Goal: Task Accomplishment & Management: Use online tool/utility

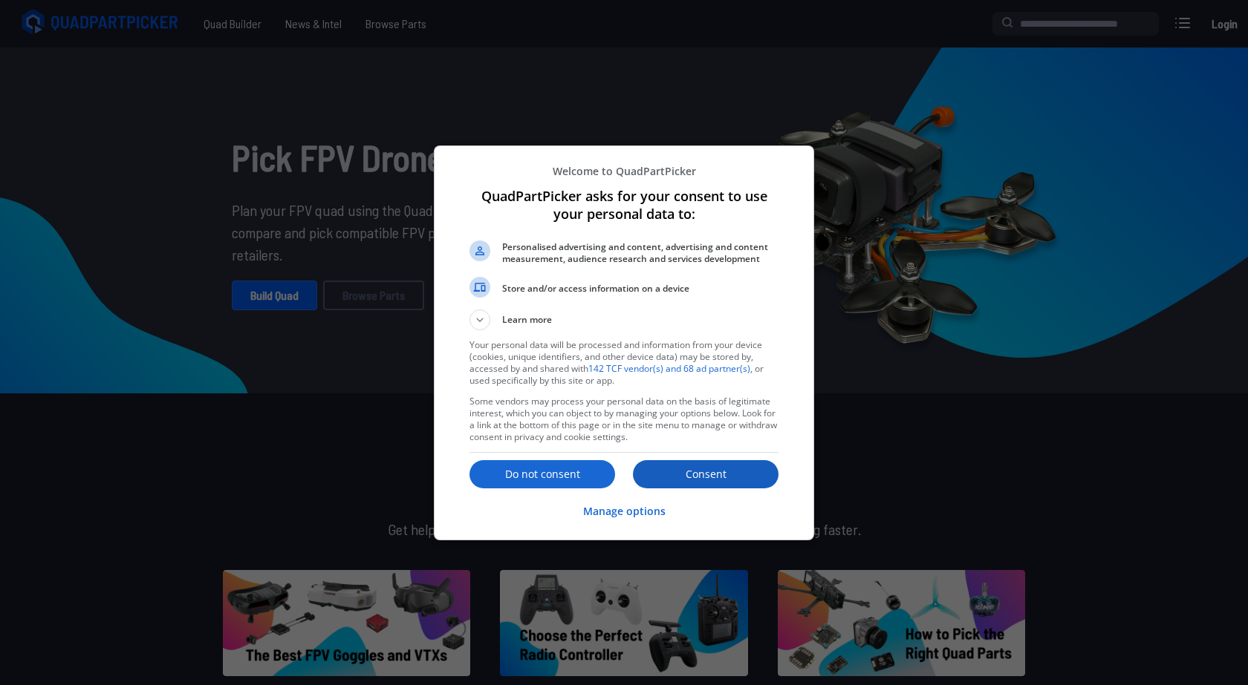
click at [697, 478] on p "Consent" at bounding box center [706, 474] width 146 height 15
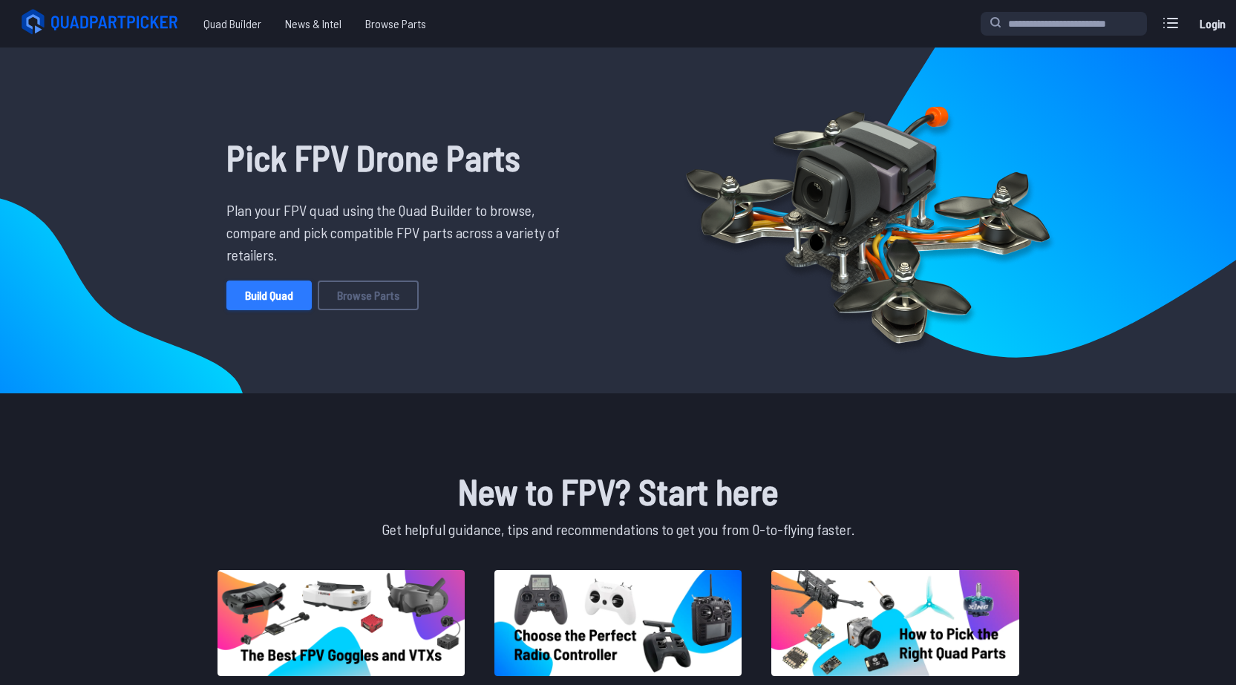
click at [278, 293] on link "Build Quad" at bounding box center [268, 296] width 85 height 30
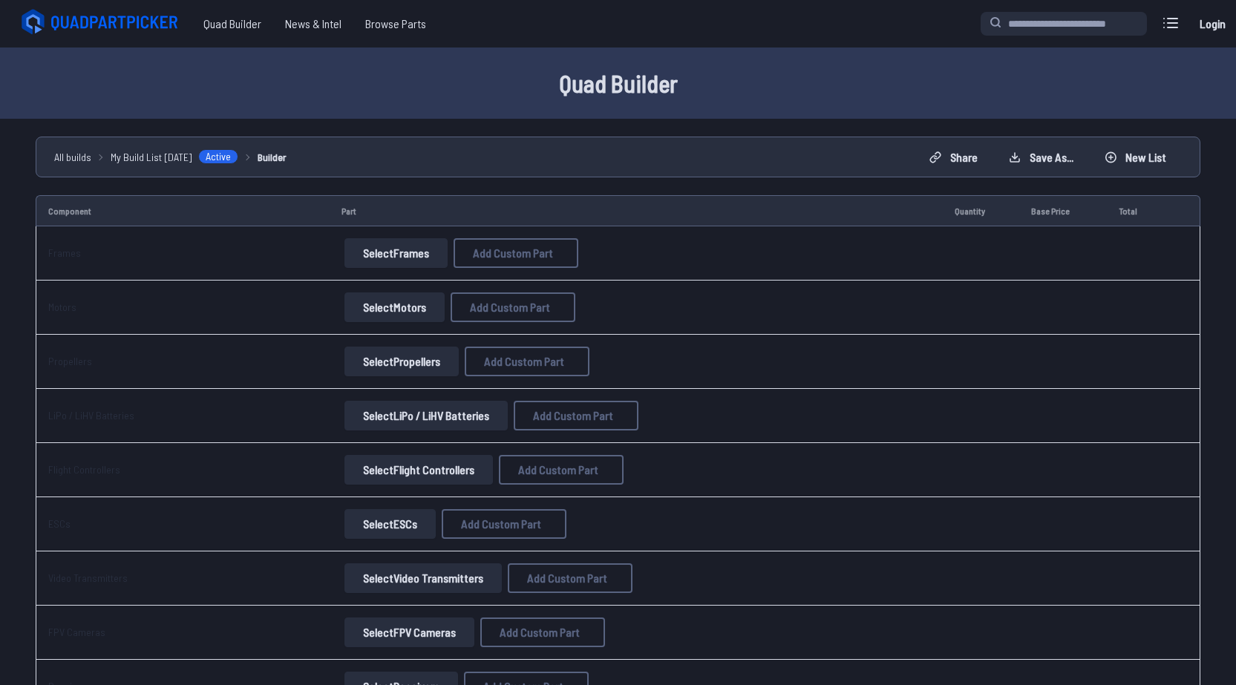
click at [392, 257] on button "Select Frames" at bounding box center [396, 253] width 103 height 30
click at [376, 255] on button "Select Frames" at bounding box center [396, 253] width 103 height 30
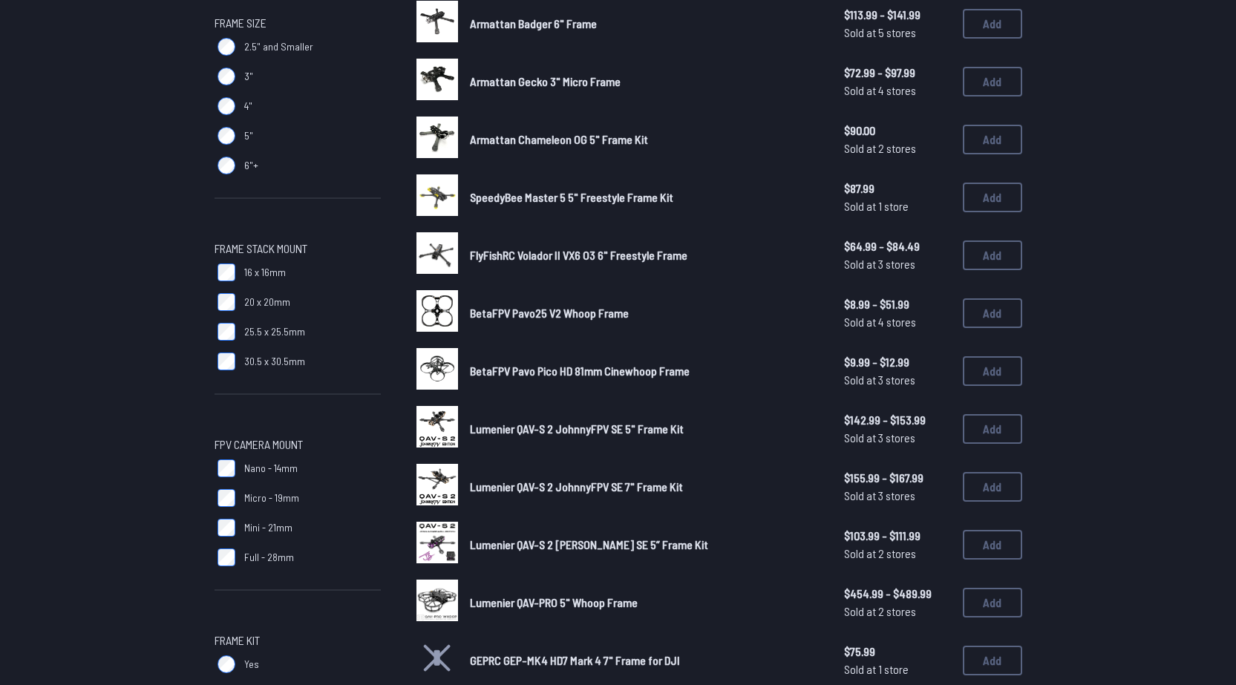
scroll to position [495, 0]
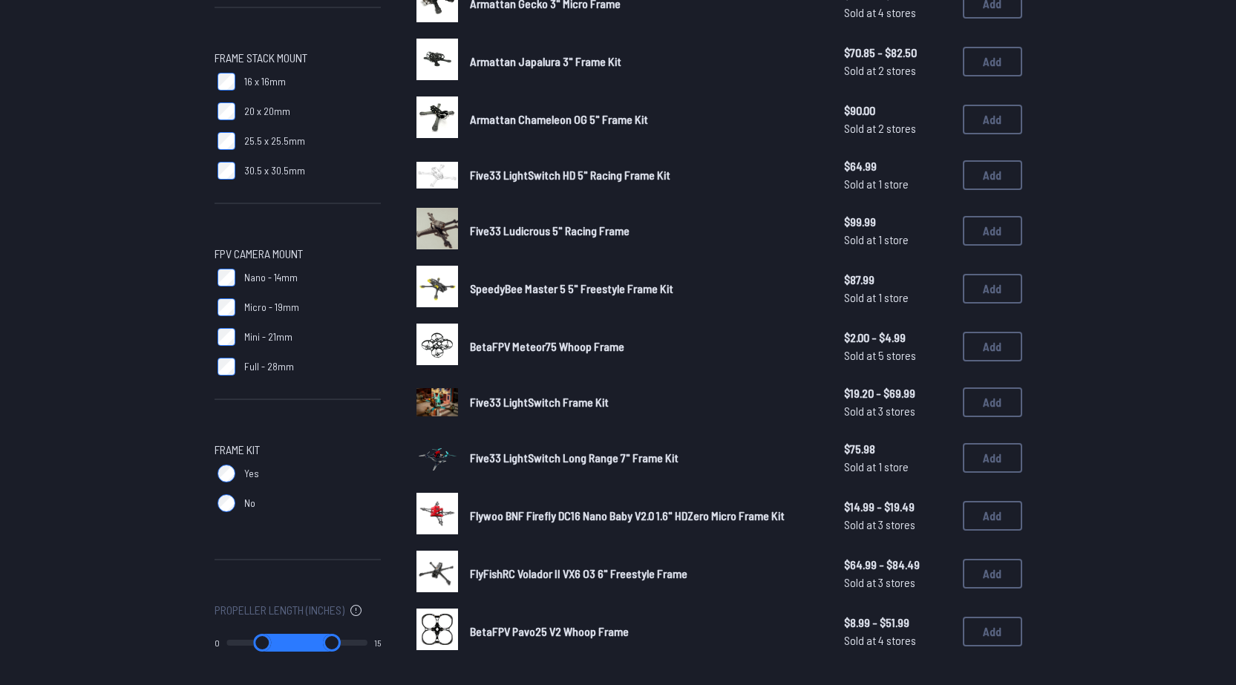
scroll to position [743, 0]
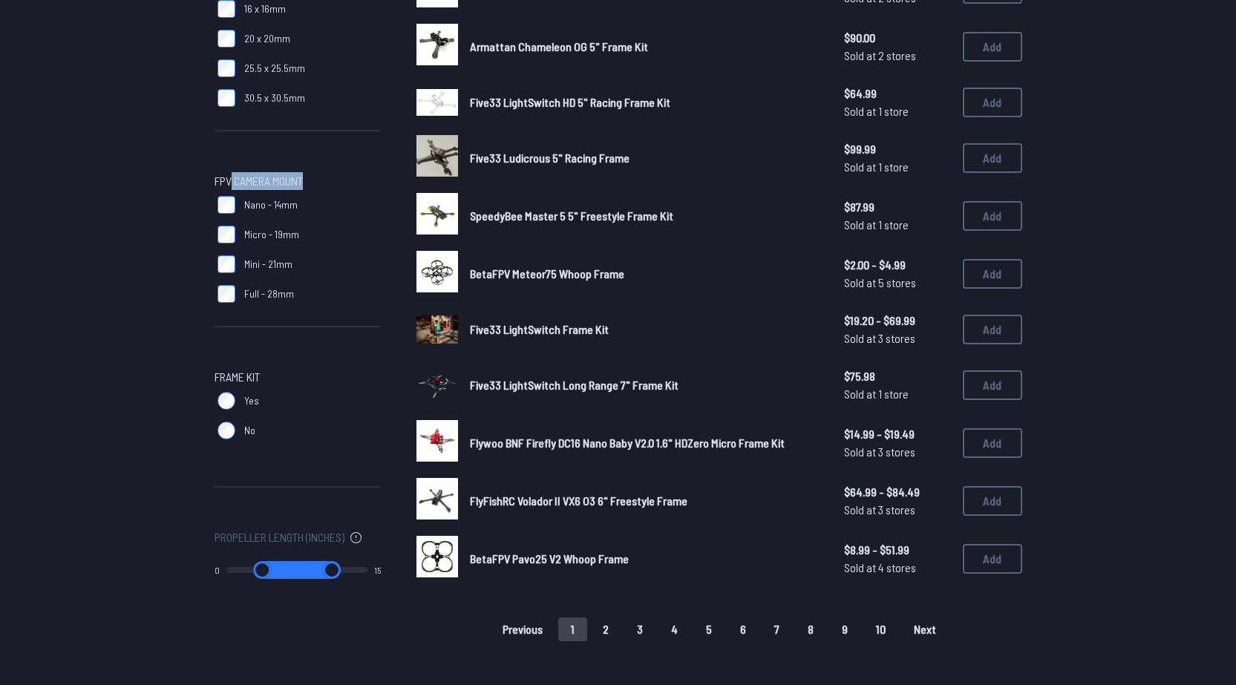
drag, startPoint x: 229, startPoint y: 180, endPoint x: 341, endPoint y: 180, distance: 111.4
click at [341, 180] on span "FPV Camera Mount" at bounding box center [298, 181] width 166 height 18
click at [349, 171] on div "Frame Type Cinematic Freestyle Long Range Racing Tinywhoop / Micro Ultra-light …" at bounding box center [298, 21] width 166 height 1147
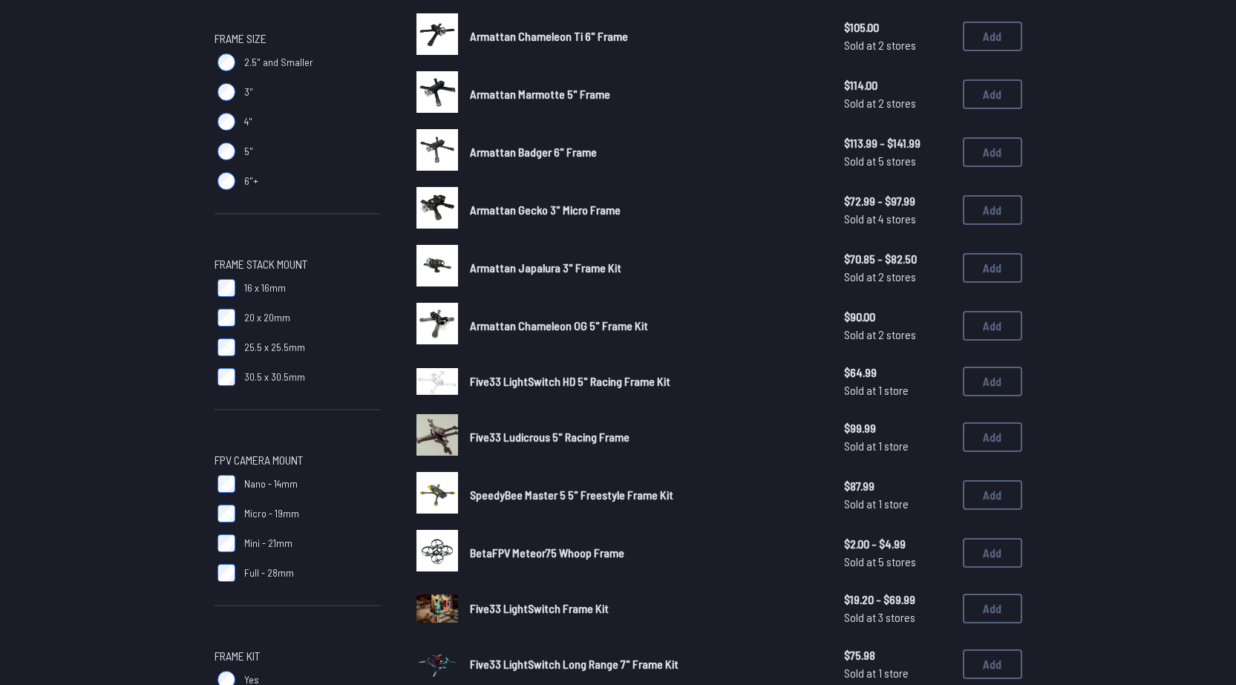
scroll to position [124, 0]
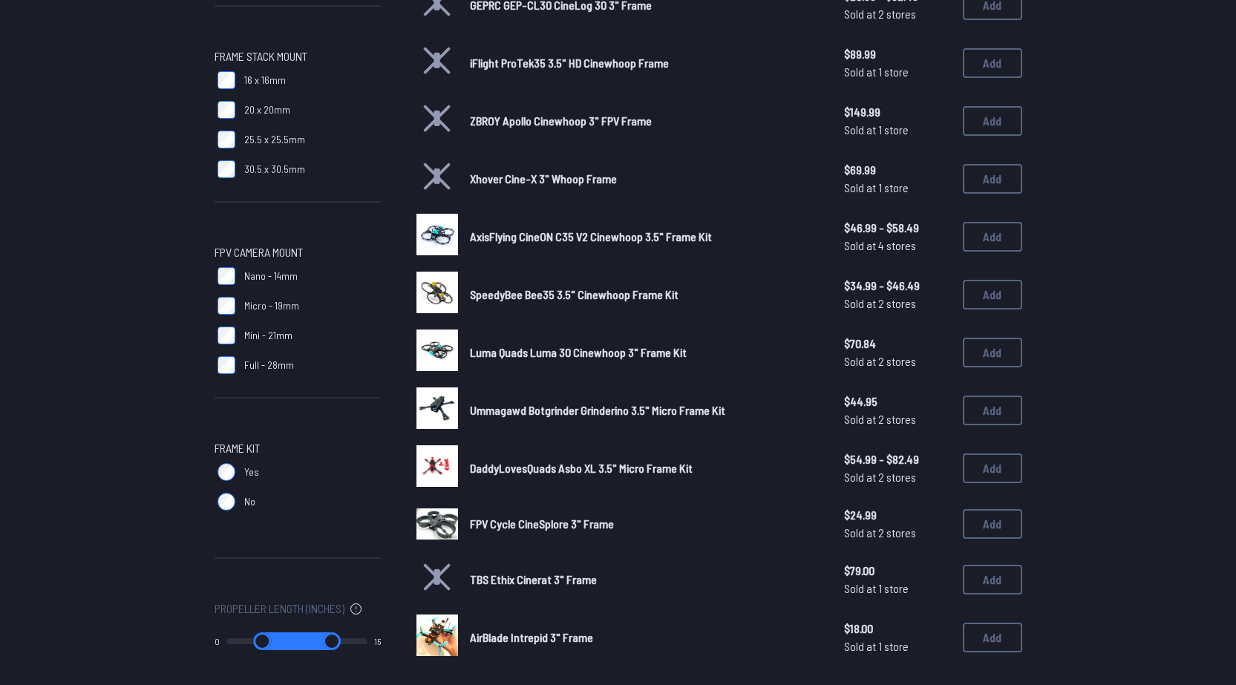
scroll to position [619, 0]
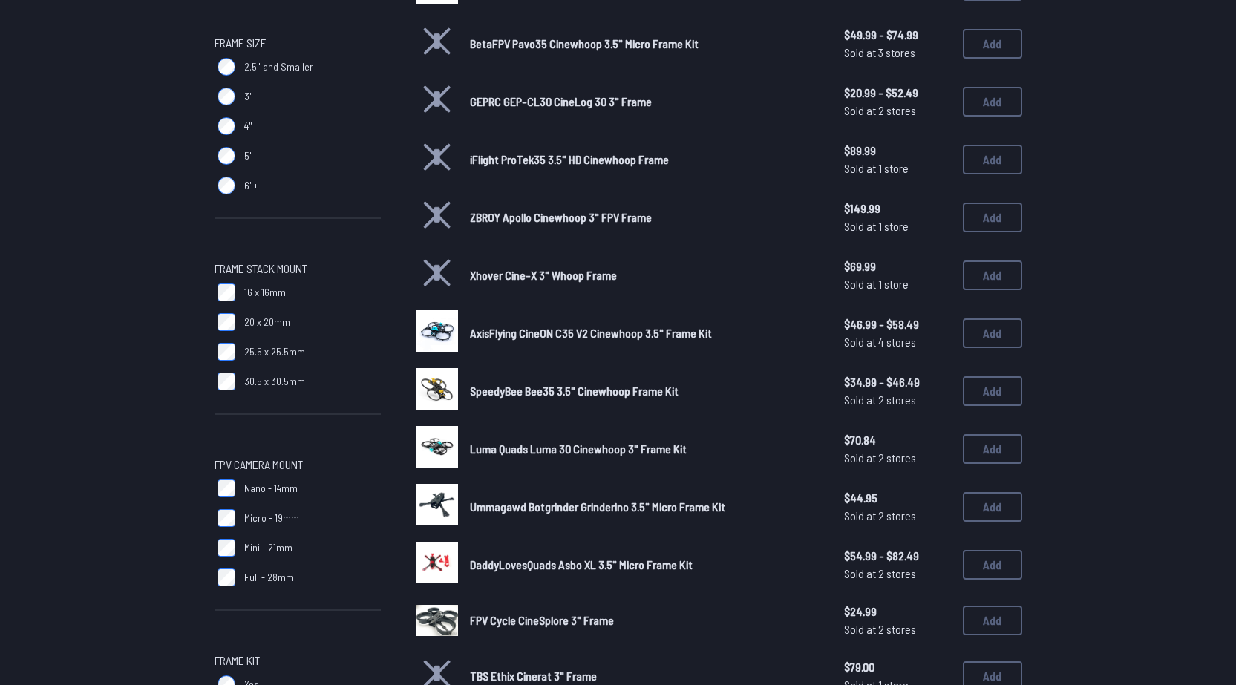
scroll to position [564, 0]
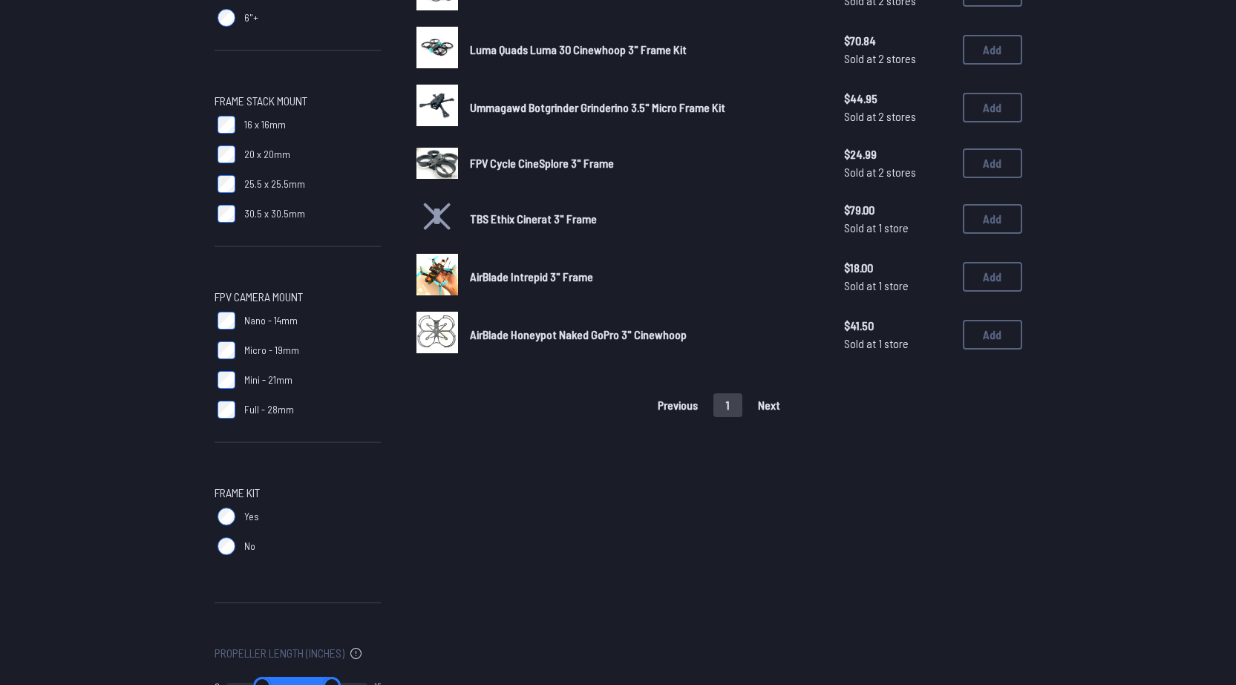
scroll to position [619, 0]
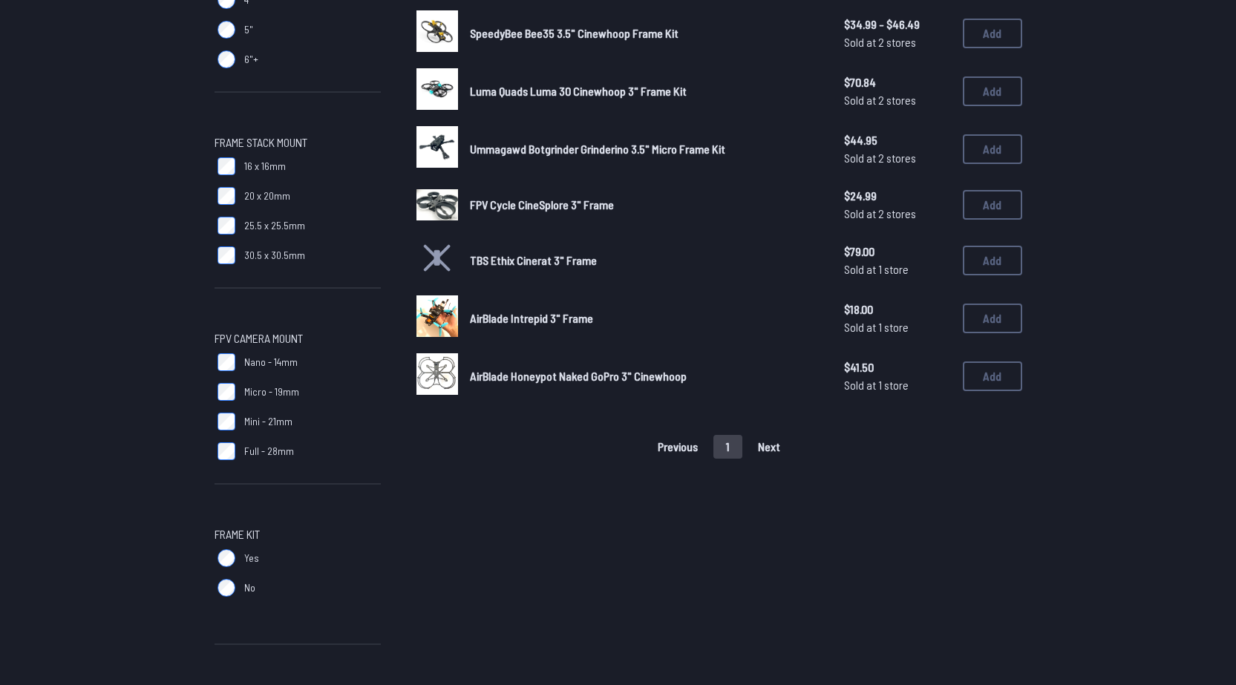
scroll to position [619, 0]
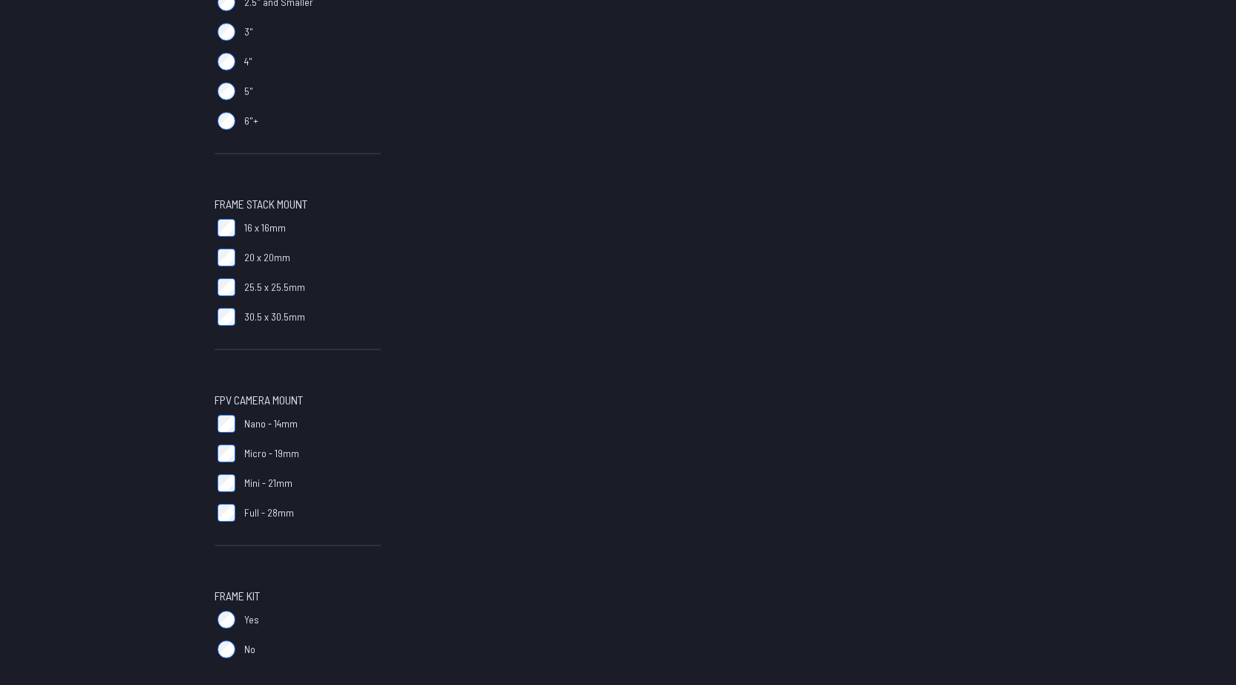
scroll to position [619, 0]
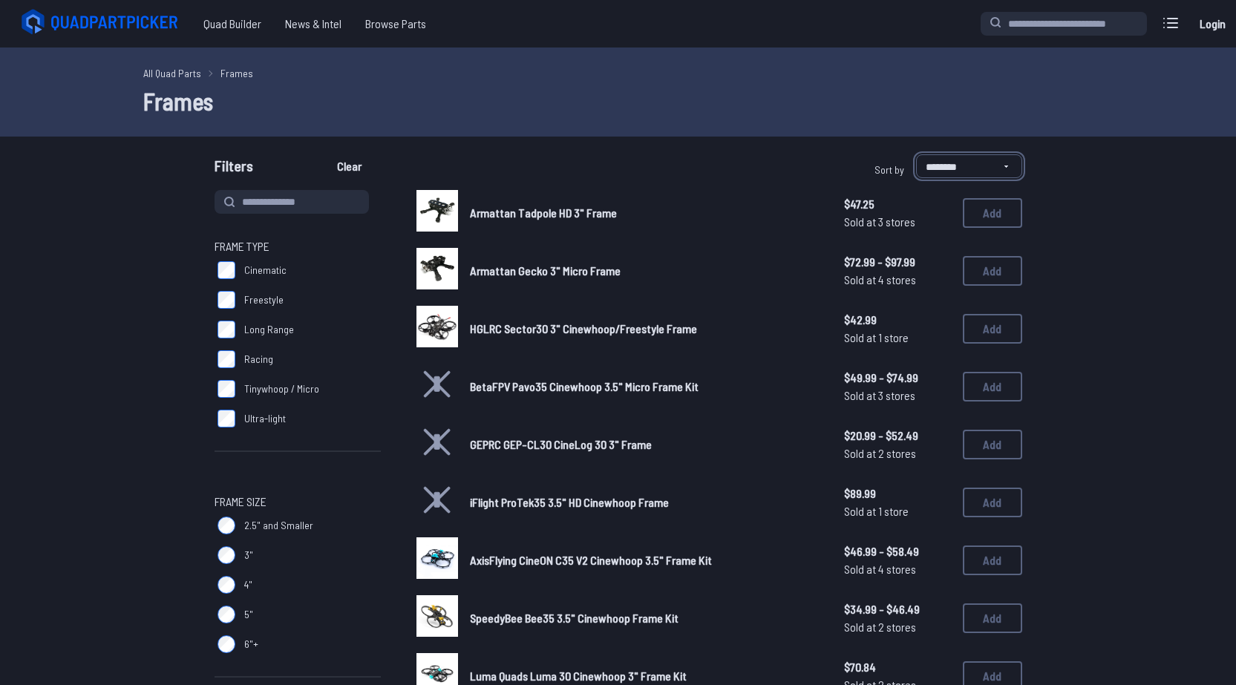
click at [945, 161] on select "**********" at bounding box center [969, 166] width 106 height 24
select select "*********"
click at [916, 154] on select "**********" at bounding box center [969, 166] width 106 height 24
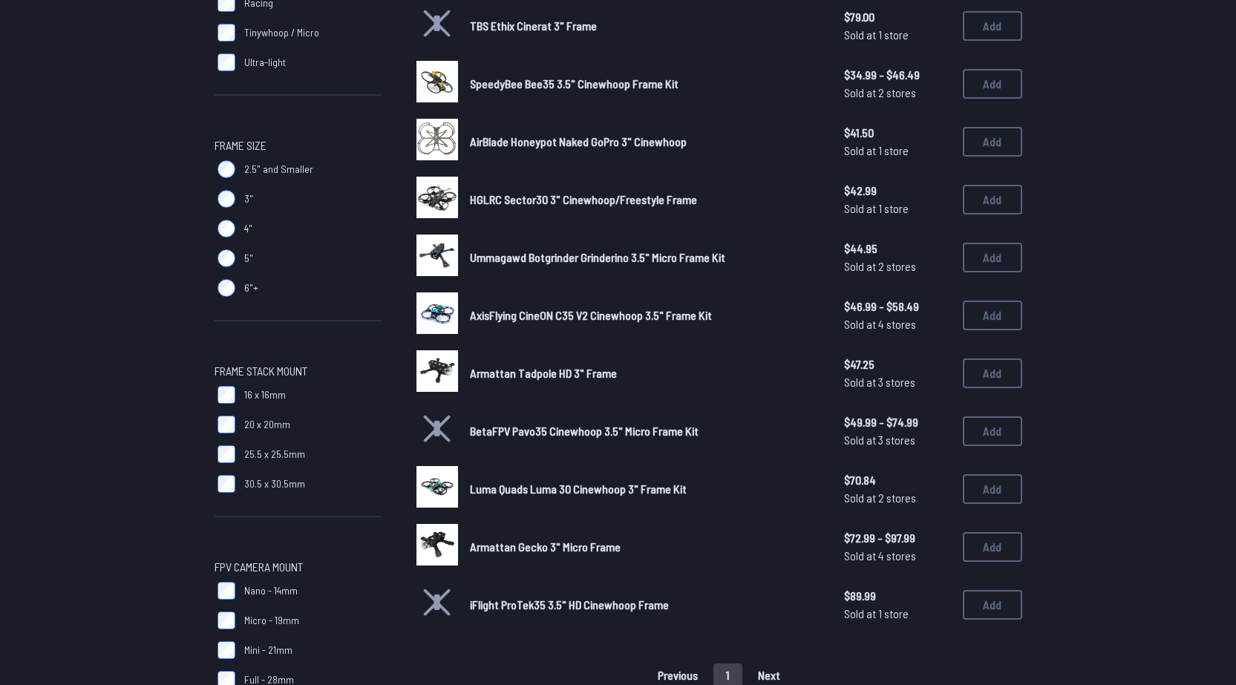
scroll to position [371, 0]
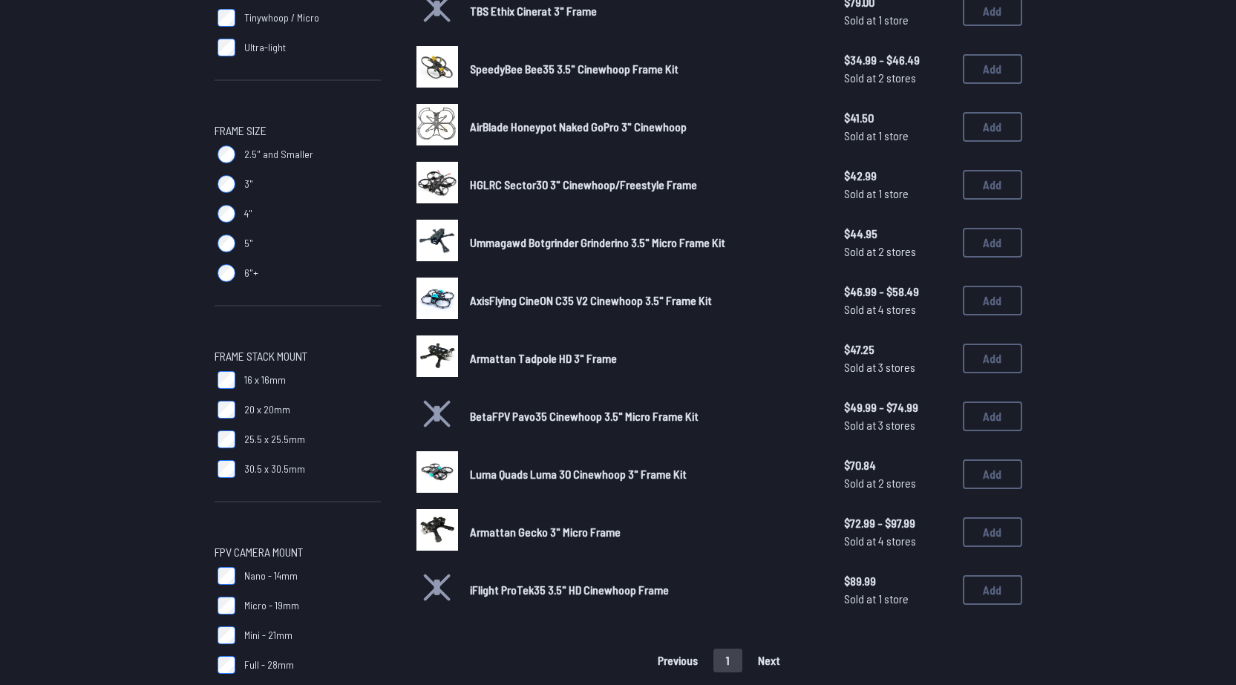
click at [516, 185] on span "HGLRC Sector30 3" Cinewhoop/Freestyle Frame" at bounding box center [583, 184] width 227 height 14
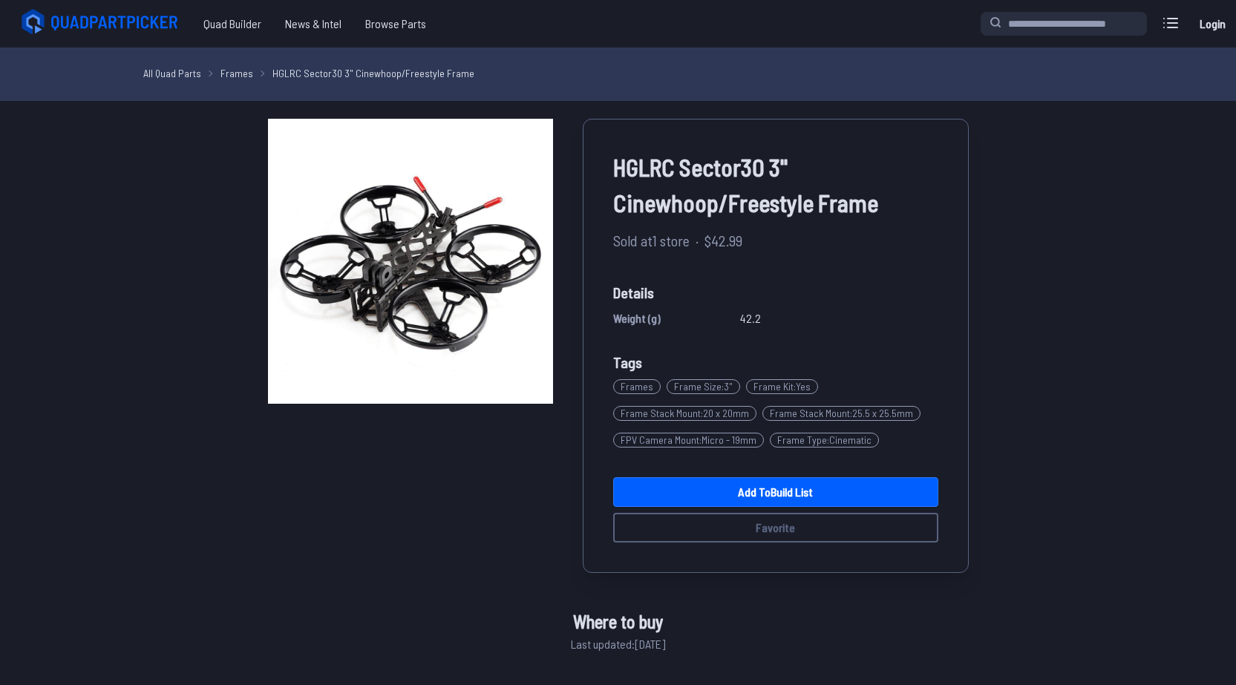
click at [226, 74] on link "Frames" at bounding box center [237, 73] width 33 height 16
click at [231, 68] on link "Frames" at bounding box center [237, 73] width 33 height 16
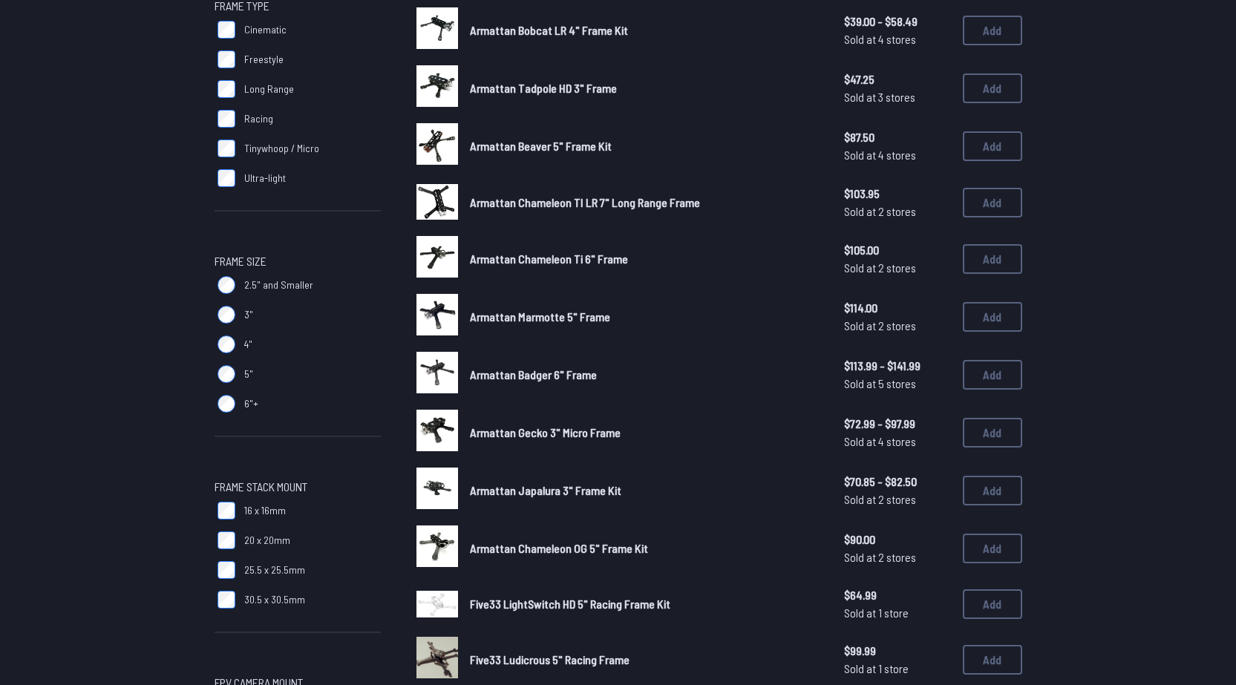
scroll to position [495, 0]
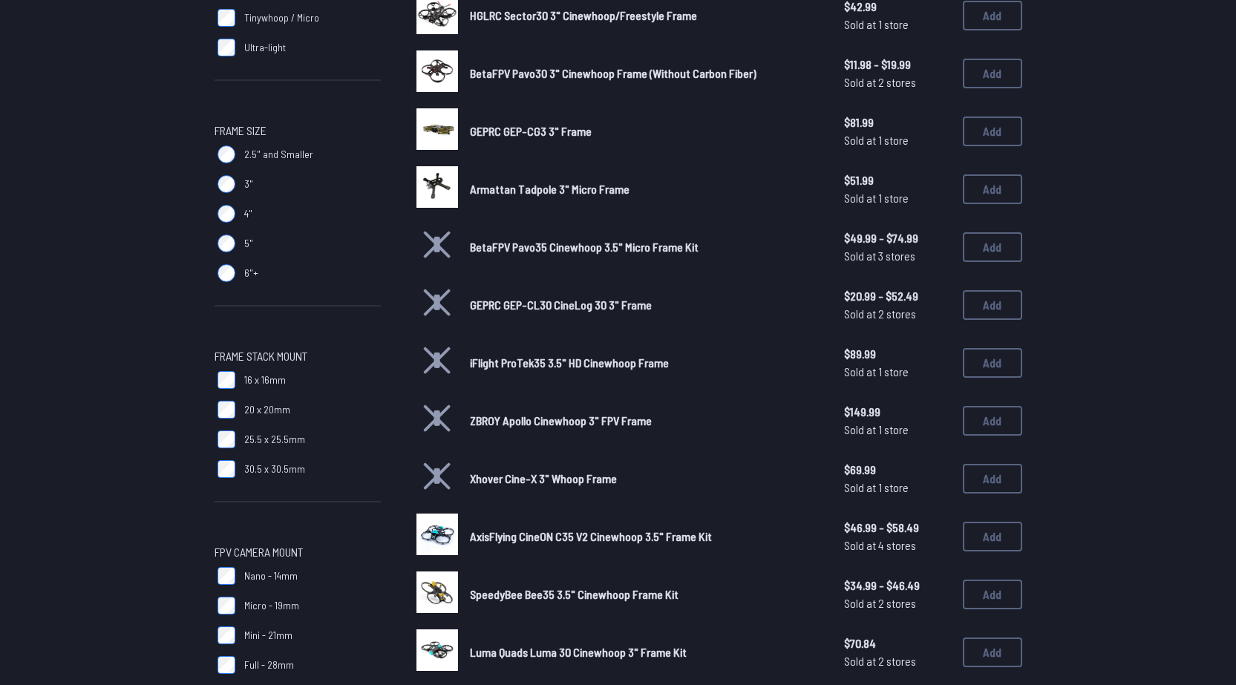
scroll to position [495, 0]
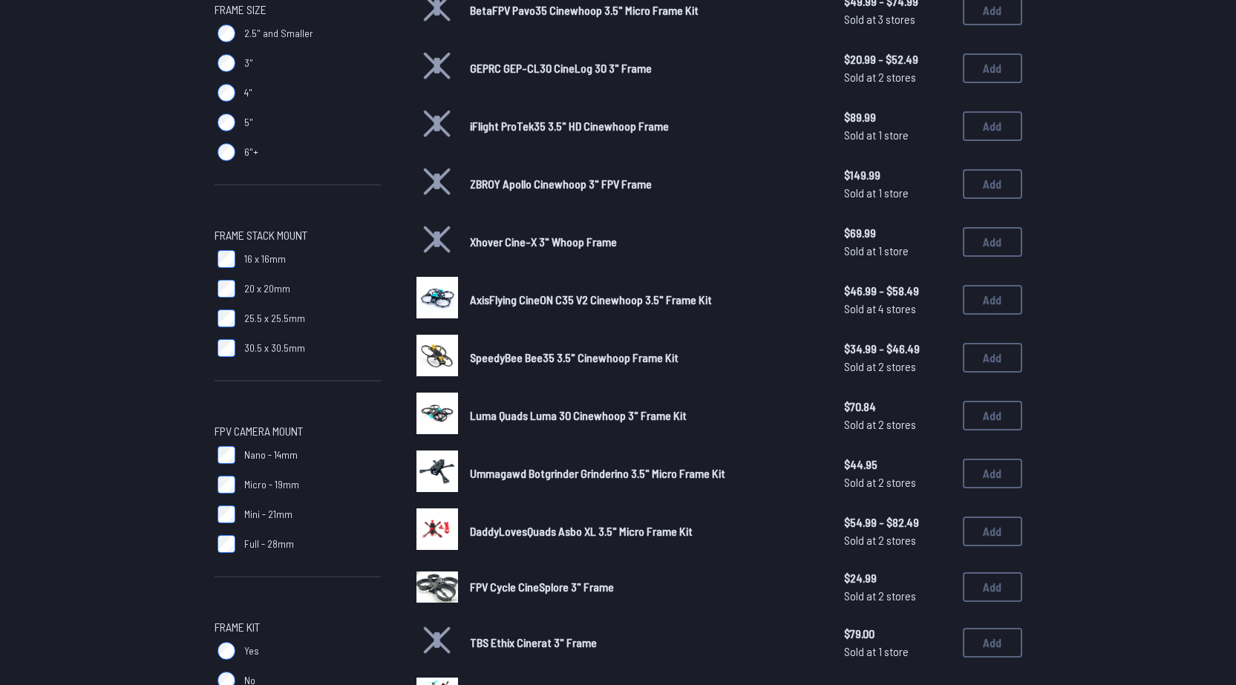
scroll to position [495, 0]
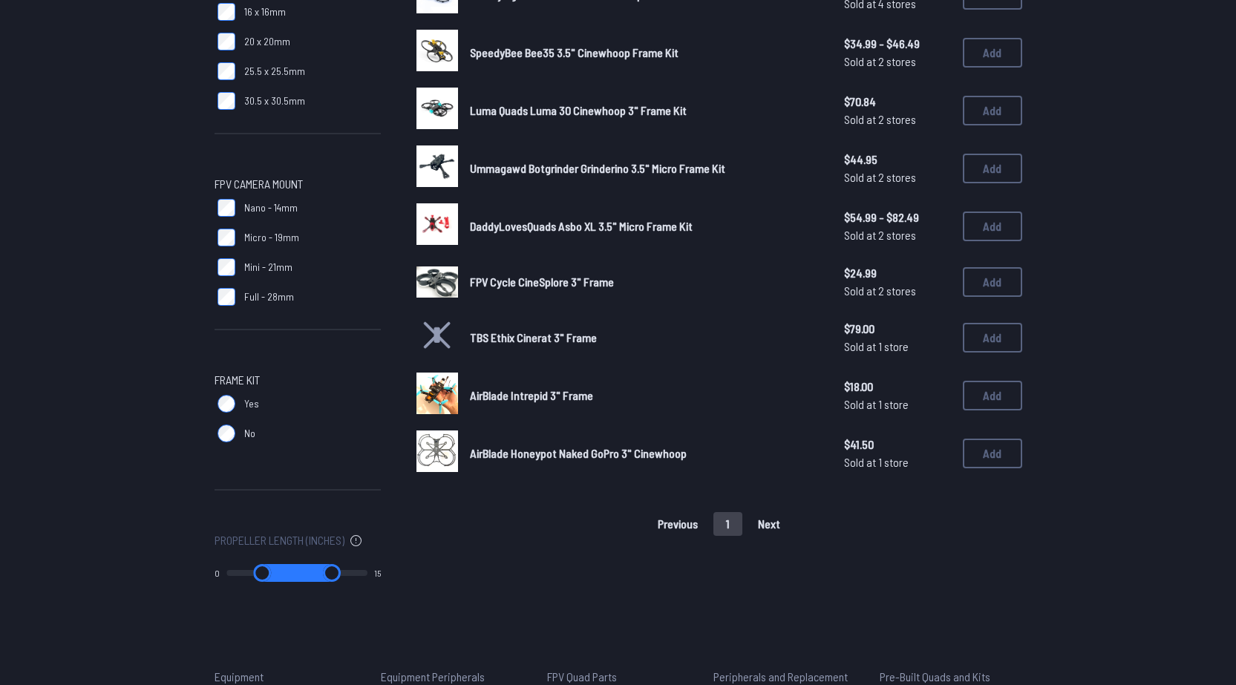
scroll to position [743, 0]
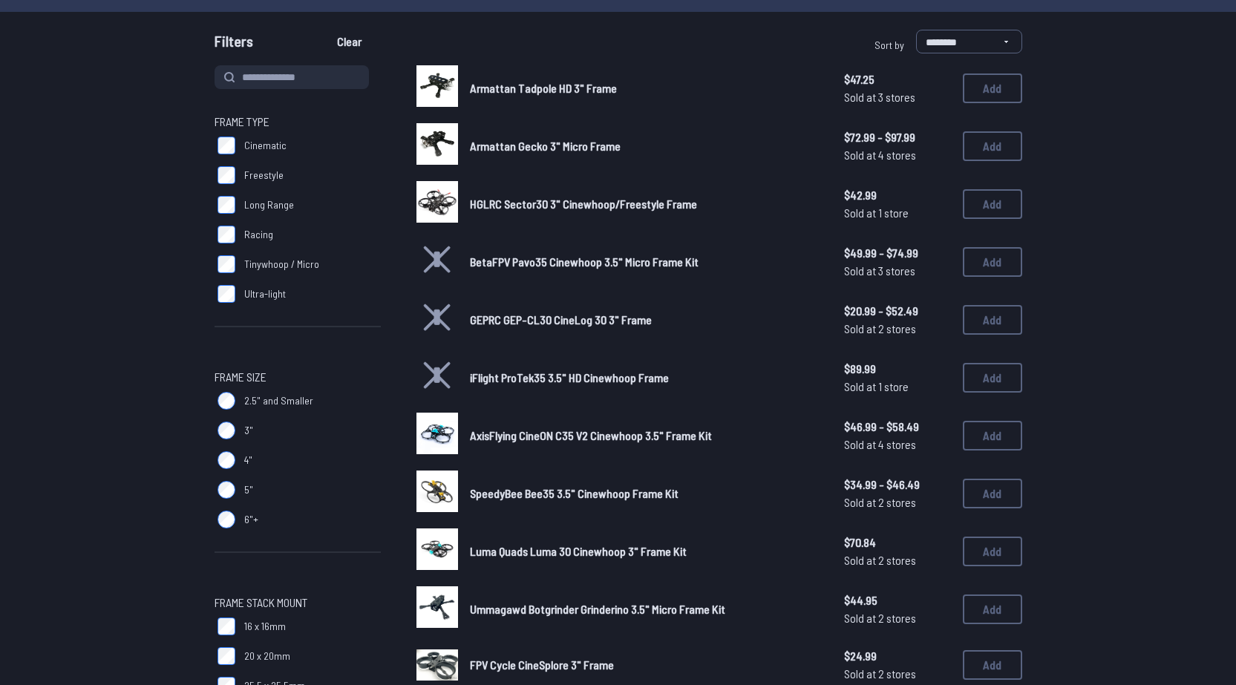
scroll to position [124, 0]
drag, startPoint x: 546, startPoint y: 209, endPoint x: 399, endPoint y: 340, distance: 196.2
click at [399, 340] on div "Frame Type Cinematic Freestyle Long Range Racing Tinywhoop / Micro Ultra-light …" at bounding box center [619, 639] width 808 height 1147
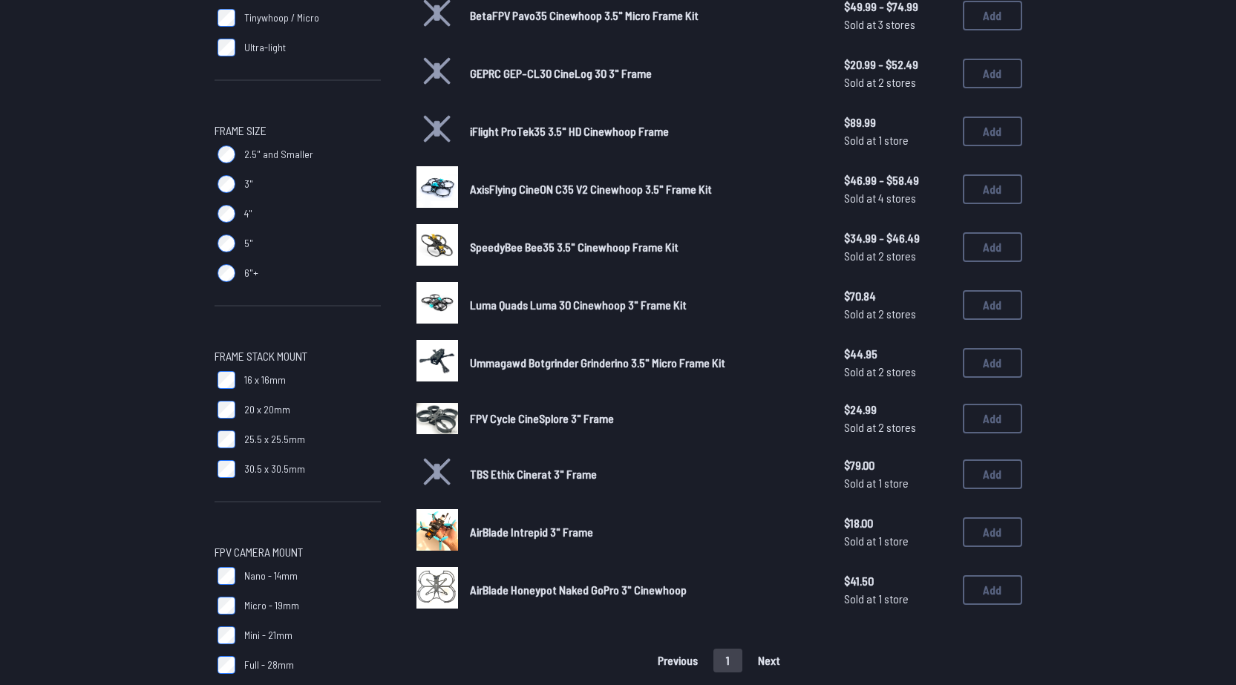
scroll to position [247, 0]
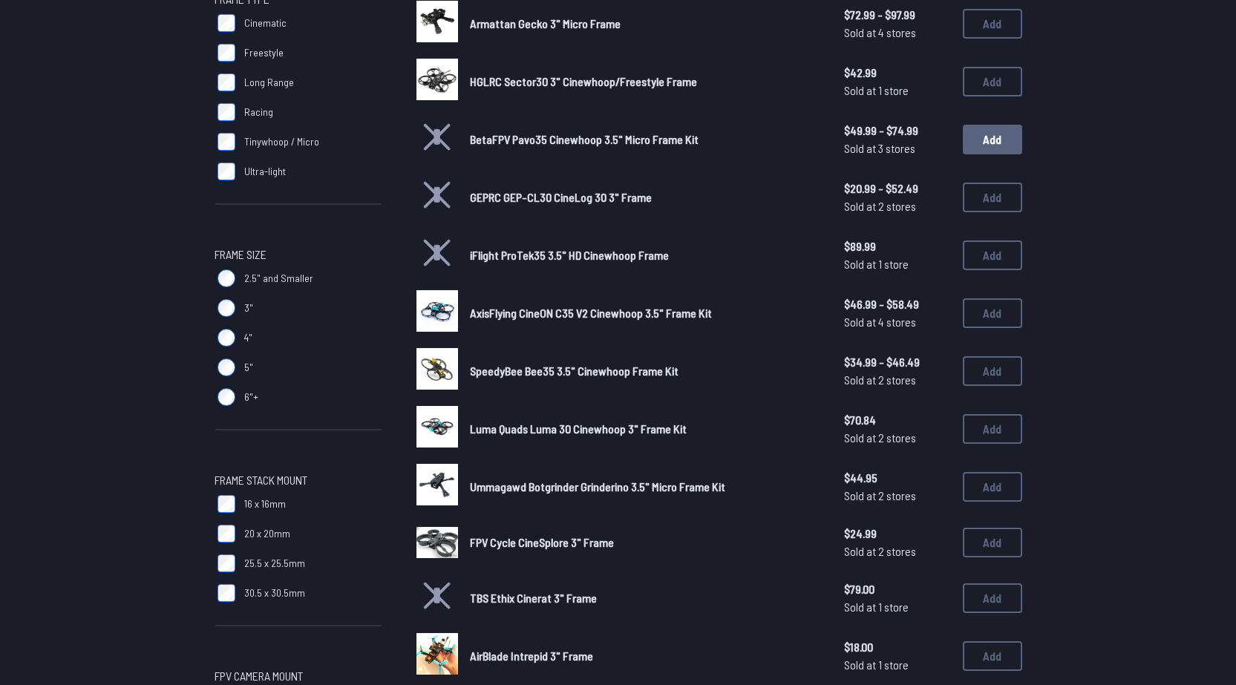
click at [997, 143] on button "Add" at bounding box center [992, 140] width 59 height 30
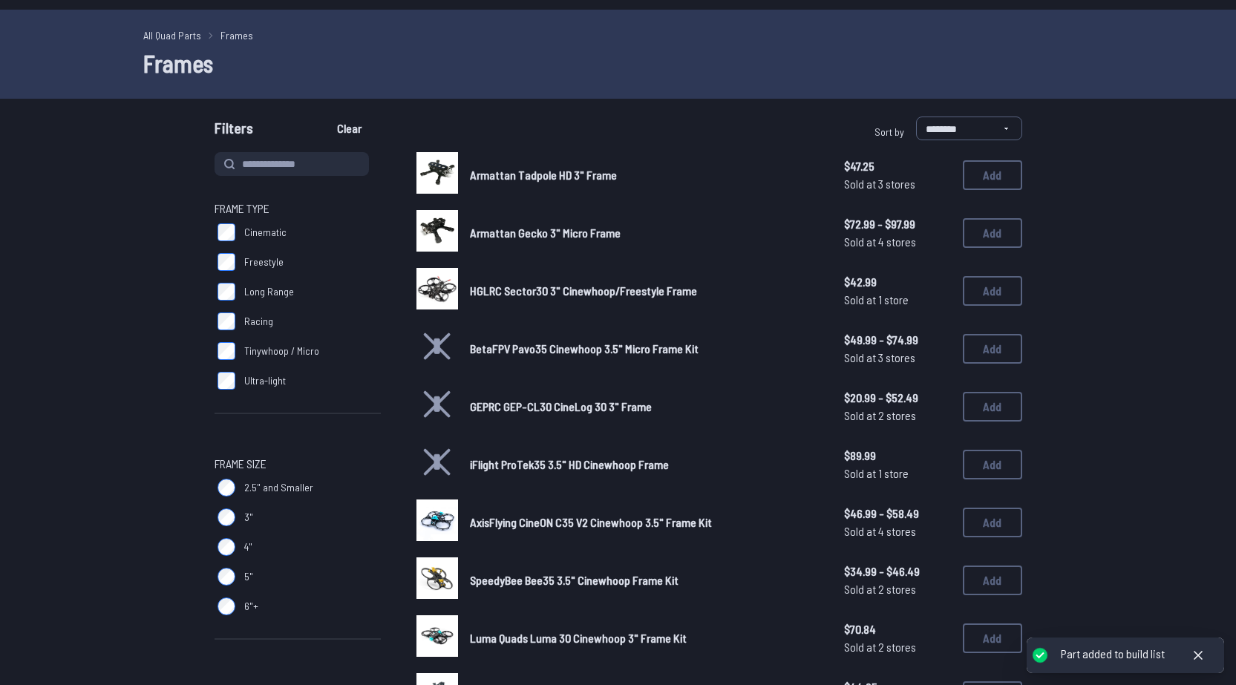
scroll to position [0, 0]
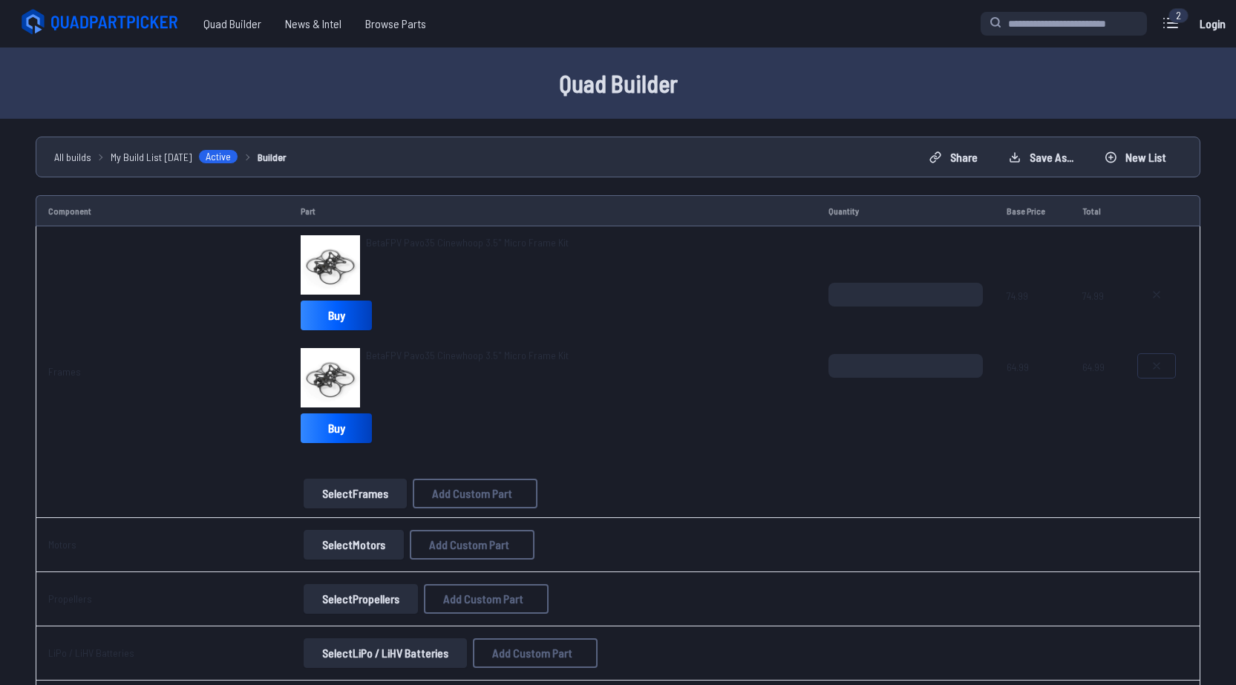
click at [1161, 360] on button at bounding box center [1156, 366] width 37 height 24
type textarea "**********"
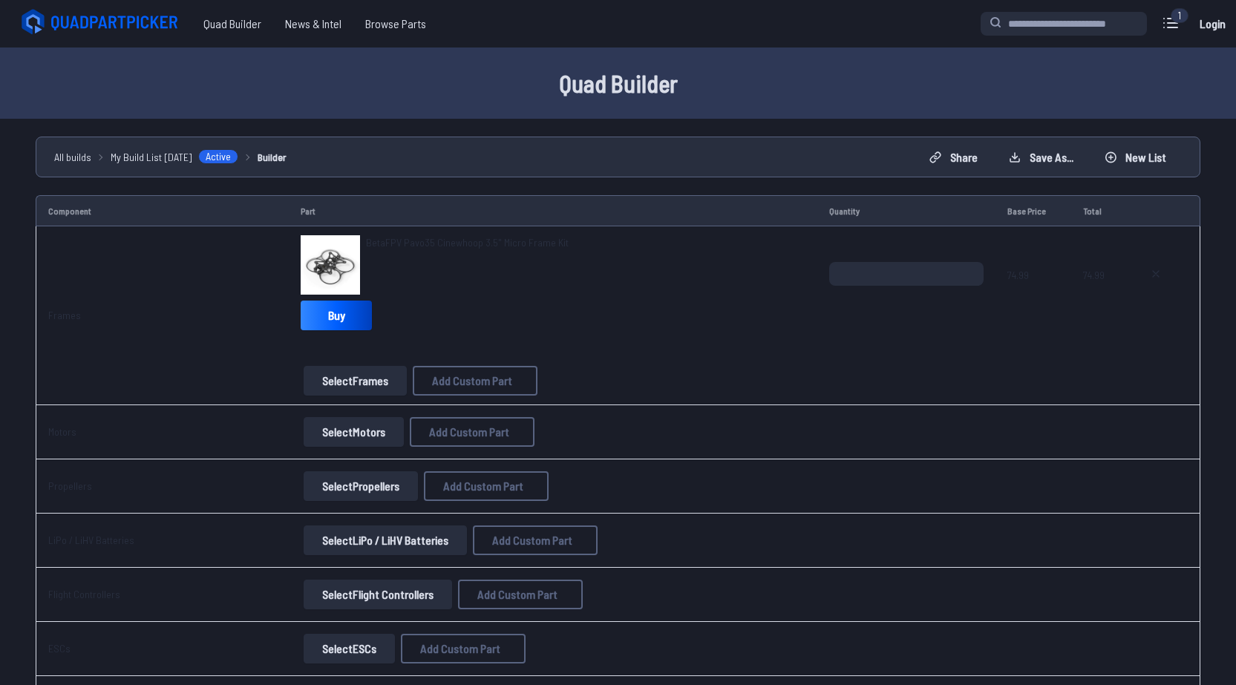
click at [350, 433] on button "Select Motors" at bounding box center [354, 432] width 100 height 30
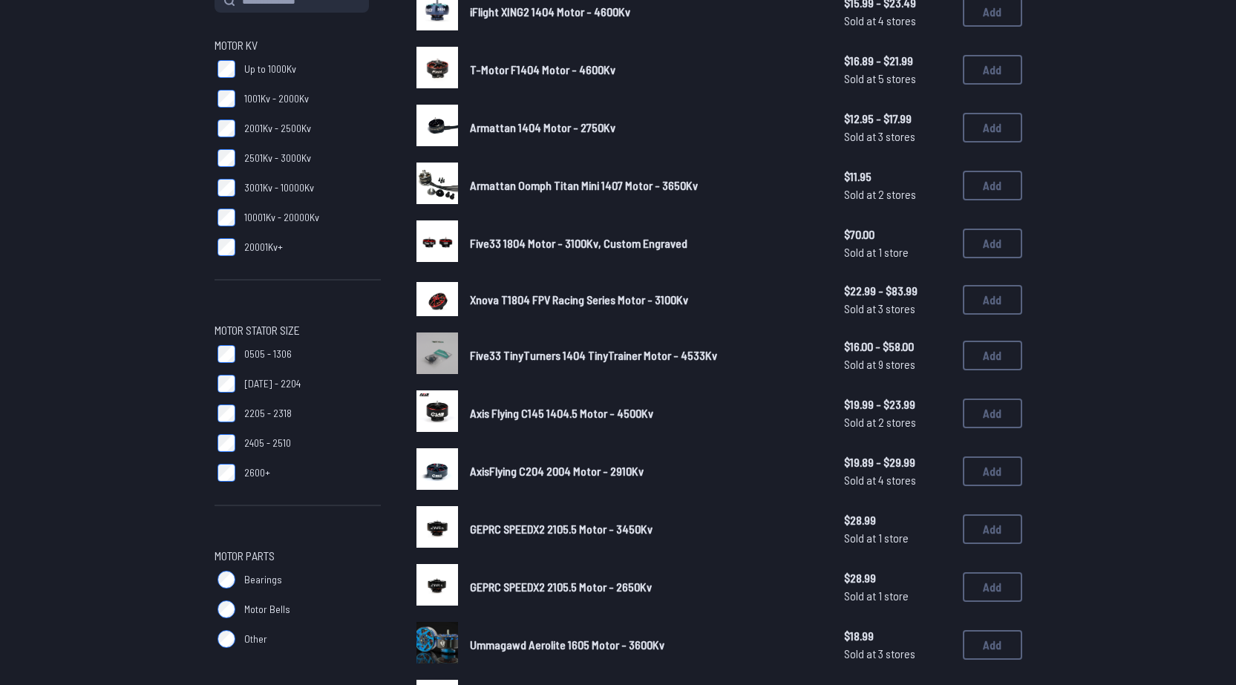
scroll to position [206, 0]
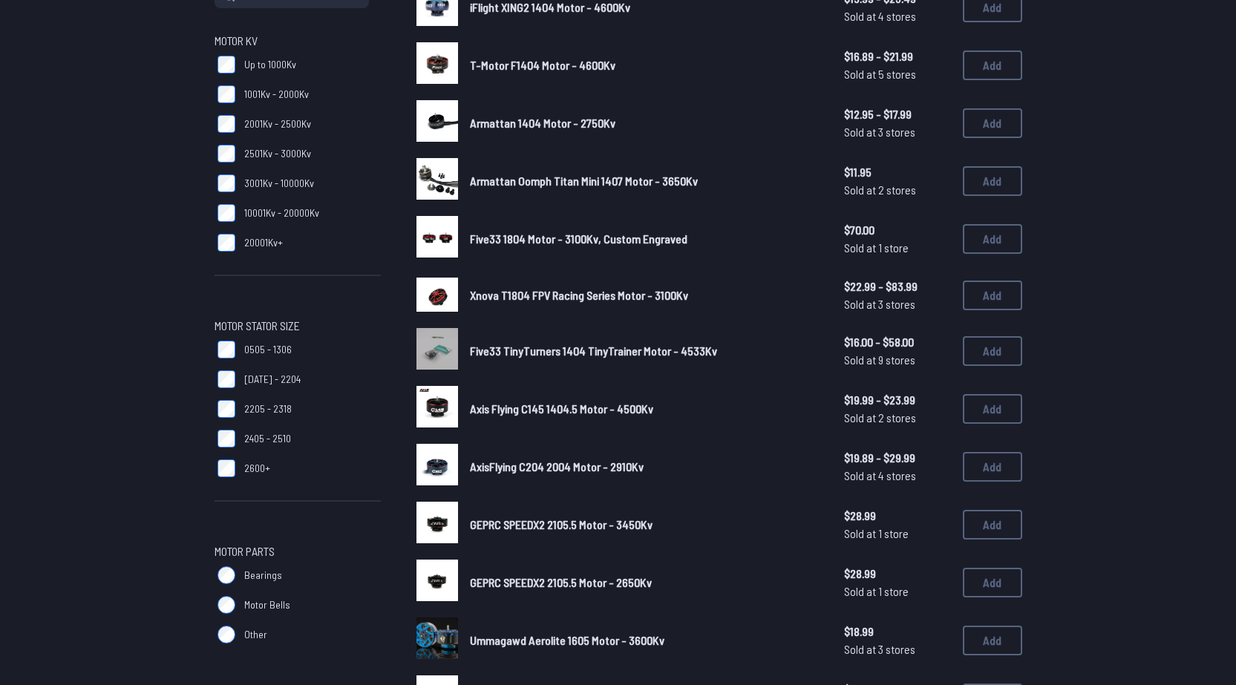
click at [1181, 619] on form "**********" at bounding box center [618, 568] width 1236 height 1238
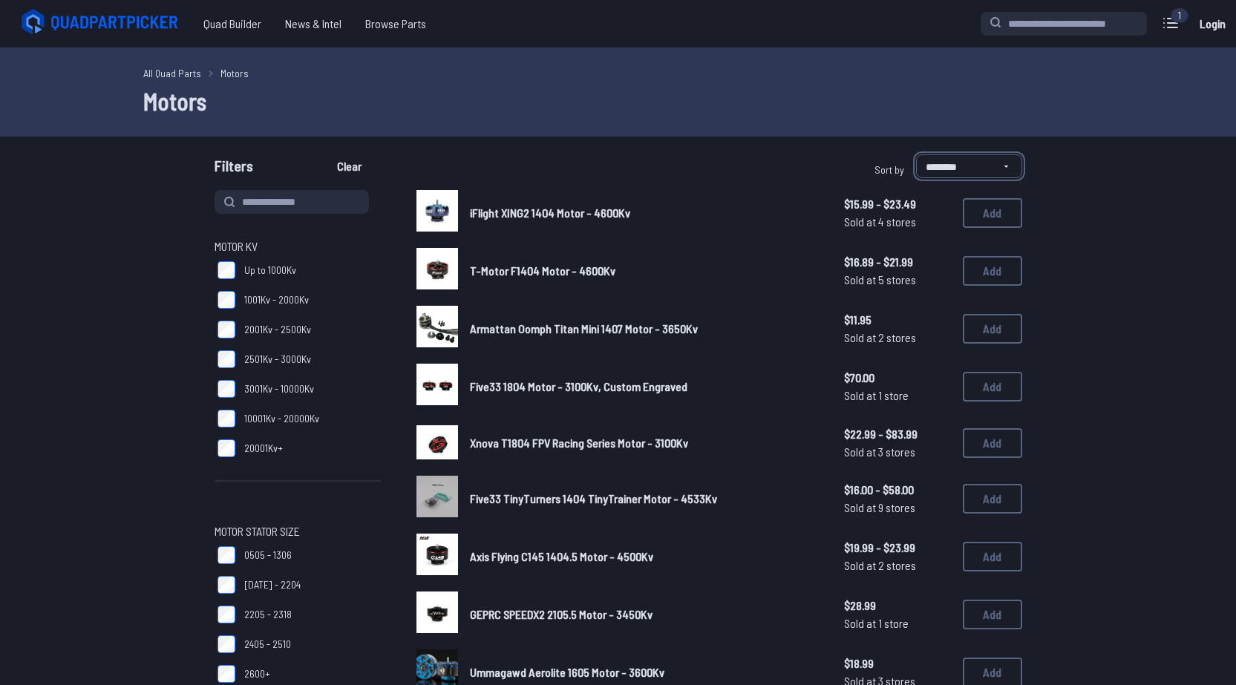
click at [977, 165] on select "**********" at bounding box center [969, 166] width 106 height 24
click at [916, 154] on select "**********" at bounding box center [969, 166] width 106 height 24
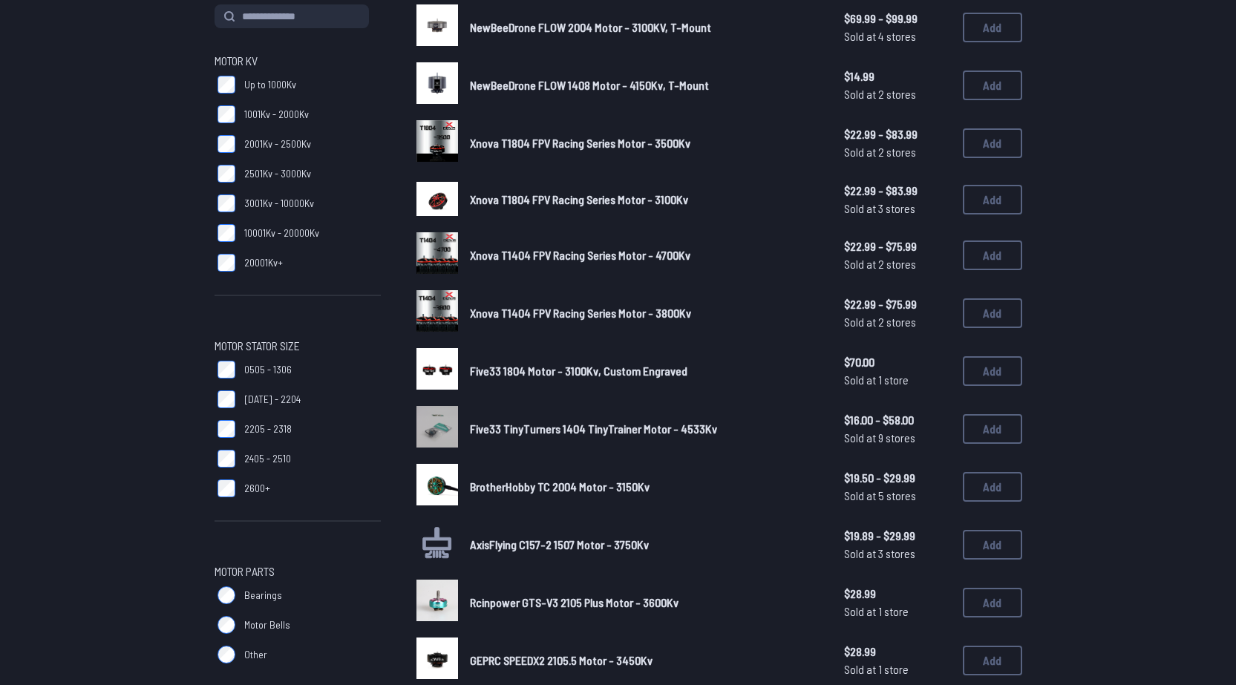
scroll to position [125, 0]
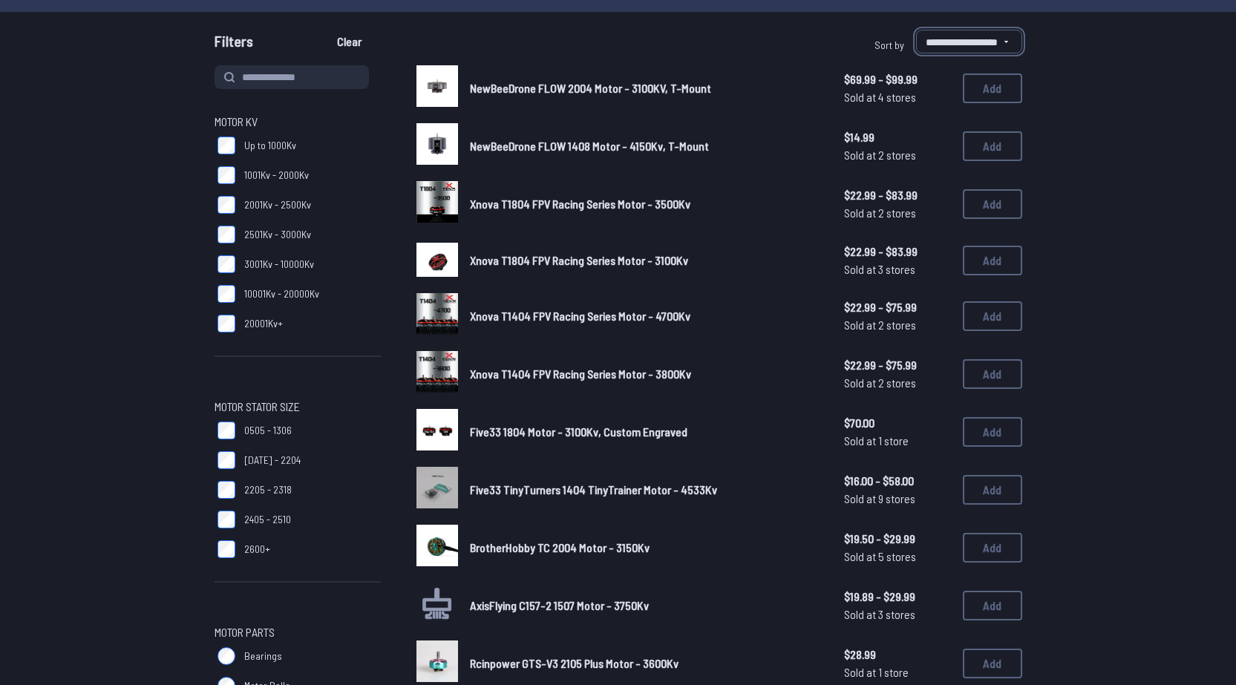
click at [988, 38] on select "**********" at bounding box center [969, 42] width 106 height 24
select select "********"
click at [916, 30] on select "**********" at bounding box center [969, 42] width 106 height 24
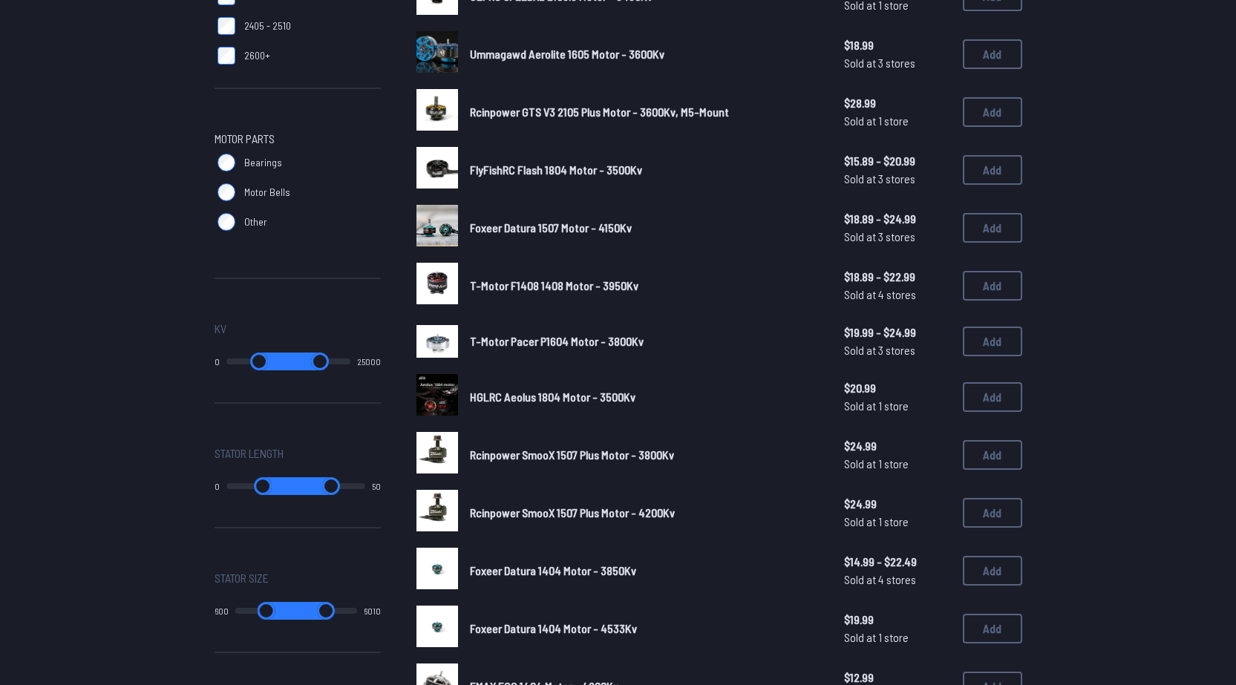
scroll to position [867, 0]
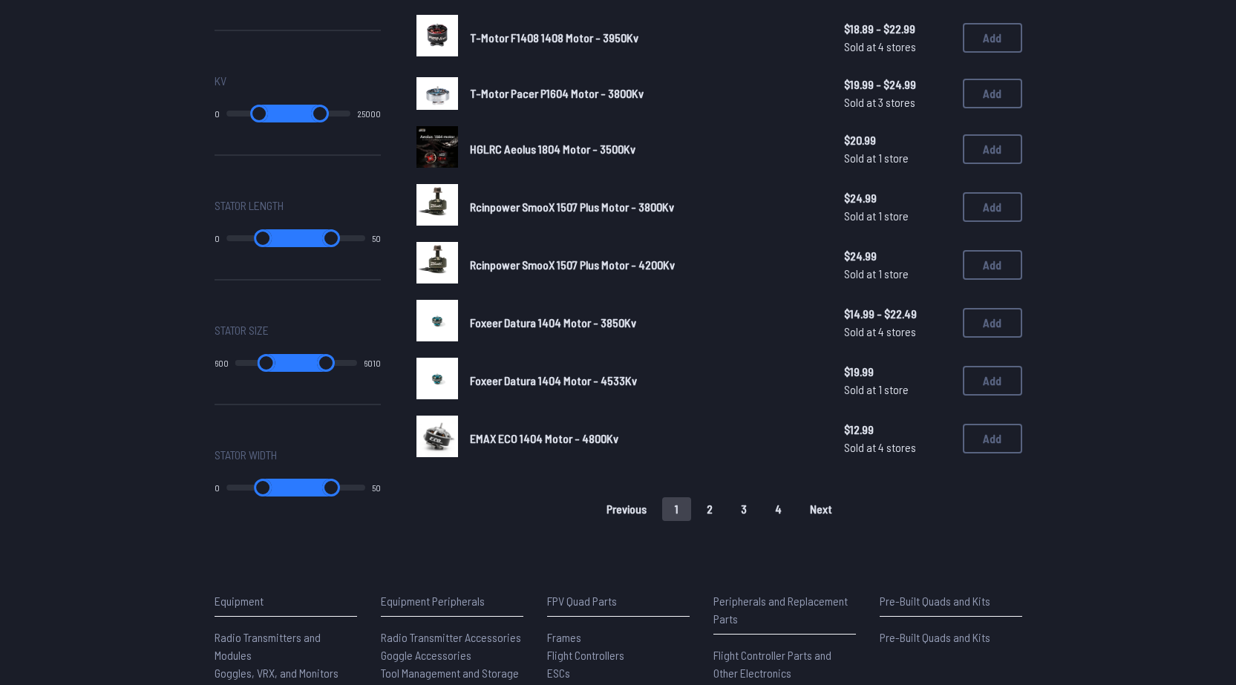
click at [710, 506] on button "2" at bounding box center [709, 510] width 31 height 24
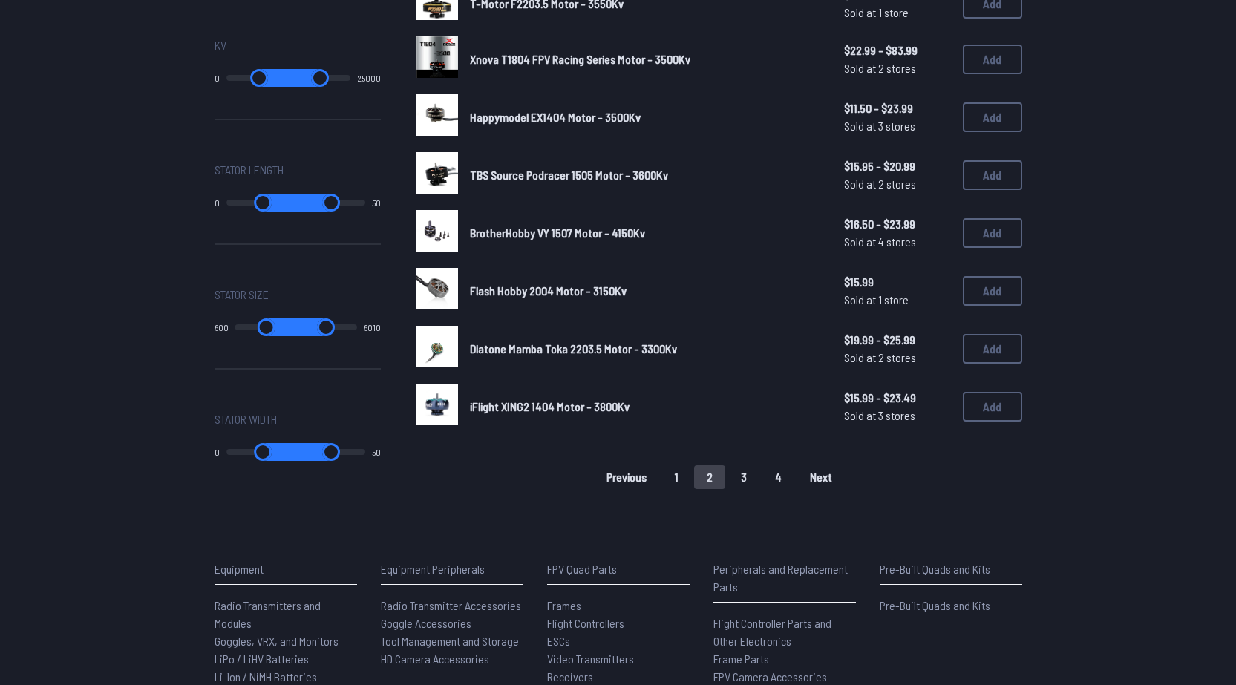
scroll to position [867, 0]
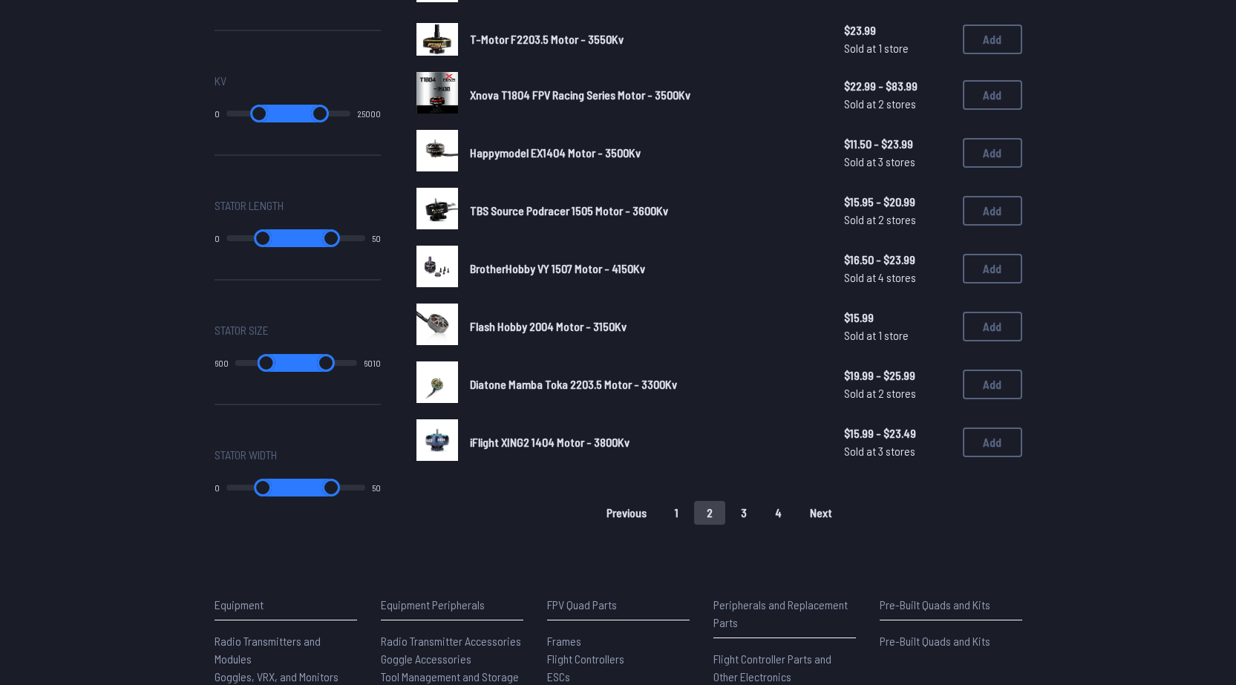
click at [777, 518] on button "4" at bounding box center [779, 513] width 32 height 24
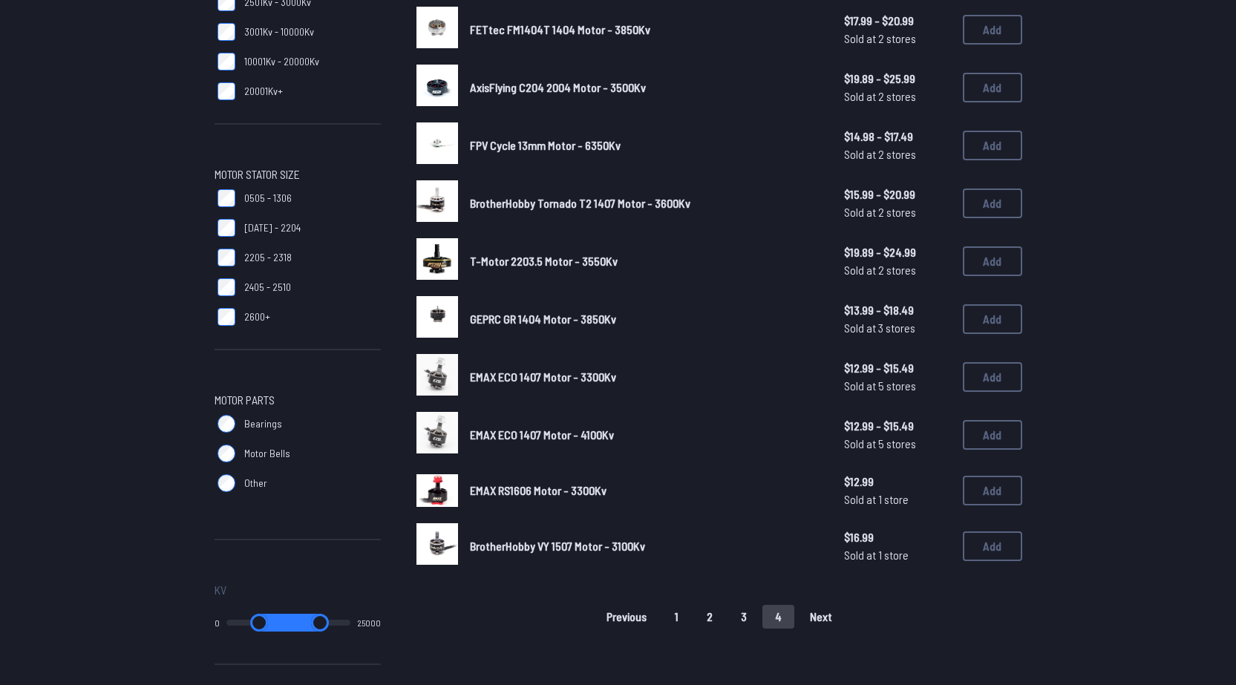
scroll to position [495, 0]
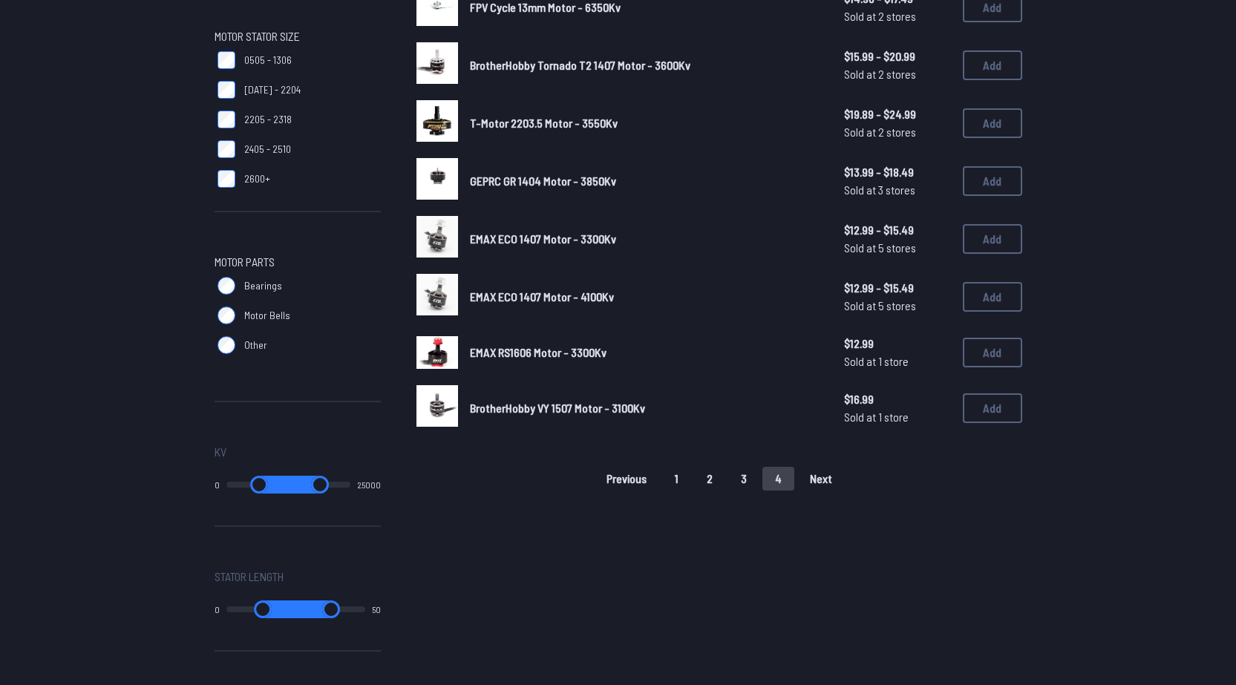
click at [741, 479] on button "3" at bounding box center [743, 479] width 31 height 24
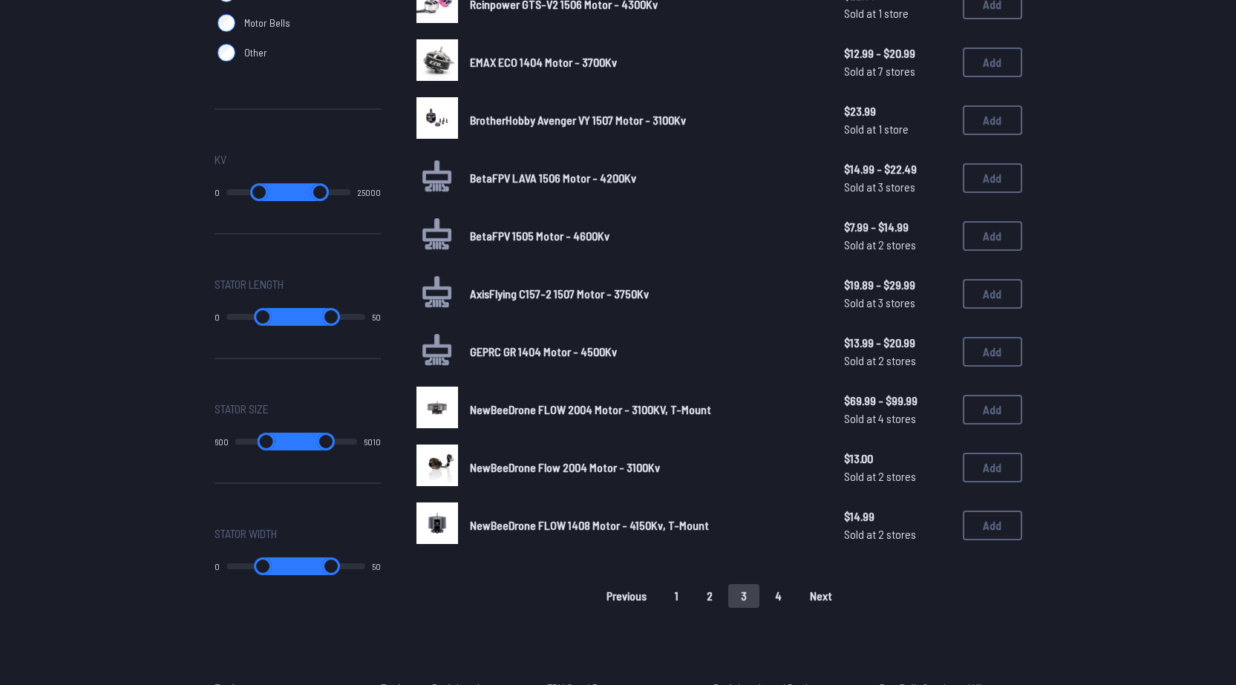
scroll to position [867, 0]
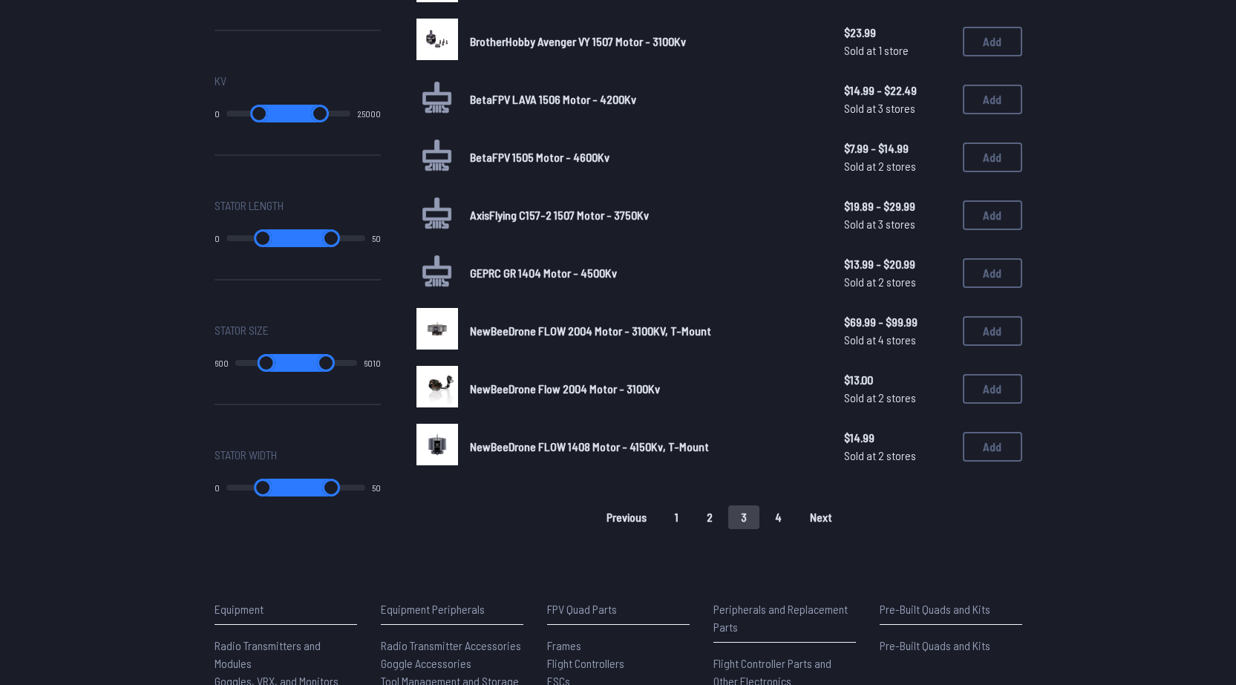
click at [712, 521] on button "2" at bounding box center [709, 518] width 31 height 24
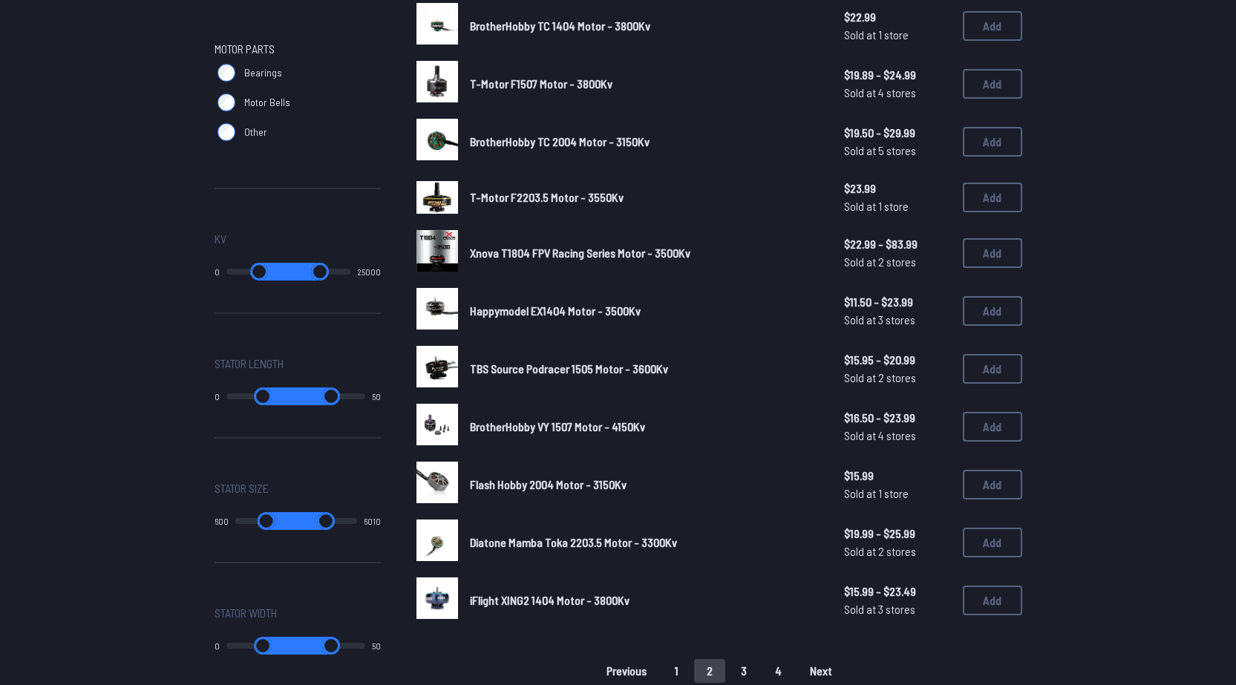
scroll to position [990, 0]
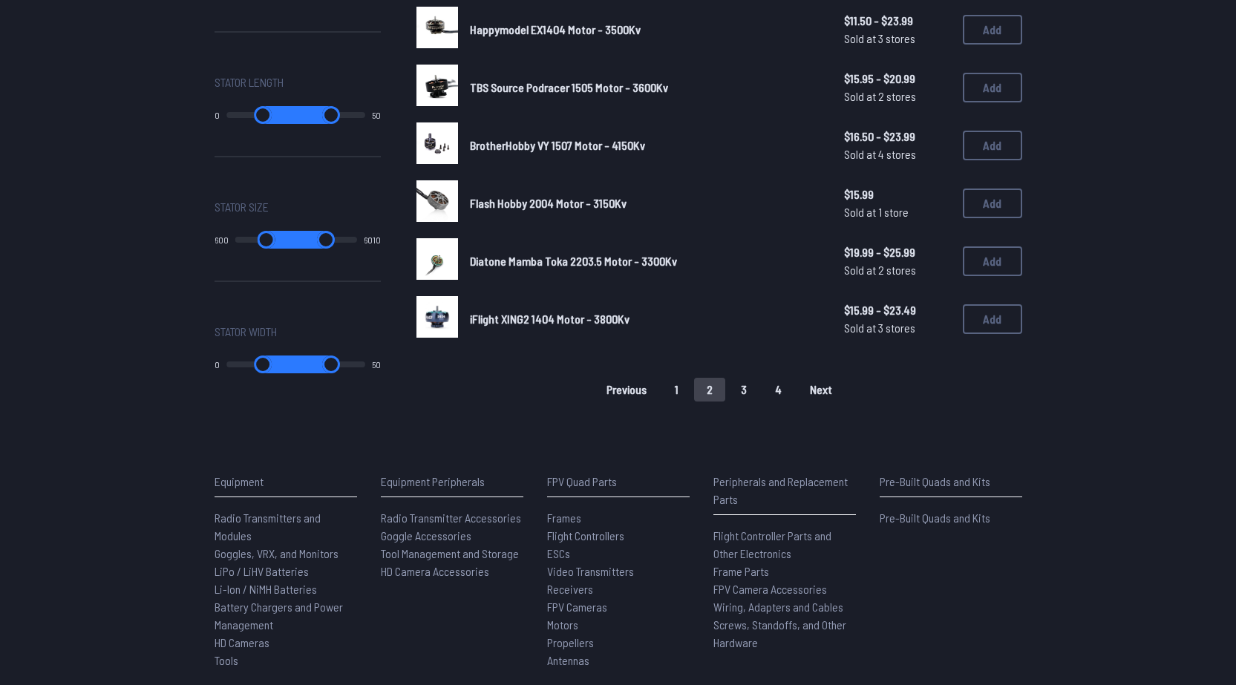
click at [673, 393] on button "1" at bounding box center [676, 390] width 29 height 24
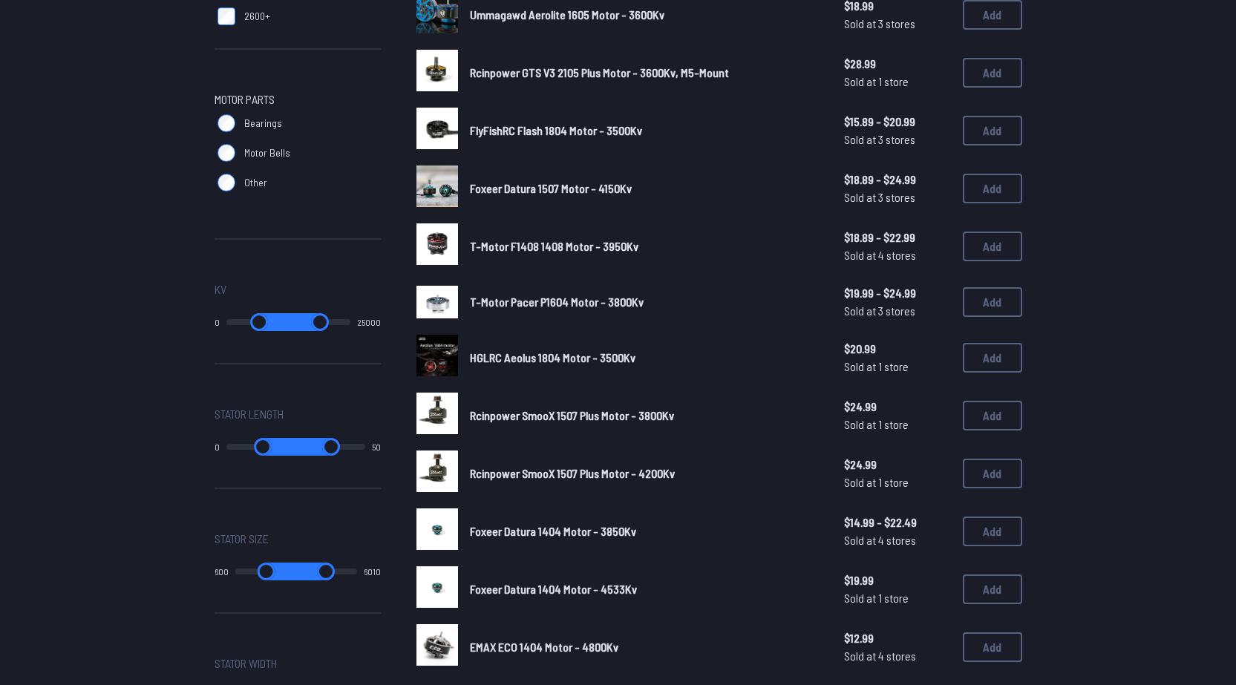
scroll to position [743, 0]
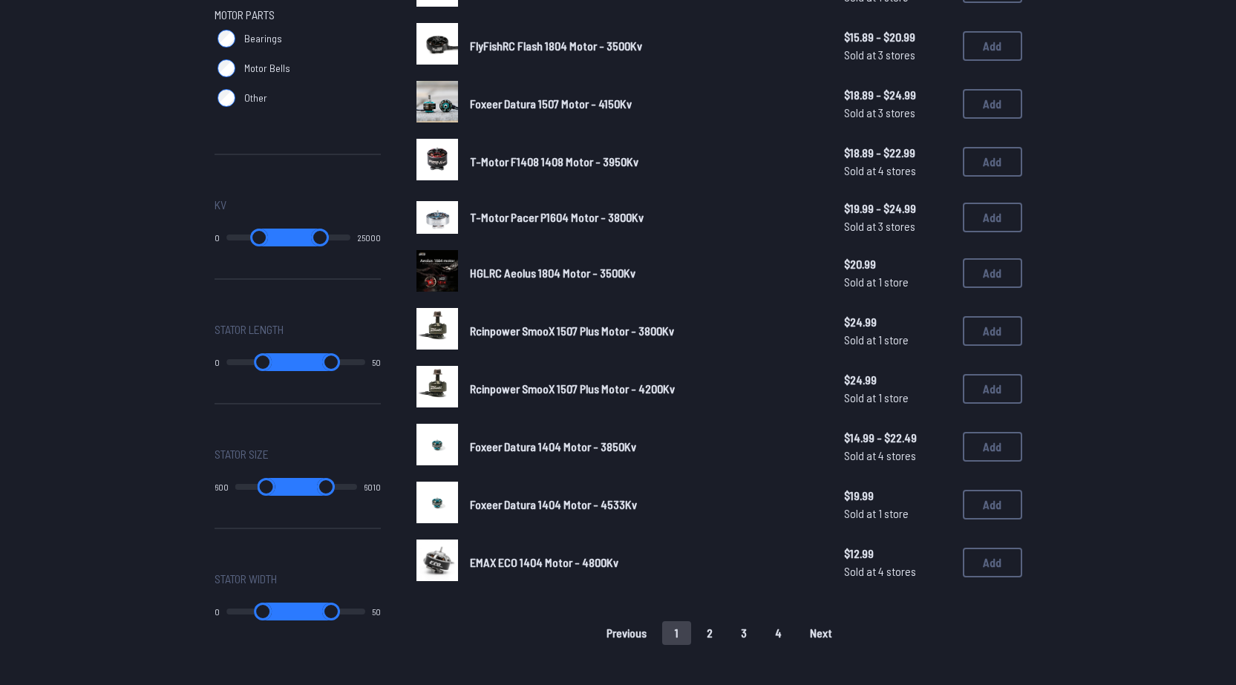
click at [710, 632] on button "2" at bounding box center [709, 634] width 31 height 24
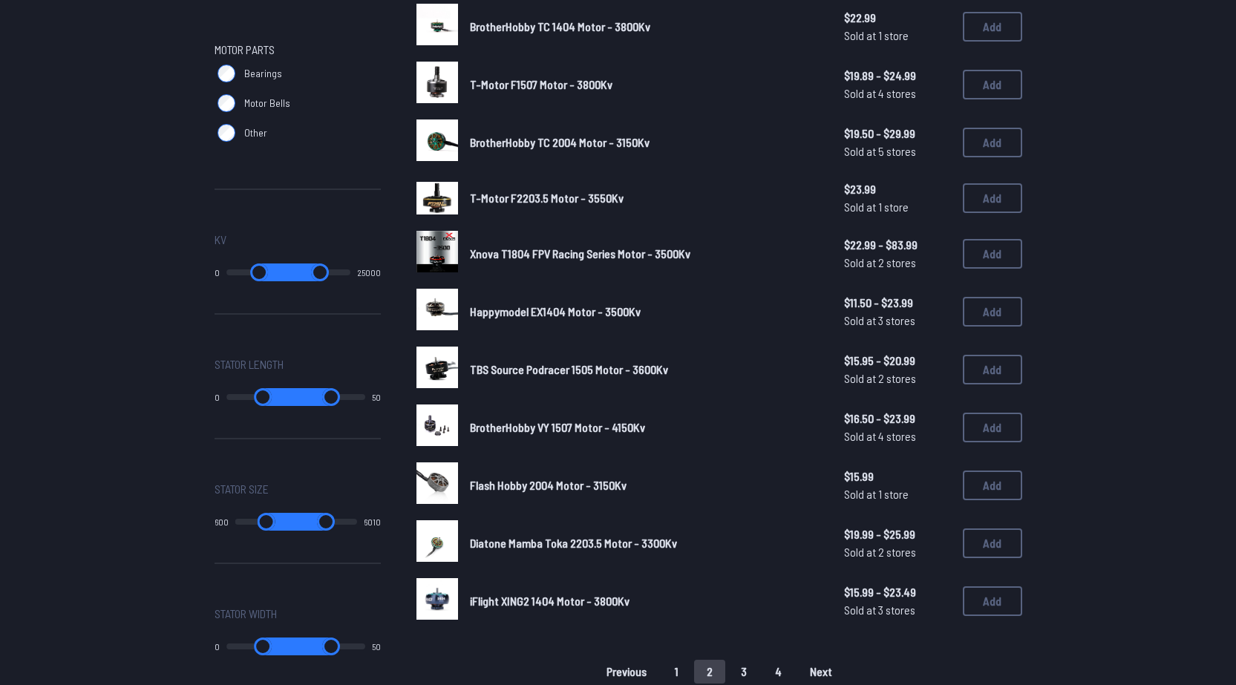
scroll to position [743, 0]
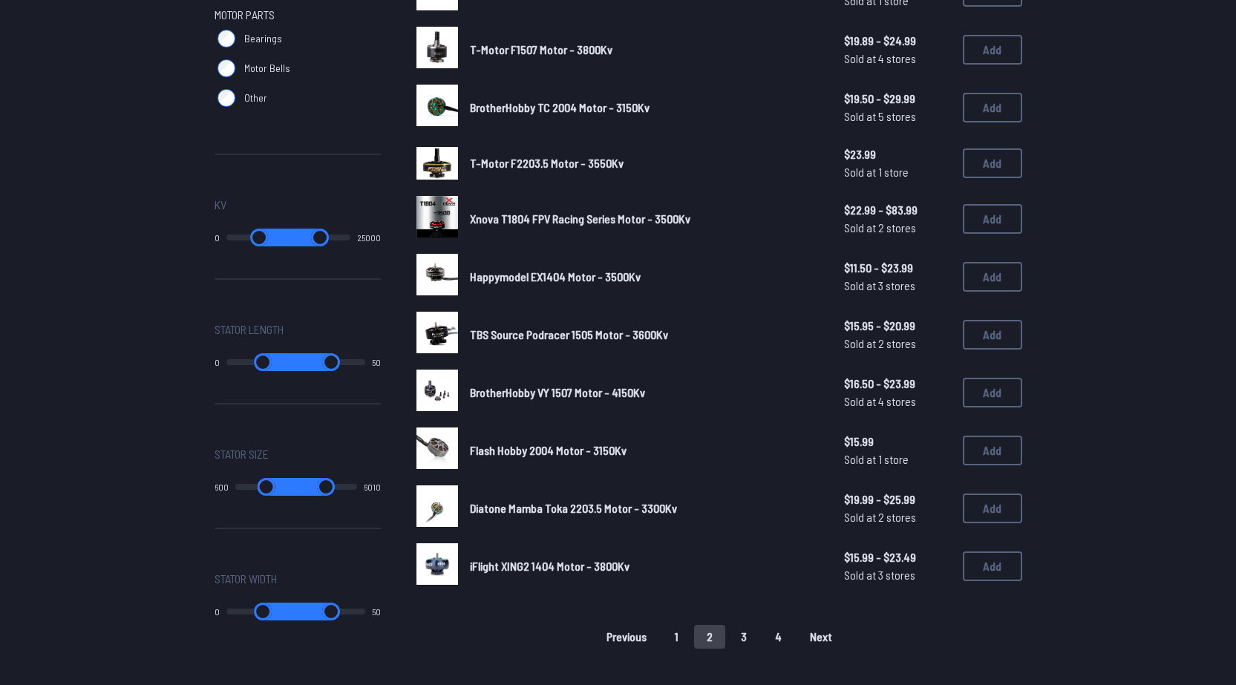
click at [671, 635] on button "1" at bounding box center [676, 637] width 29 height 24
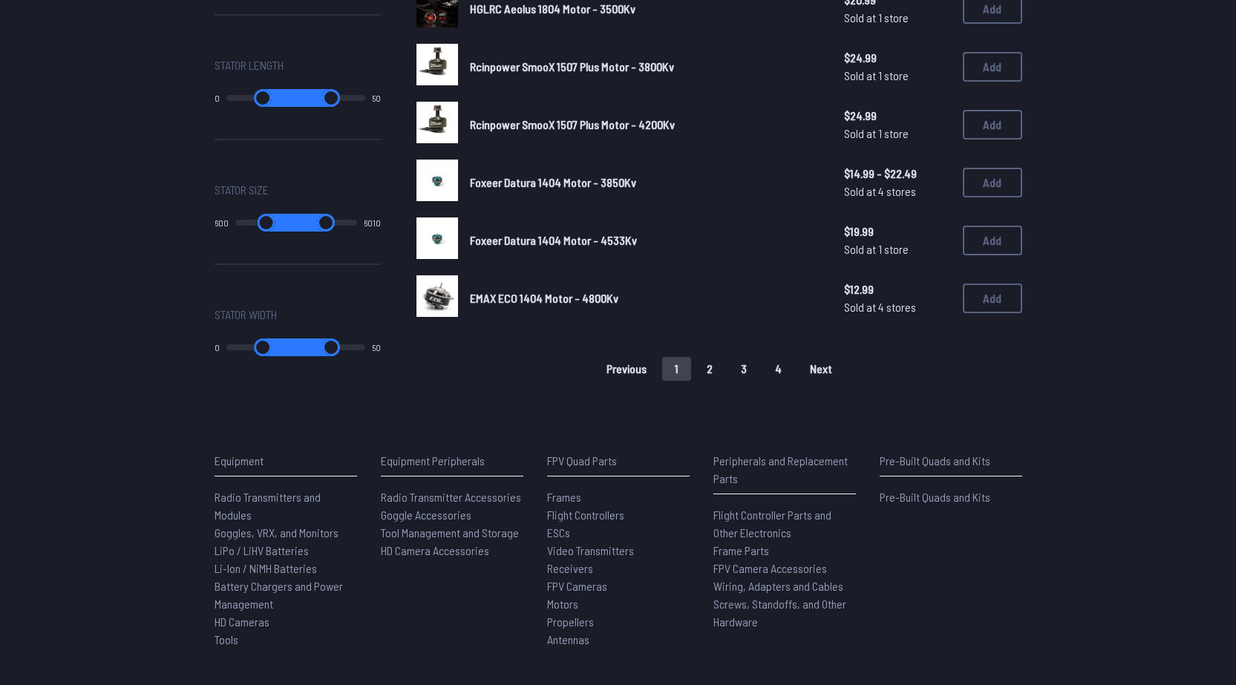
scroll to position [1110, 0]
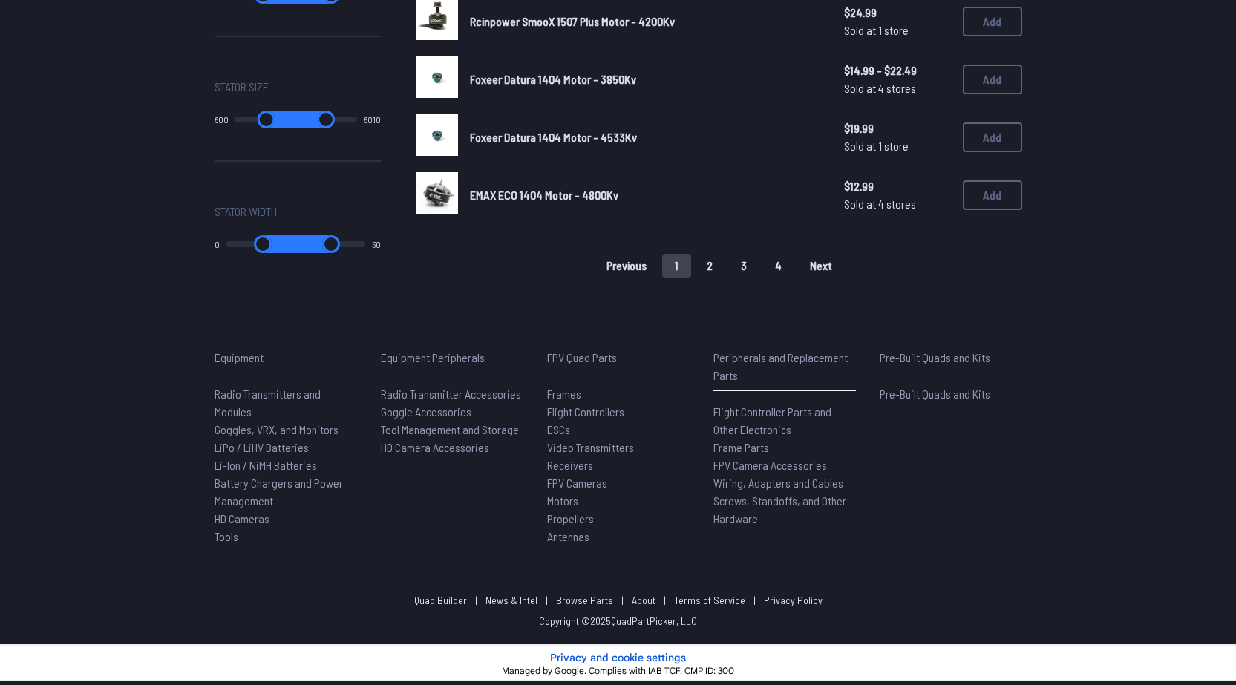
click at [707, 274] on button "2" at bounding box center [709, 266] width 31 height 24
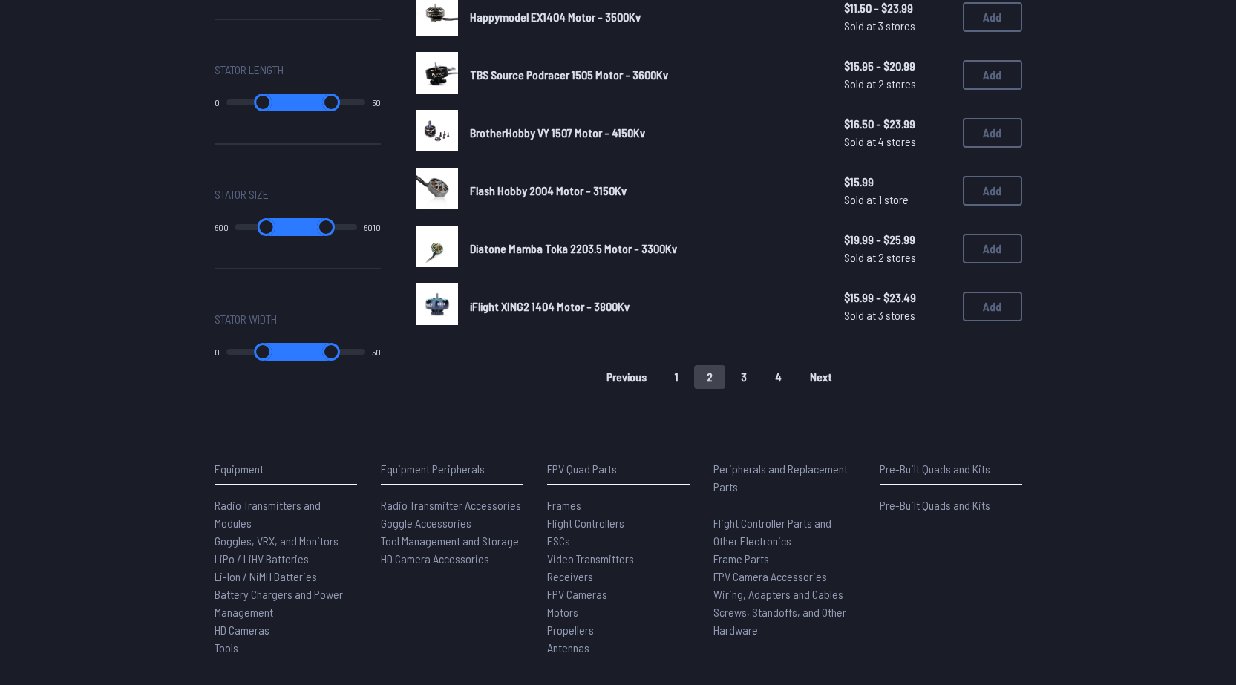
scroll to position [867, 0]
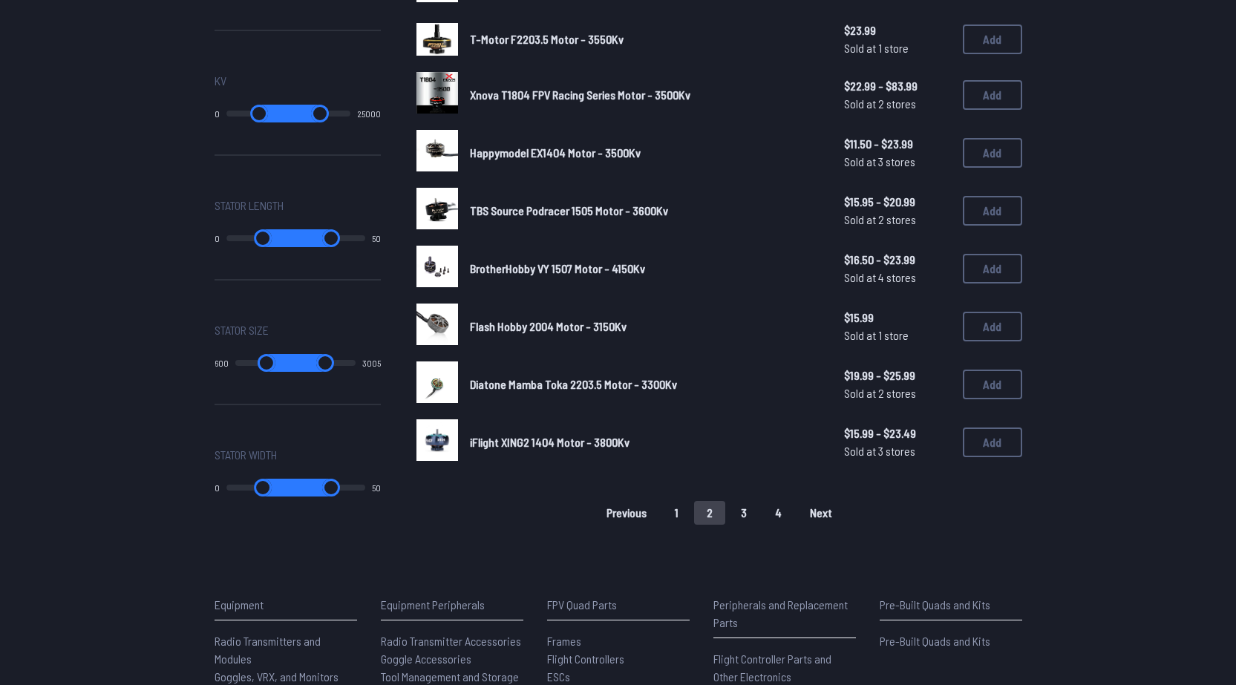
drag, startPoint x: 348, startPoint y: 362, endPoint x: 254, endPoint y: 362, distance: 94.3
type input "****"
click at [295, 362] on input "range" at bounding box center [325, 363] width 60 height 18
type input "****"
click at [254, 362] on input "range" at bounding box center [266, 363] width 62 height 18
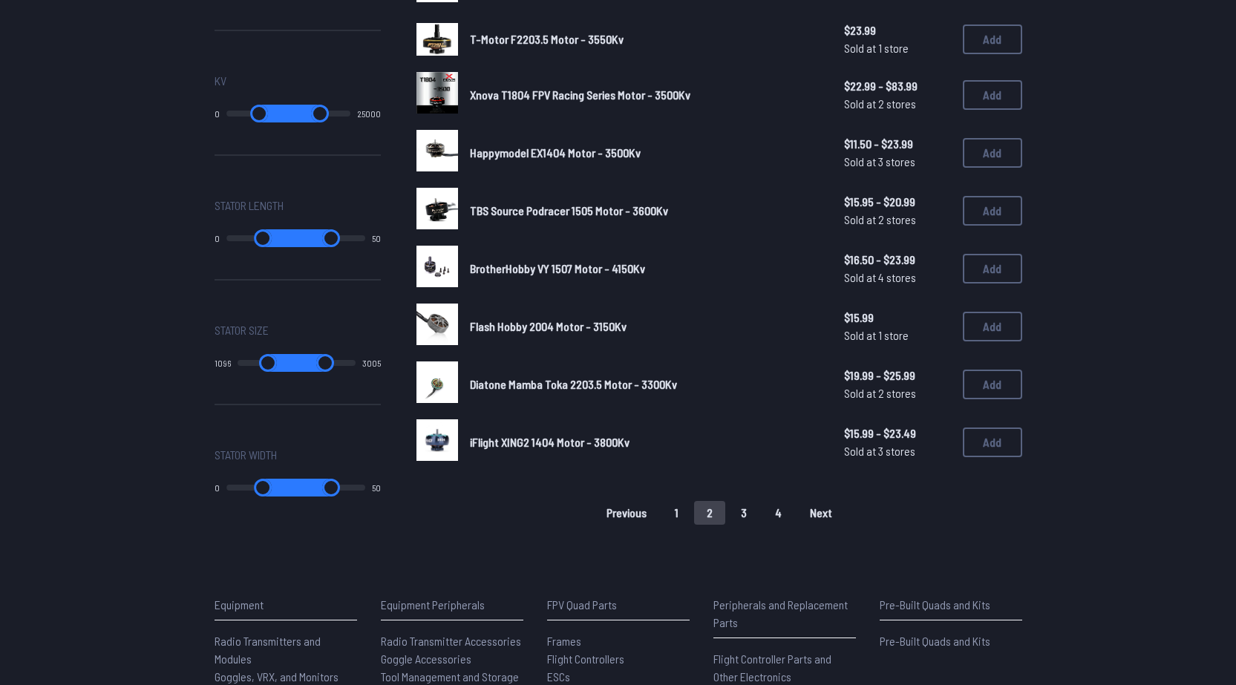
type input "****"
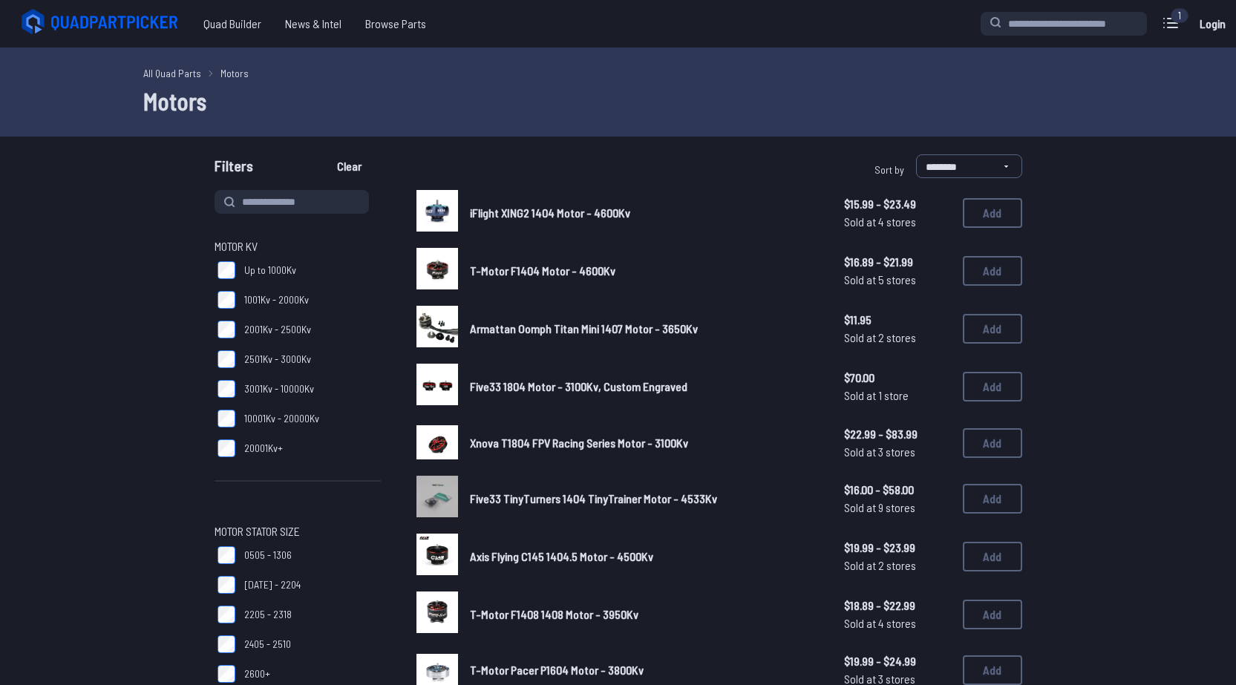
type input "****"
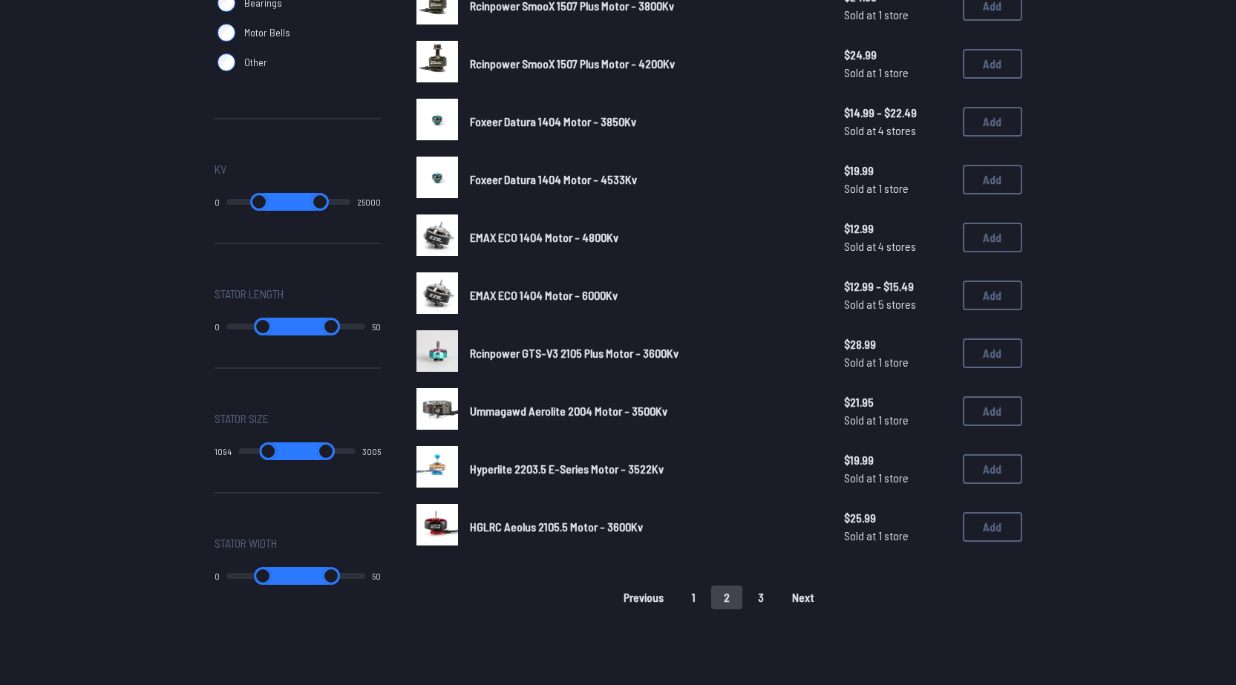
scroll to position [743, 0]
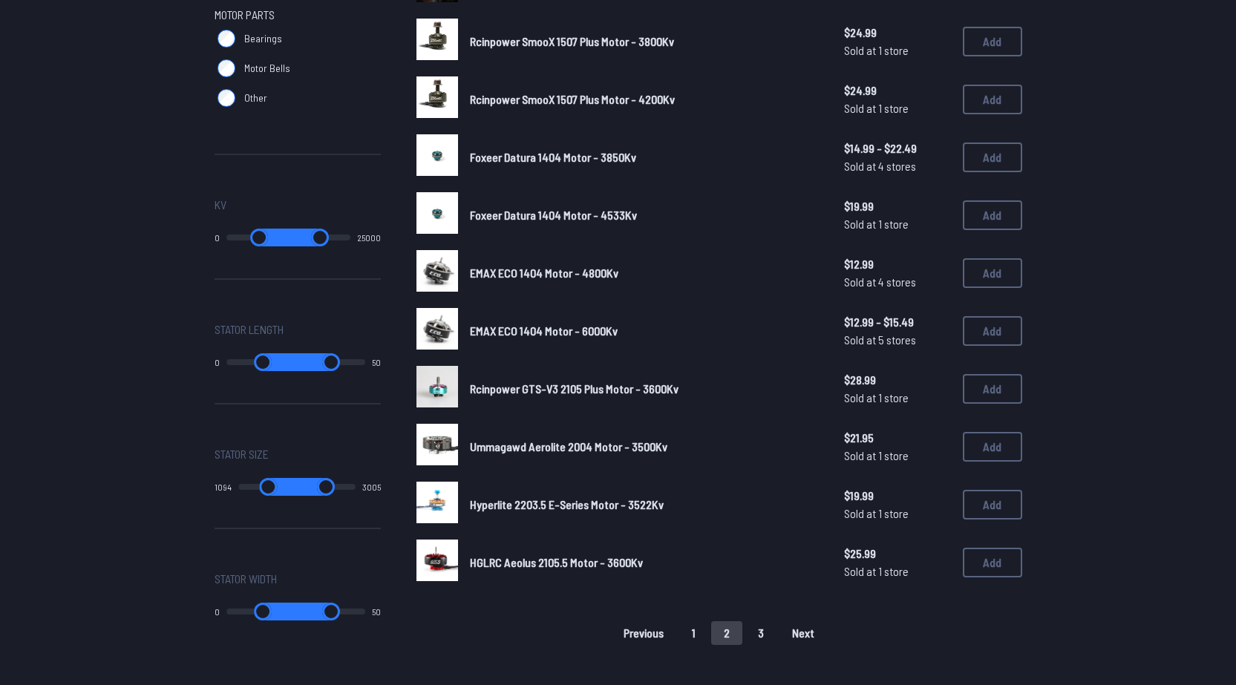
type input "****"
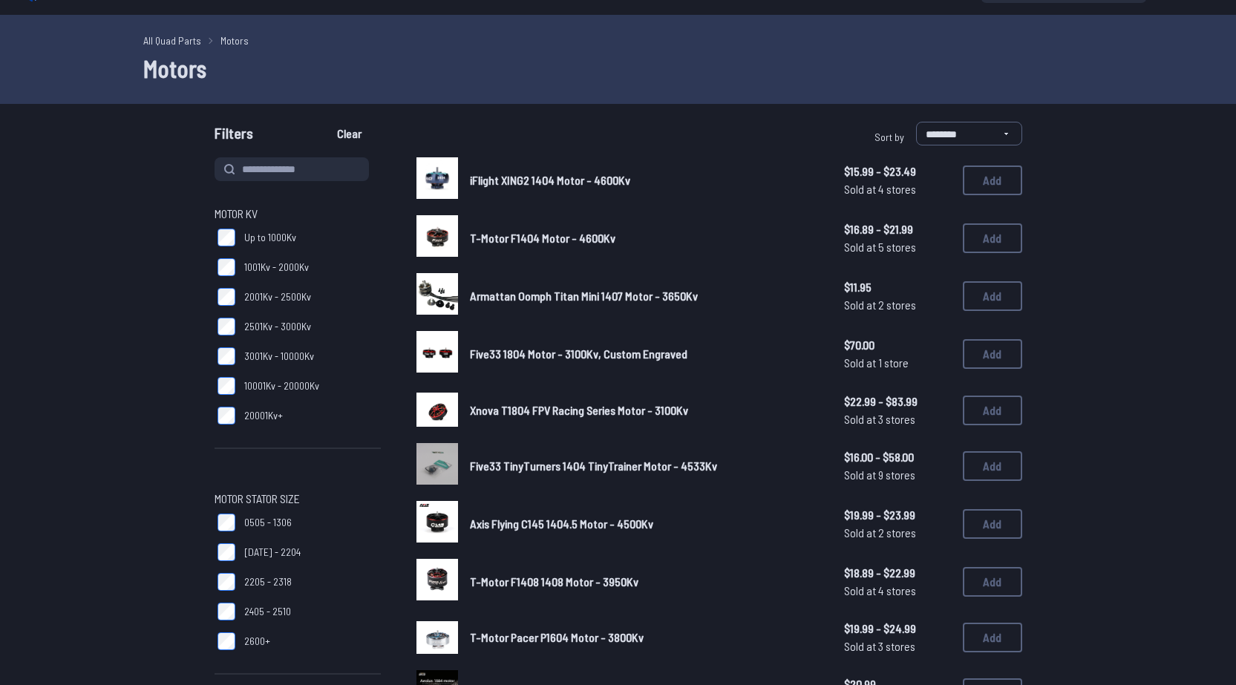
scroll to position [619, 0]
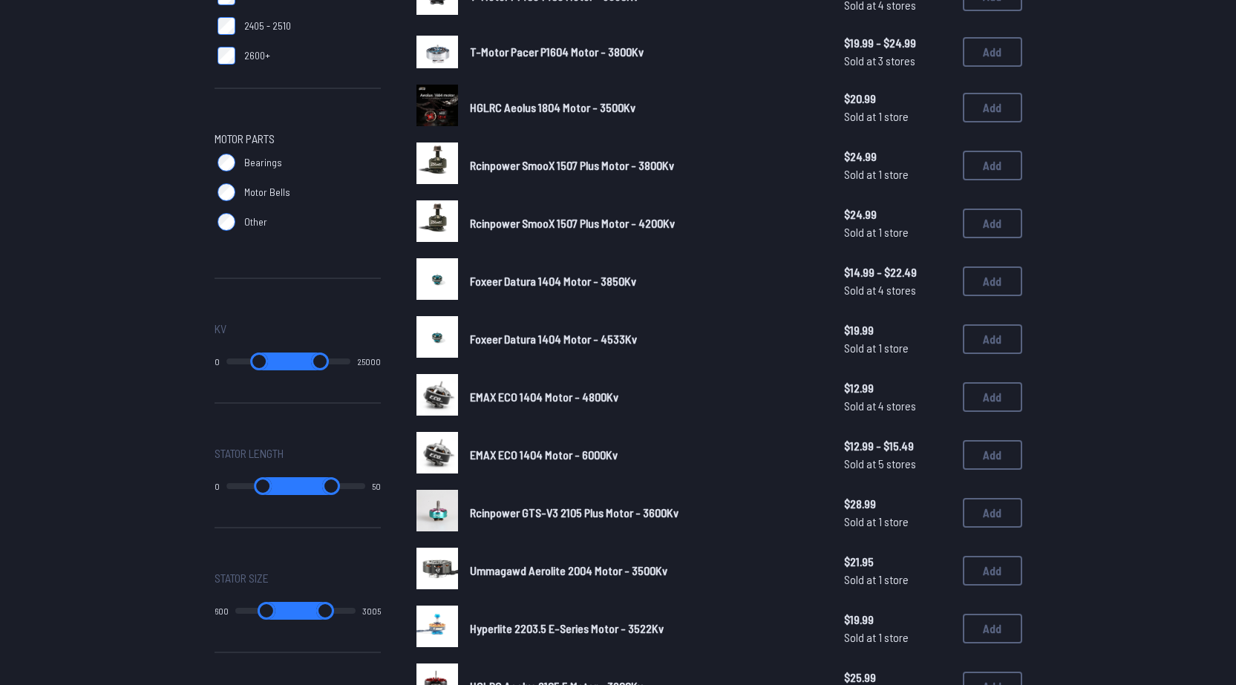
type input "***"
click at [235, 610] on input "range" at bounding box center [266, 611] width 62 height 18
drag, startPoint x: 309, startPoint y: 610, endPoint x: 390, endPoint y: 610, distance: 80.9
type input "****"
click at [356, 610] on input "range" at bounding box center [326, 611] width 61 height 18
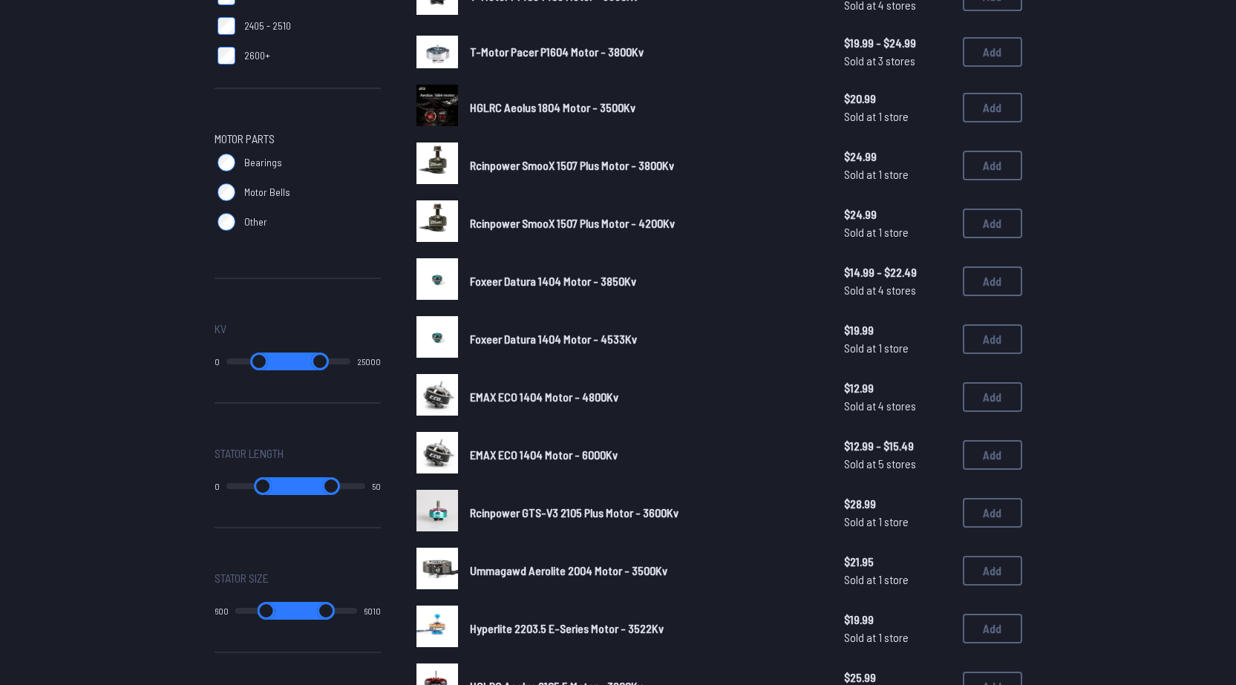
type input "***"
type input "****"
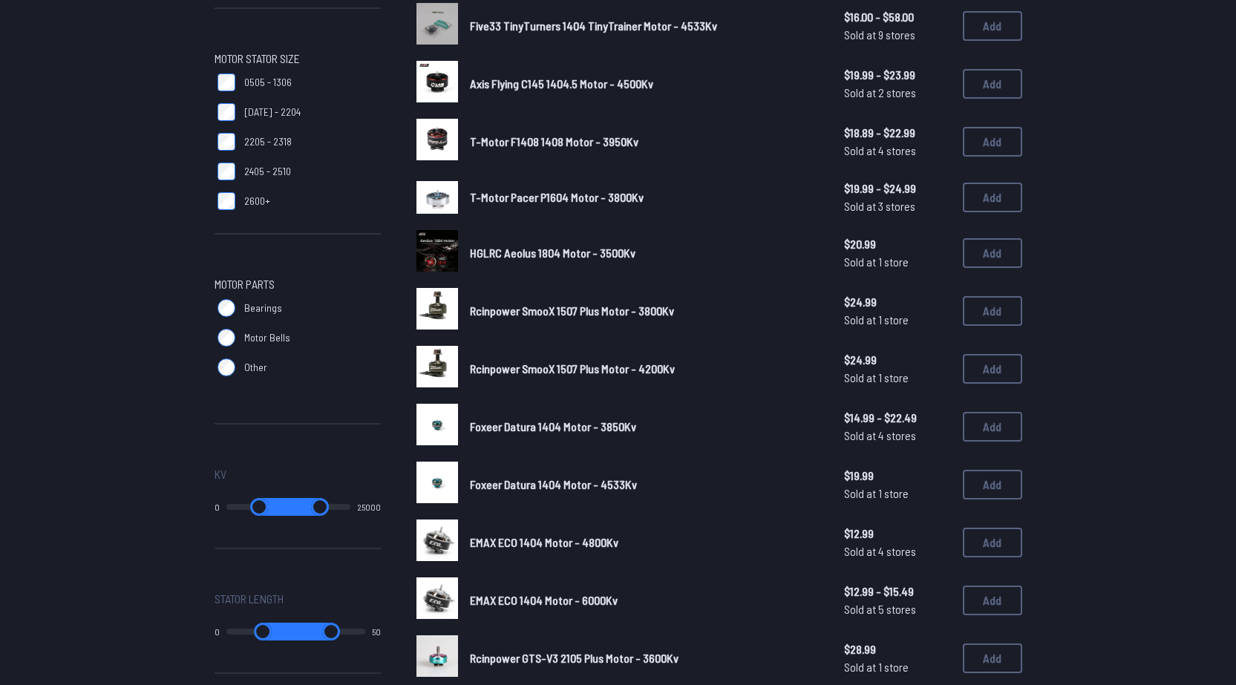
scroll to position [371, 0]
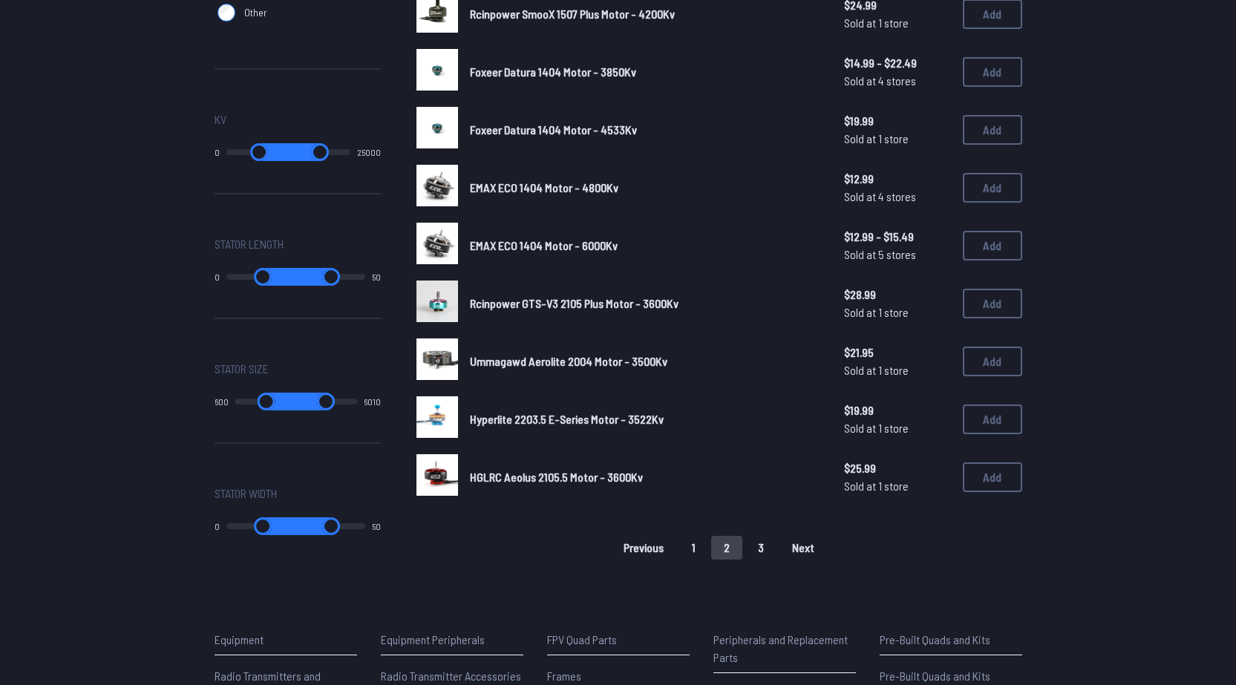
scroll to position [863, 0]
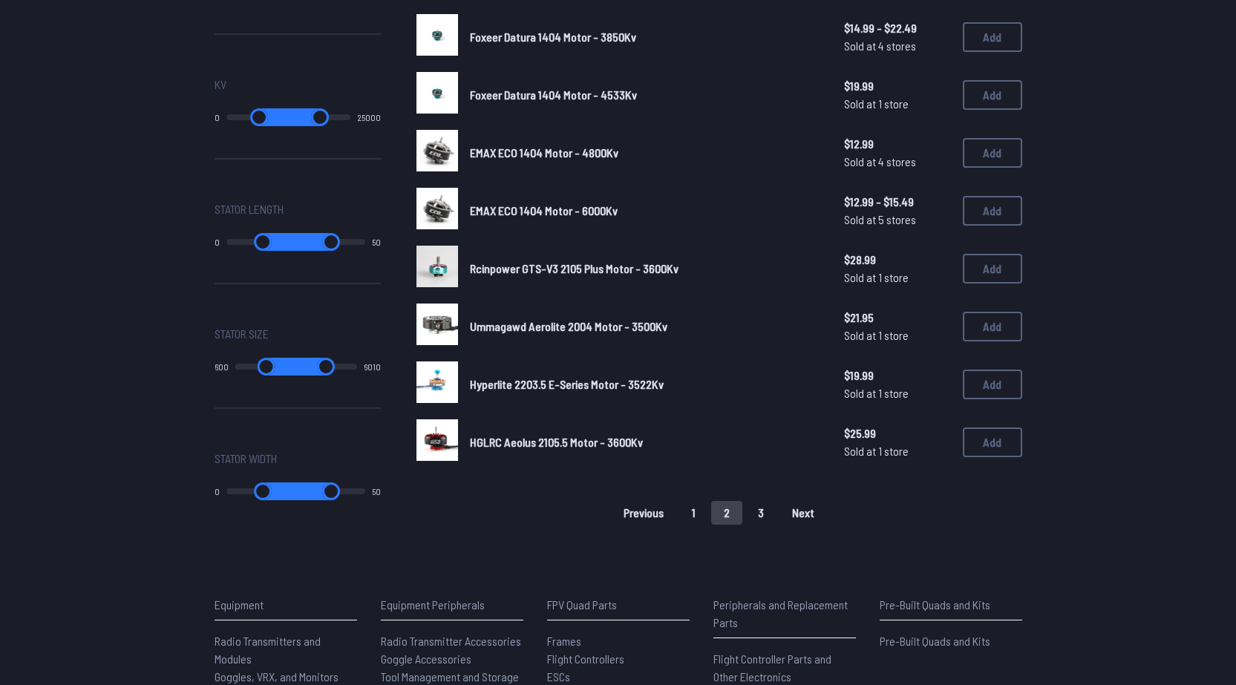
click at [765, 511] on button "3" at bounding box center [761, 513] width 31 height 24
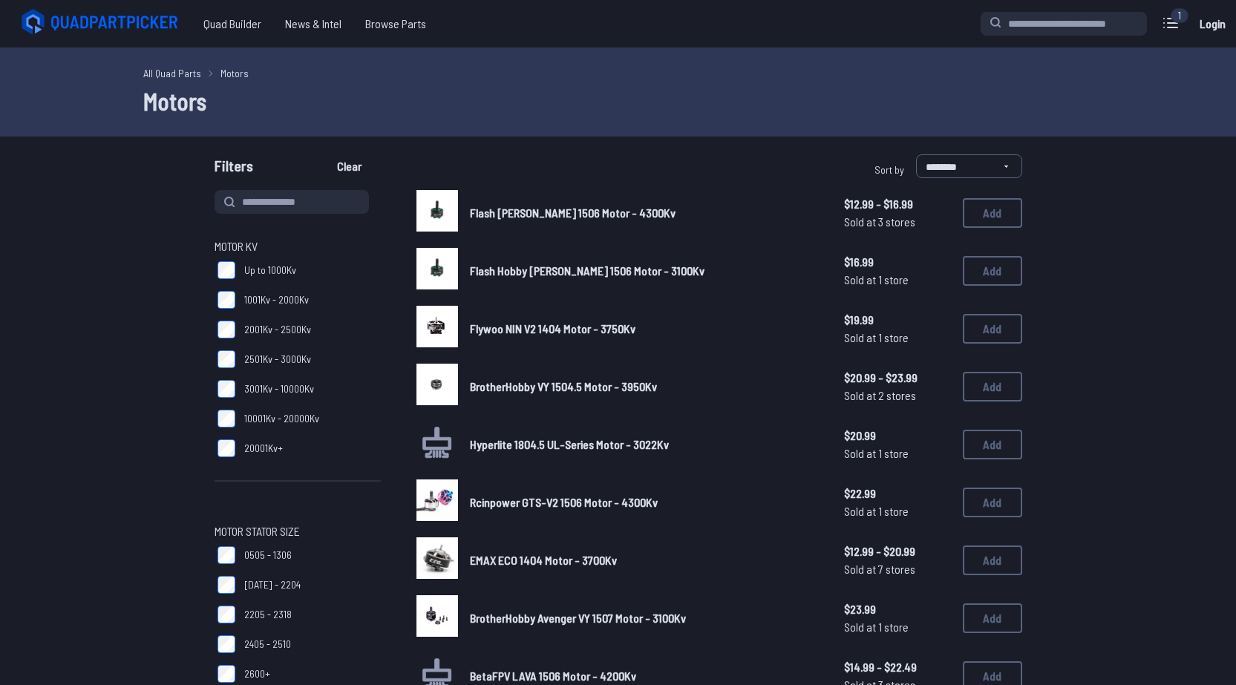
click at [496, 503] on span "Rcinpower GTS-V2 1506 Motor - 4300Kv" at bounding box center [564, 502] width 188 height 14
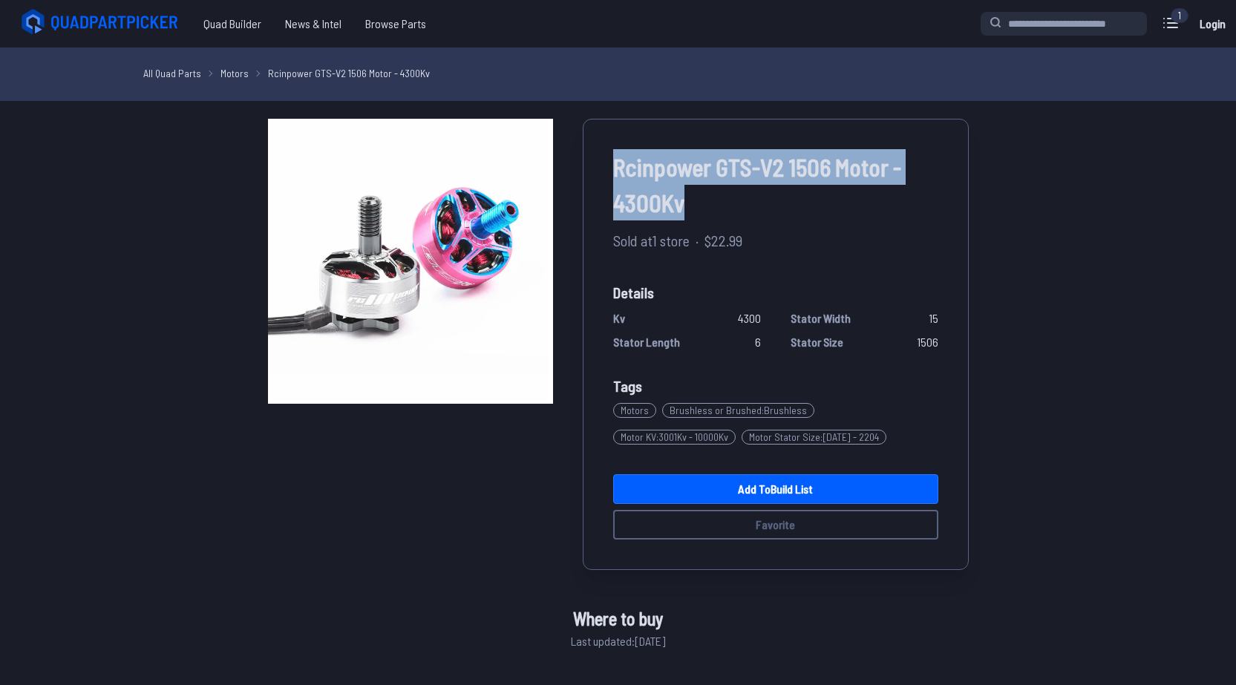
drag, startPoint x: 691, startPoint y: 207, endPoint x: 604, endPoint y: 161, distance: 97.7
click at [604, 161] on div "Rcinpower GTS-V2 1506 Motor - 4300Kv Sold at 1 store · $22.99 Details Kv 4300 S…" at bounding box center [776, 344] width 386 height 451
copy span "Rcinpower GTS-V2 1506 Motor - 4300Kv"
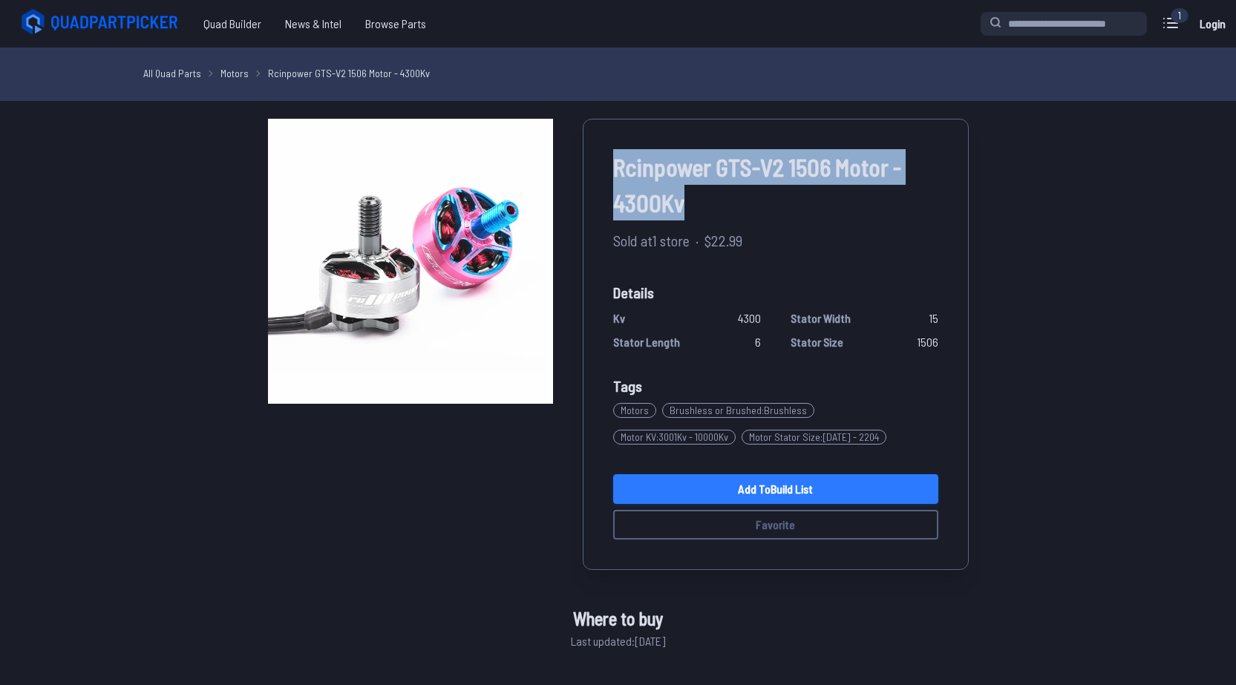
click at [806, 483] on link "Add to Build List" at bounding box center [775, 489] width 325 height 30
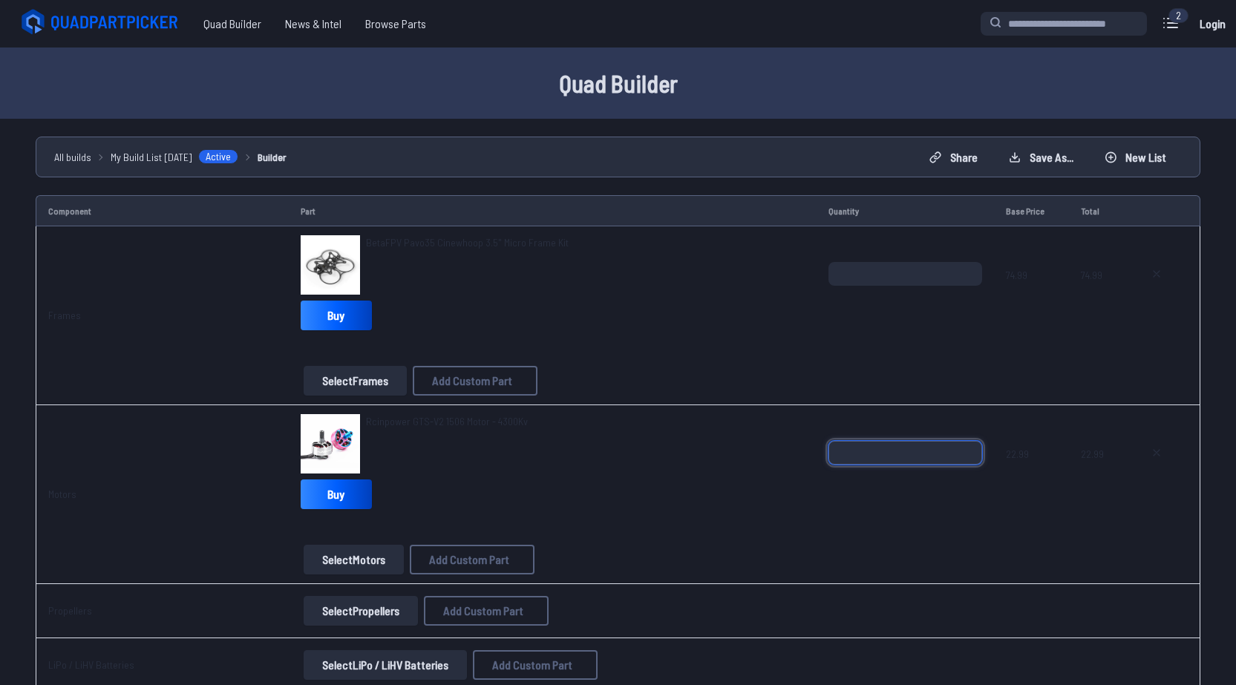
click at [967, 446] on input "*" at bounding box center [906, 453] width 154 height 24
type input "*"
click at [967, 446] on input "*" at bounding box center [906, 453] width 154 height 24
click at [777, 478] on div "Rcinpower GTS-V2 1506 Motor - 4300Kv Buy" at bounding box center [553, 464] width 504 height 101
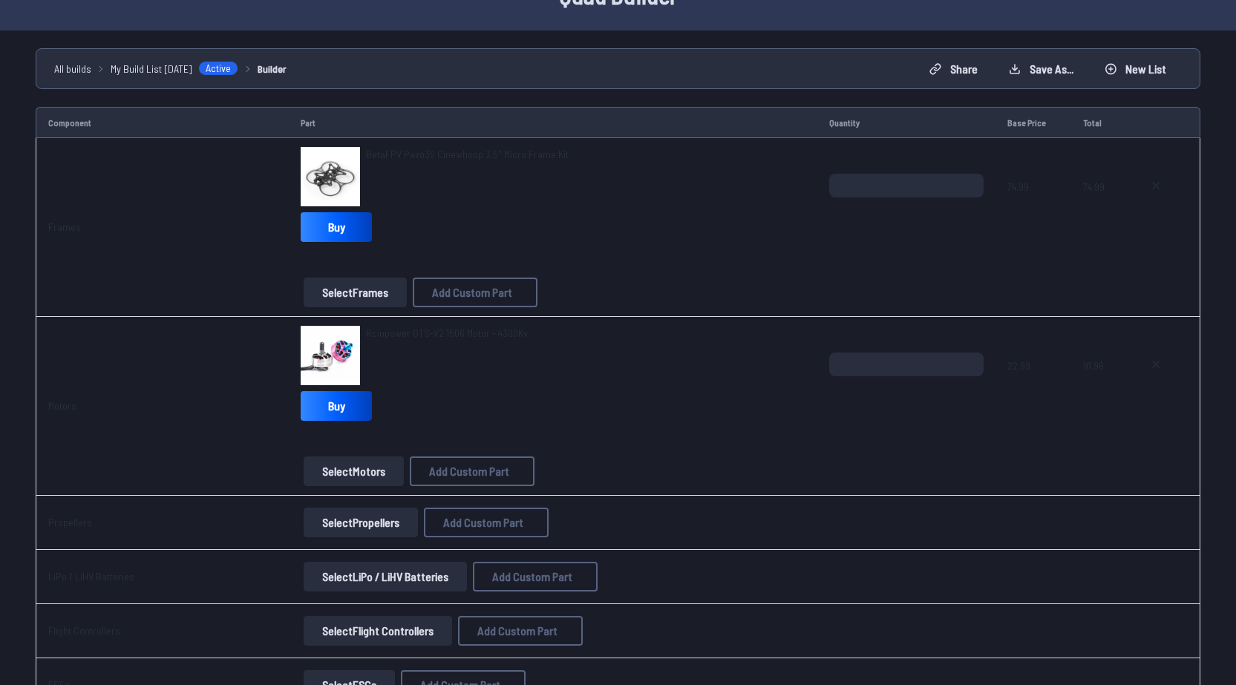
scroll to position [124, 0]
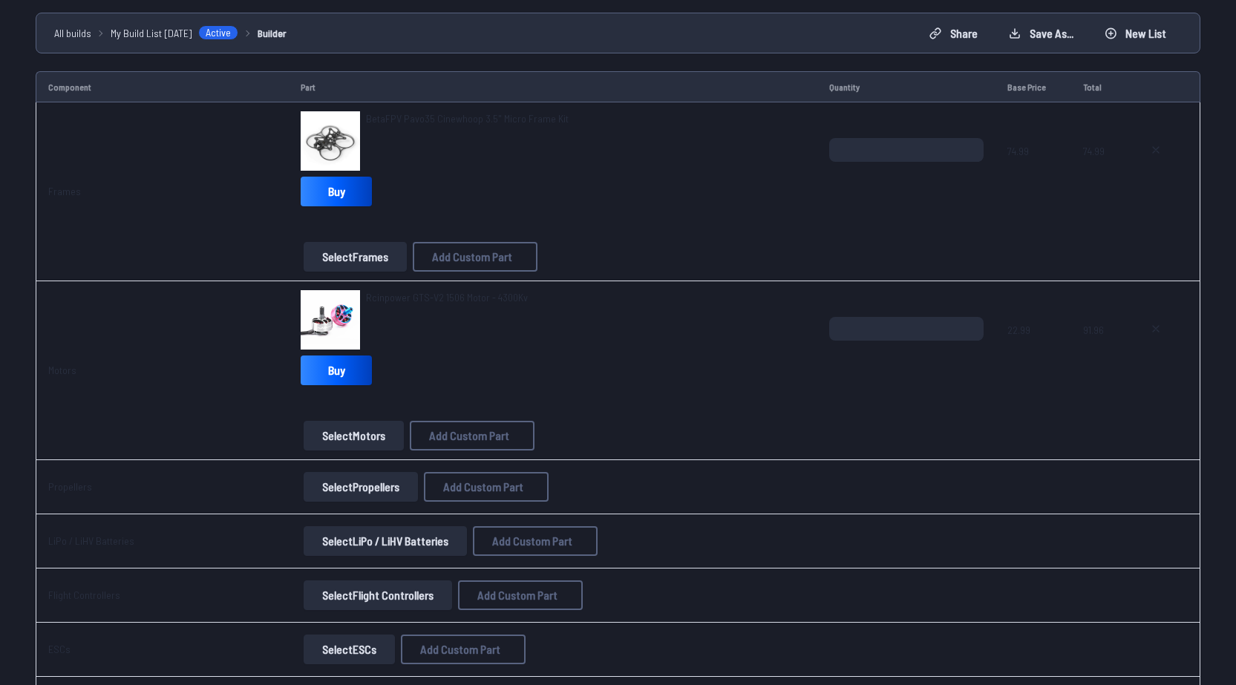
click at [346, 486] on button "Select Propellers" at bounding box center [361, 487] width 114 height 30
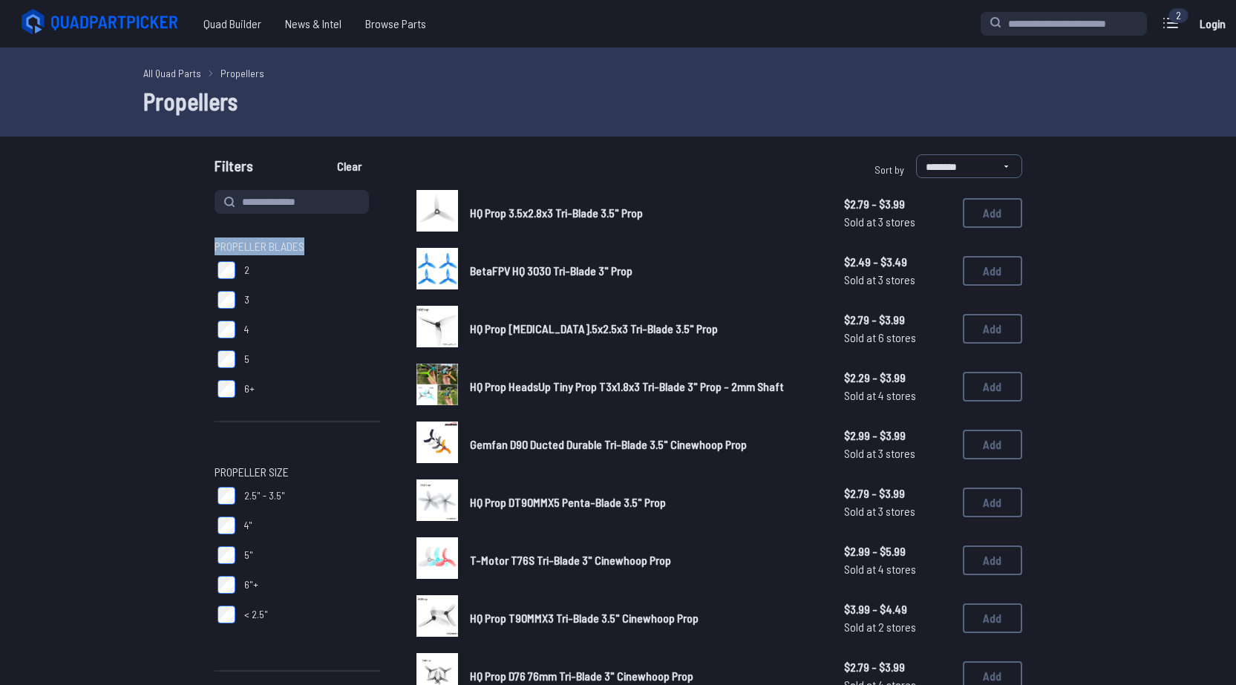
drag, startPoint x: 218, startPoint y: 247, endPoint x: 320, endPoint y: 249, distance: 101.8
click at [320, 249] on span "Propeller Blades" at bounding box center [298, 247] width 166 height 18
click at [362, 228] on div "Propeller Blades 2 3 4 5 6+ Propeller Size 2.5" - 3.5" 4" 5" 6"+ < 2.5" Propell…" at bounding box center [298, 609] width 166 height 838
click at [956, 160] on select "**********" at bounding box center [969, 166] width 106 height 24
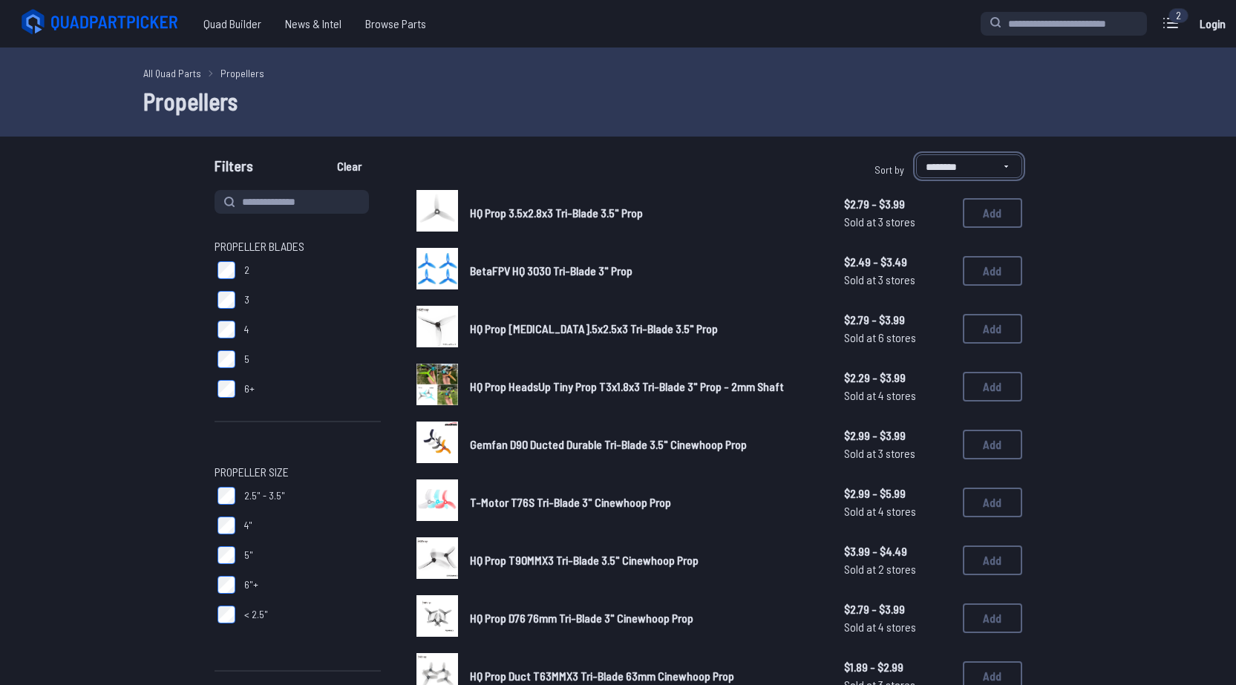
select select "****"
click at [916, 154] on select "**********" at bounding box center [969, 166] width 106 height 24
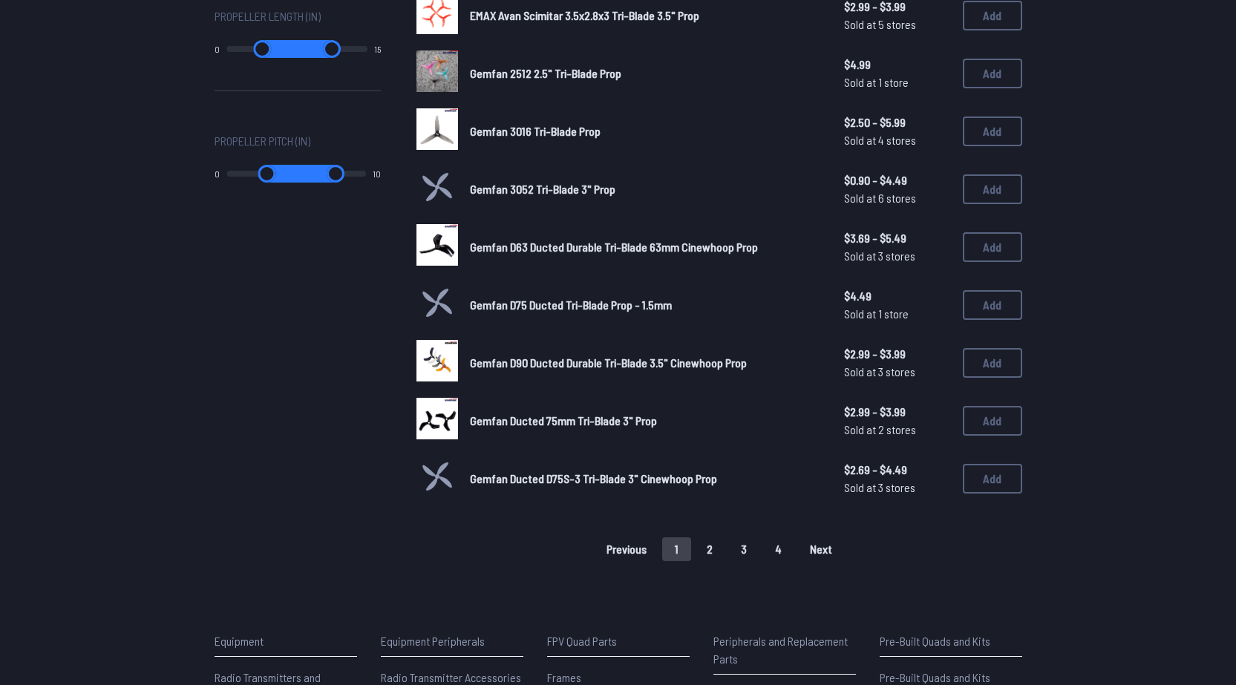
scroll to position [867, 0]
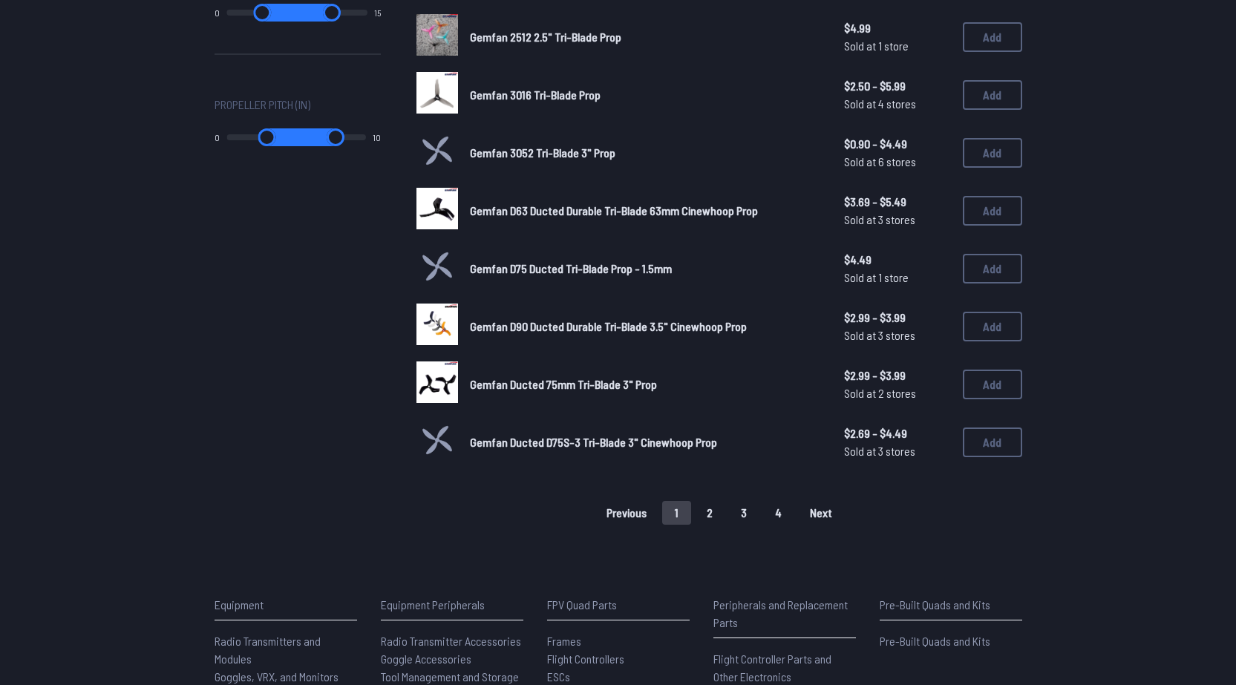
click at [715, 509] on button "2" at bounding box center [709, 513] width 31 height 24
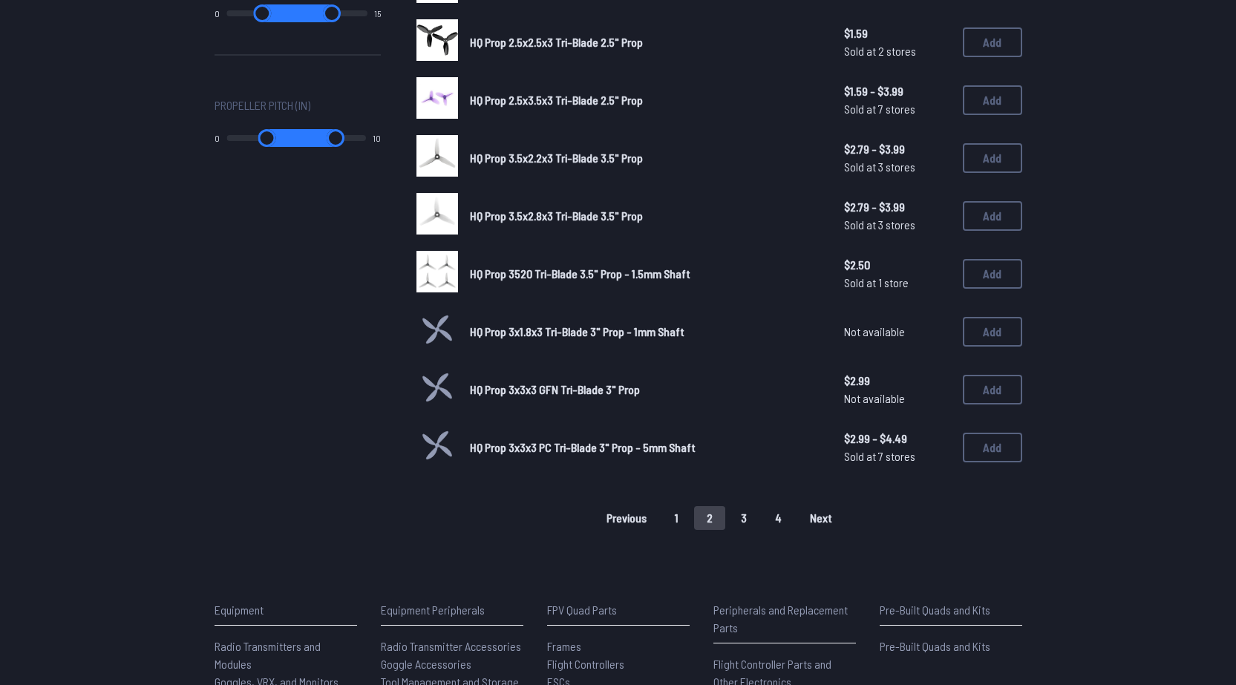
scroll to position [990, 0]
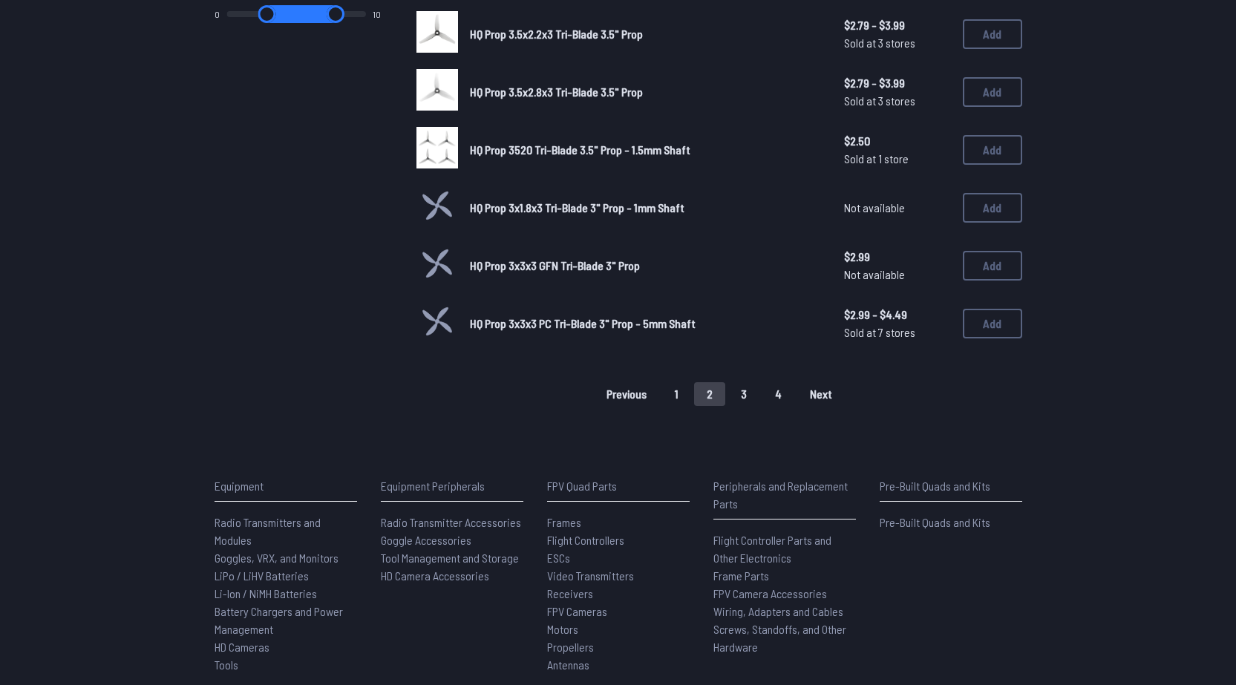
click at [748, 388] on button "3" at bounding box center [743, 394] width 31 height 24
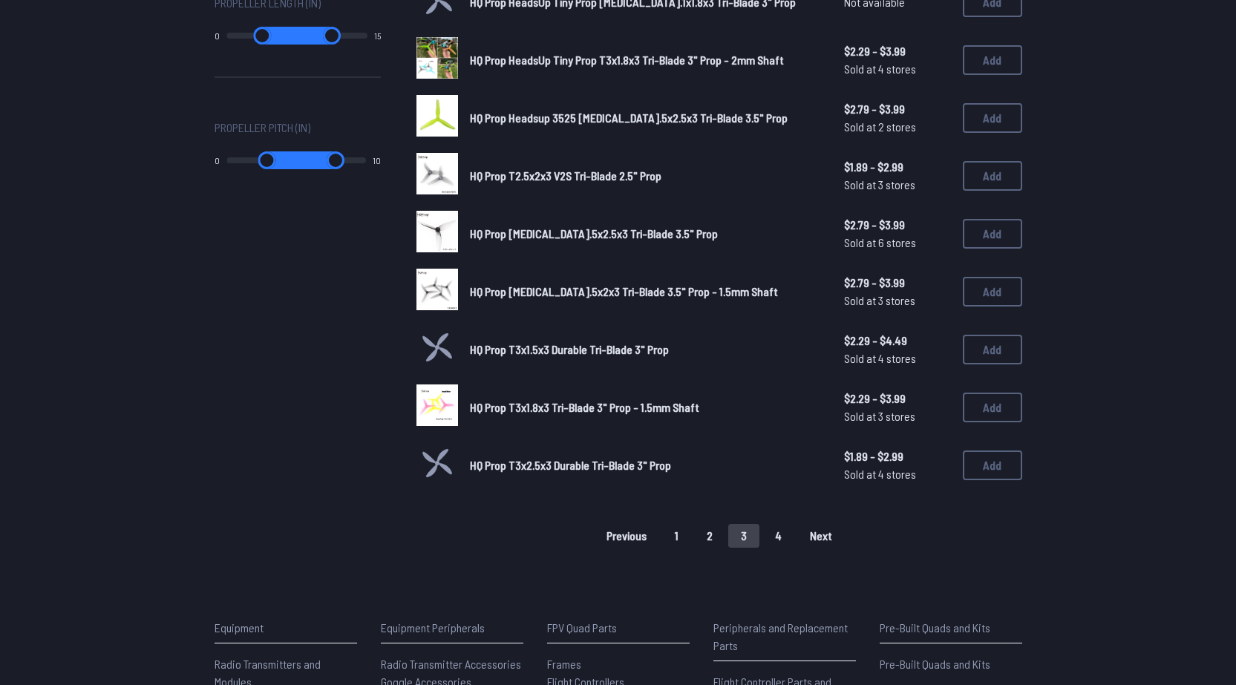
scroll to position [867, 0]
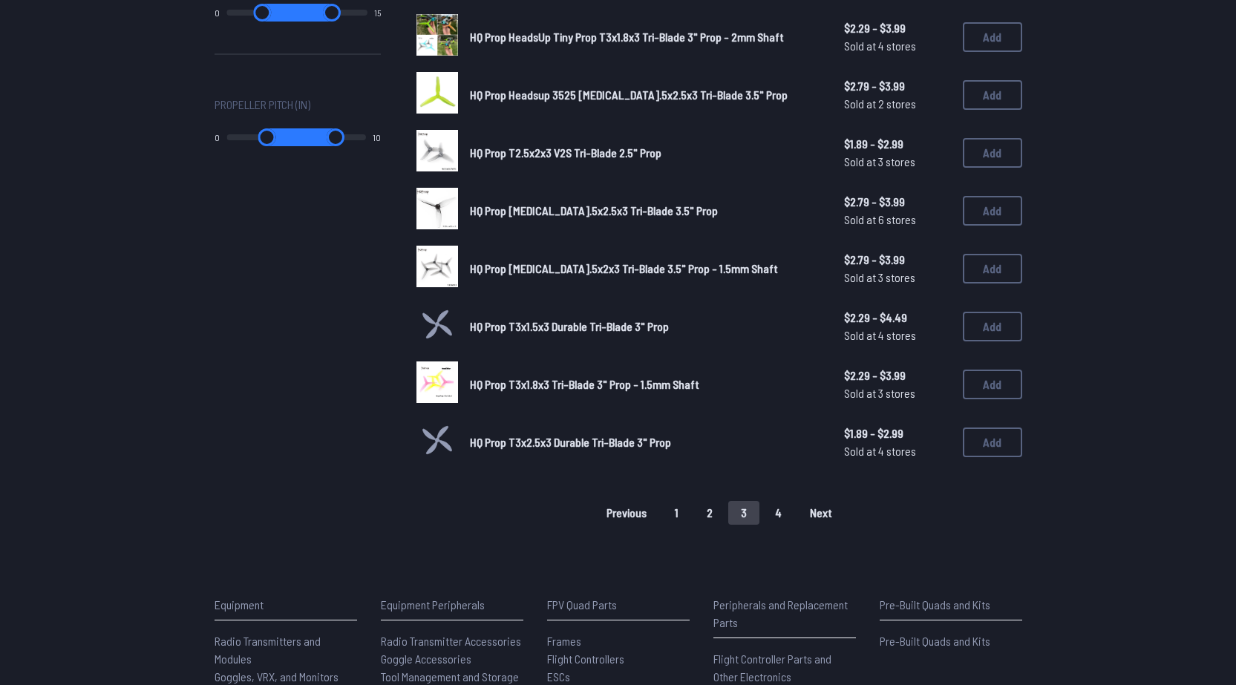
click at [780, 517] on button "4" at bounding box center [779, 513] width 32 height 24
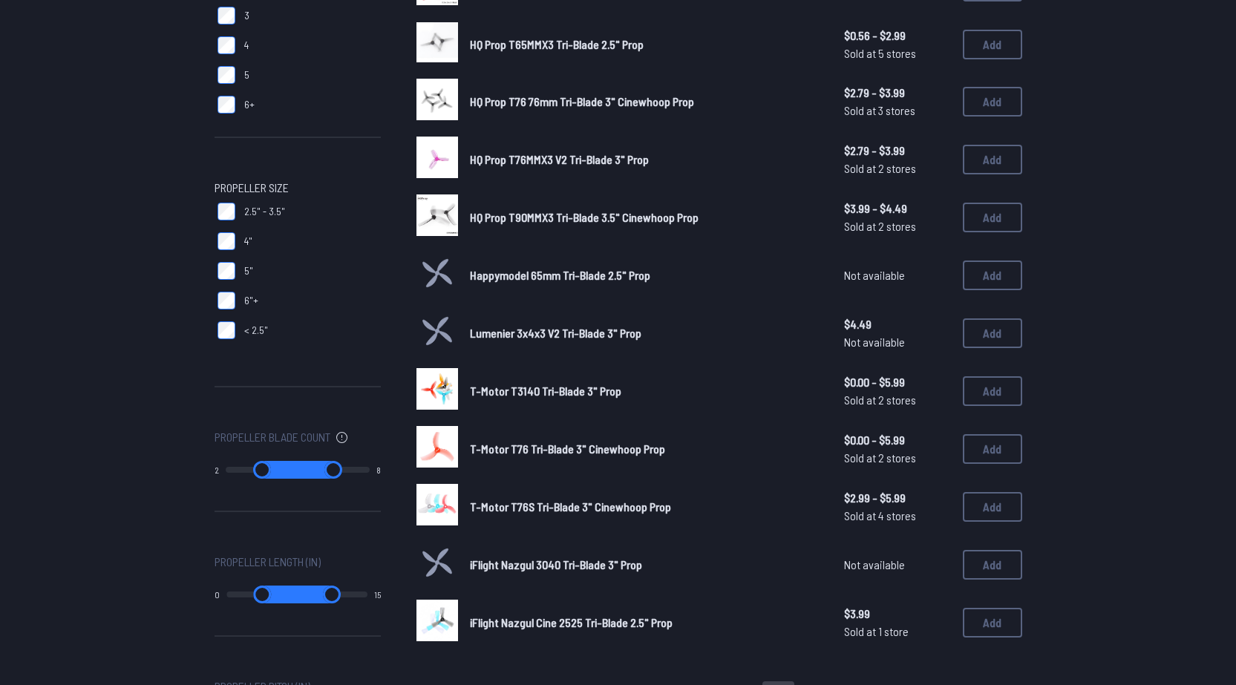
scroll to position [743, 0]
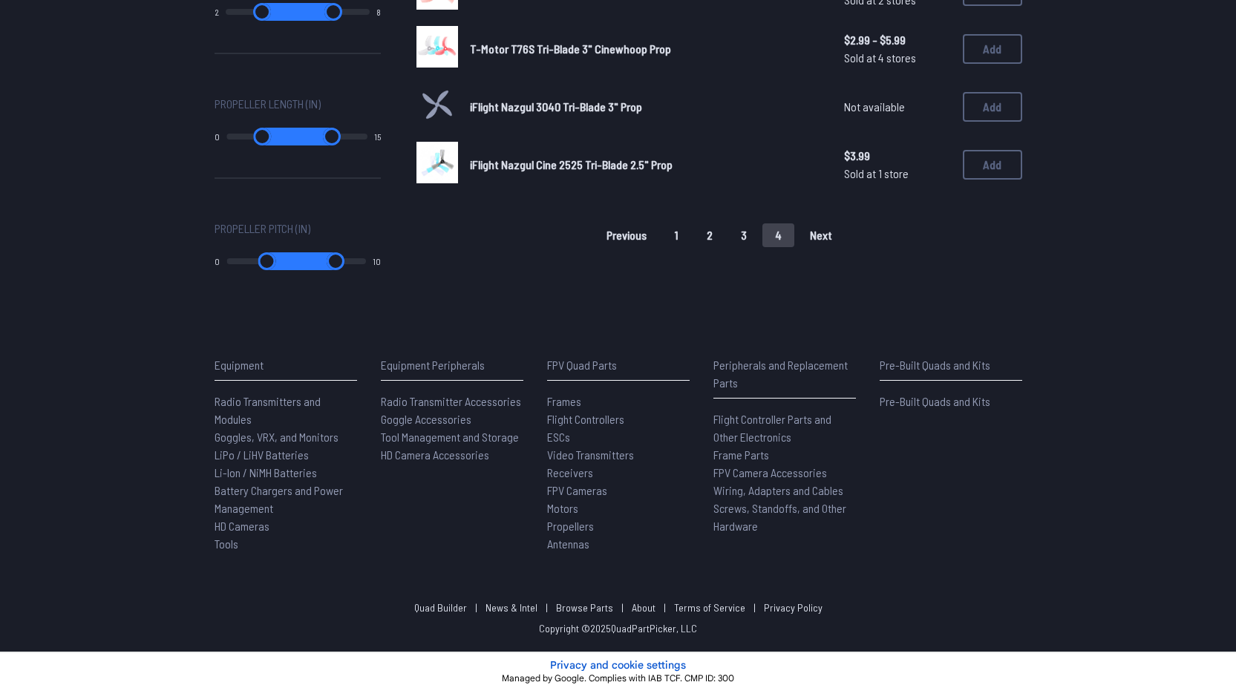
click at [746, 237] on button "3" at bounding box center [743, 236] width 31 height 24
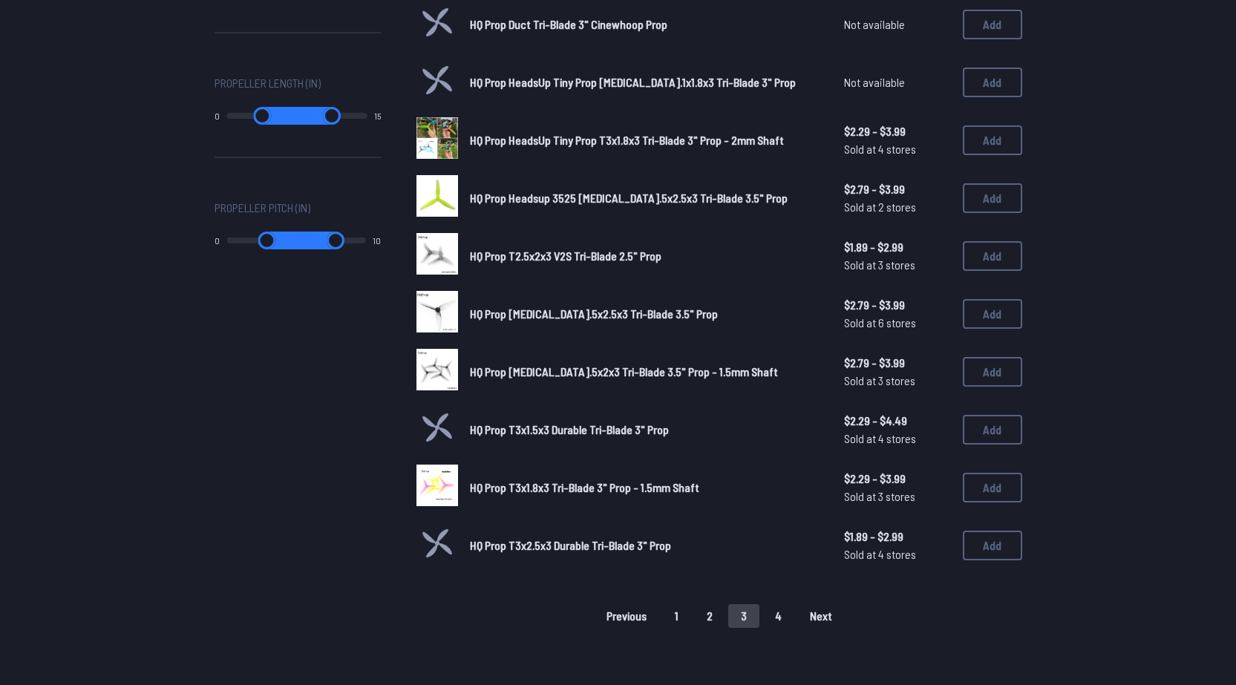
scroll to position [867, 0]
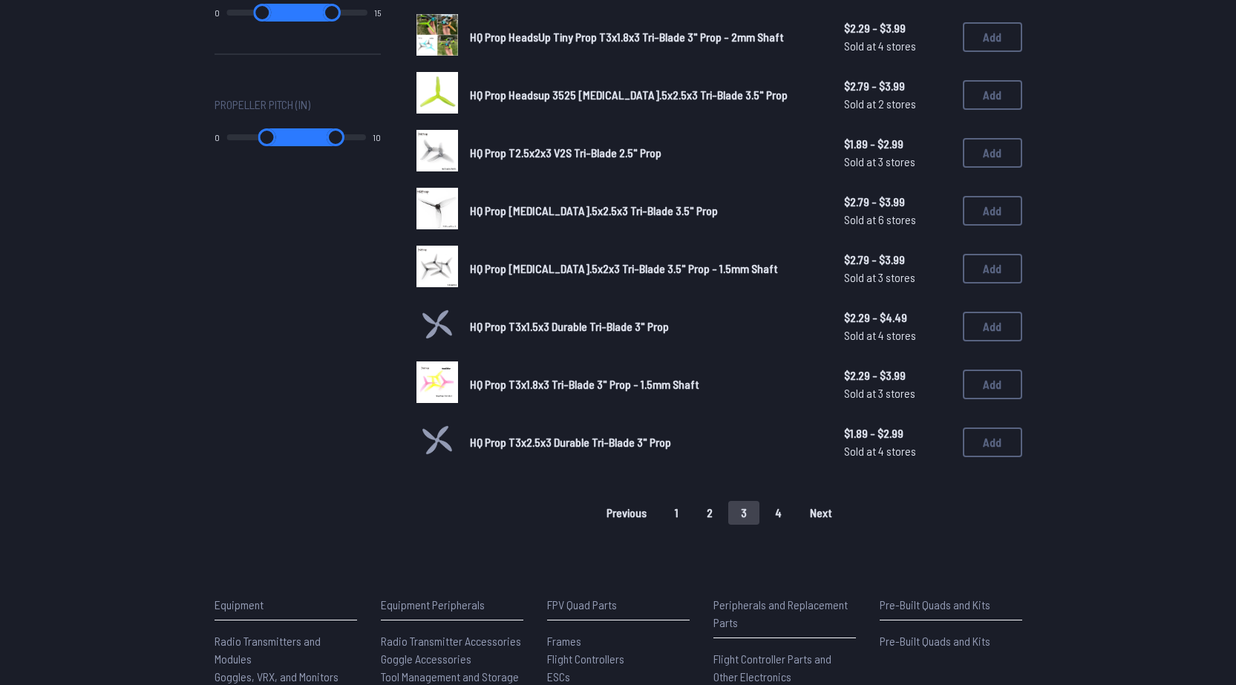
click at [682, 512] on button "1" at bounding box center [676, 513] width 29 height 24
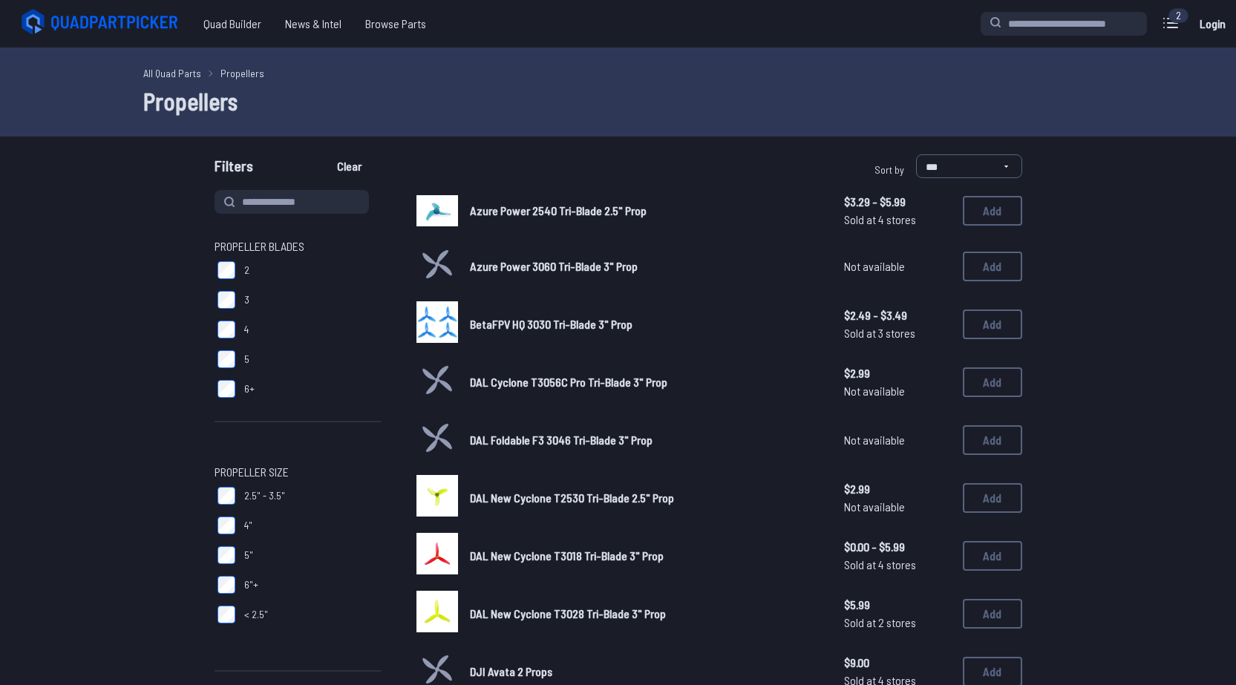
click at [448, 330] on img at bounding box center [438, 322] width 42 height 42
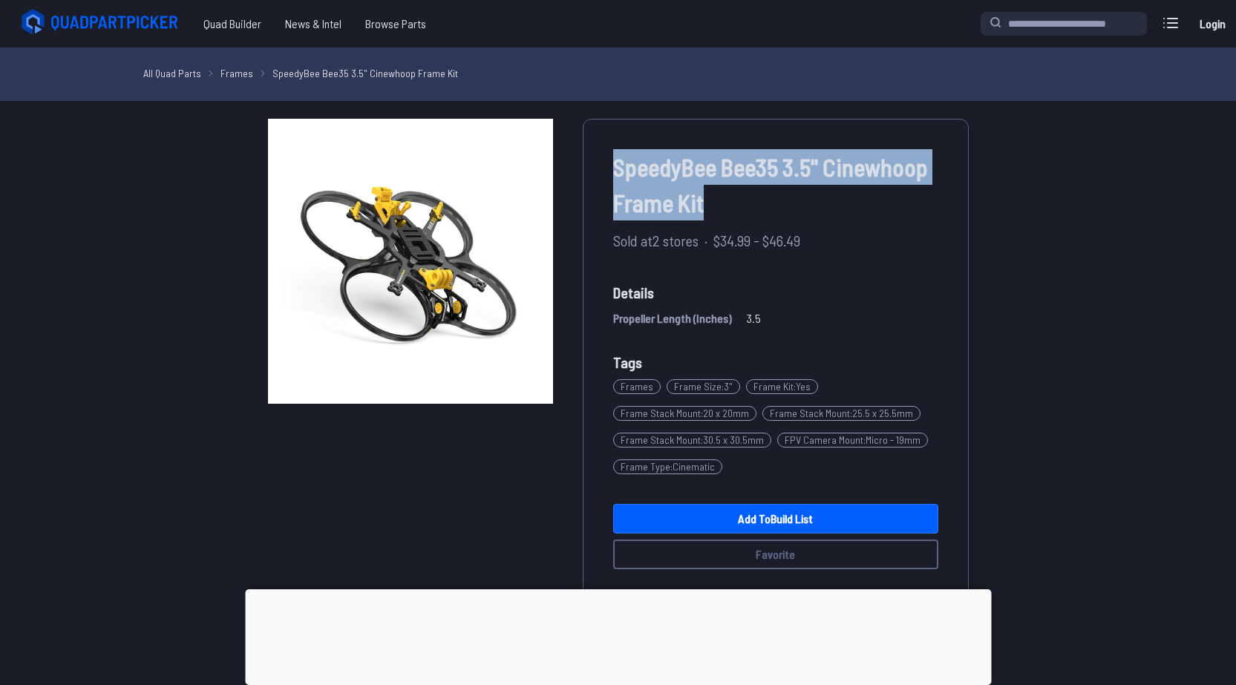
drag, startPoint x: 714, startPoint y: 212, endPoint x: 610, endPoint y: 172, distance: 111.7
click at [610, 172] on div "SpeedyBee Bee35 3.5" Cinewhoop Frame Kit Sold at 2 stores · $34.99 - $46.49 Det…" at bounding box center [776, 359] width 386 height 481
copy span "SpeedyBee Bee35 3.5" Cinewhoop Frame Kit"
click at [852, 222] on div "SpeedyBee Bee35 3.5" Cinewhoop Frame Kit" at bounding box center [775, 186] width 325 height 74
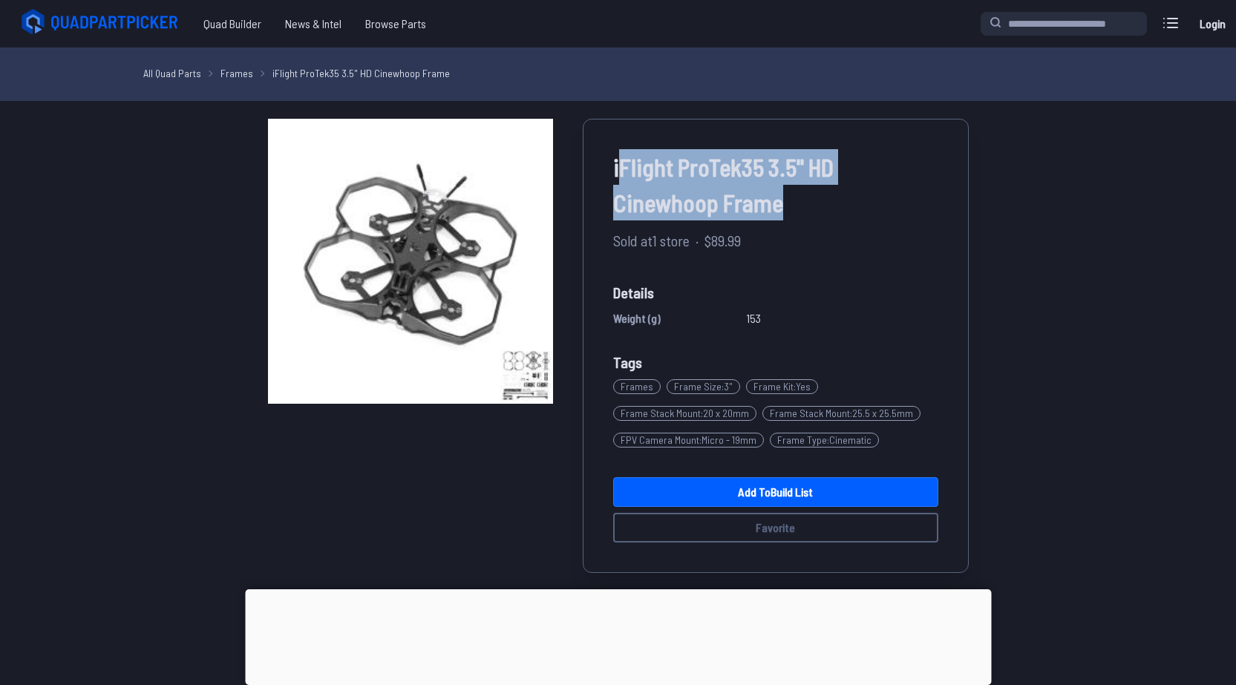
drag, startPoint x: 795, startPoint y: 203, endPoint x: 621, endPoint y: 166, distance: 178.6
click at [621, 166] on span "iFlight ProTek35 3.5" HD Cinewhoop Frame" at bounding box center [775, 184] width 325 height 71
click at [616, 165] on span "iFlight ProTek35 3.5" HD Cinewhoop Frame" at bounding box center [775, 184] width 325 height 71
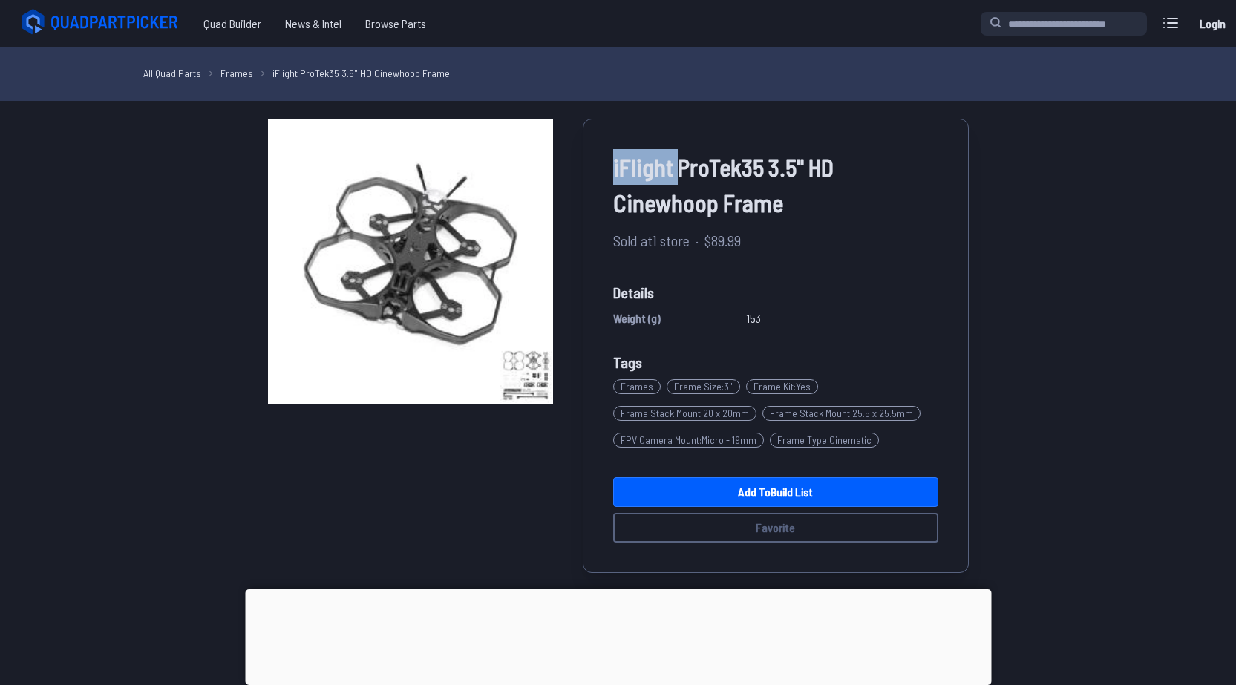
click at [616, 165] on span "iFlight ProTek35 3.5" HD Cinewhoop Frame" at bounding box center [775, 184] width 325 height 71
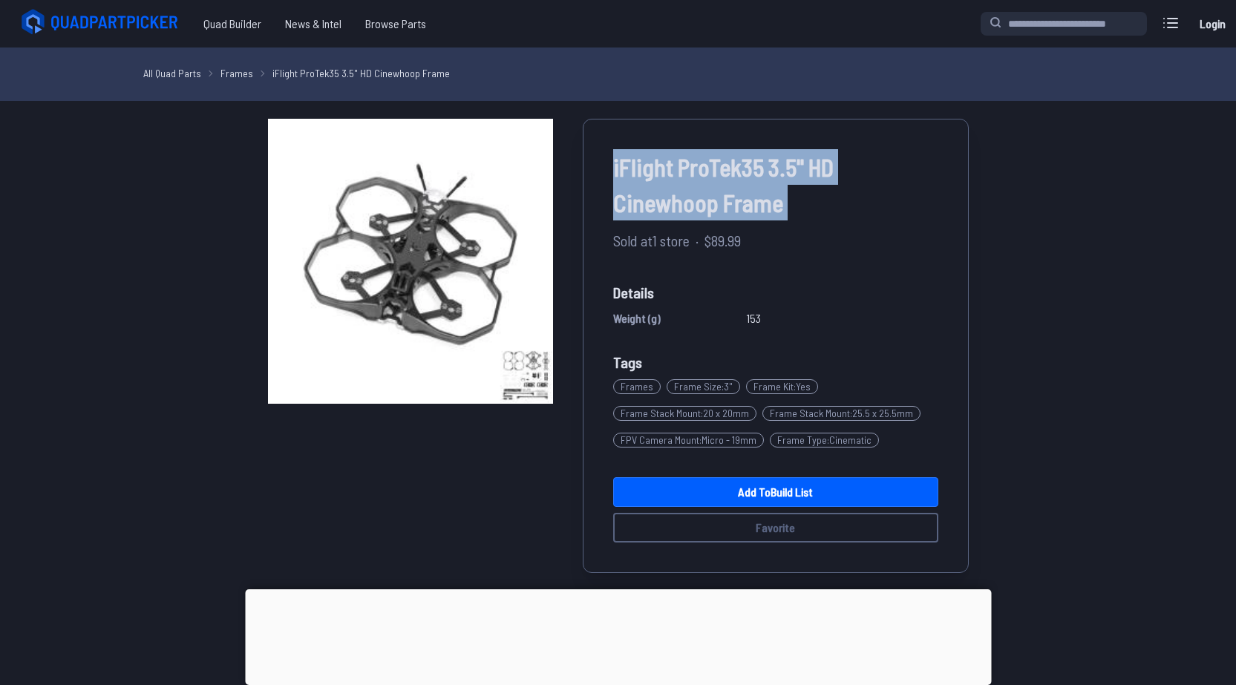
click at [616, 165] on span "iFlight ProTek35 3.5" HD Cinewhoop Frame" at bounding box center [775, 184] width 325 height 71
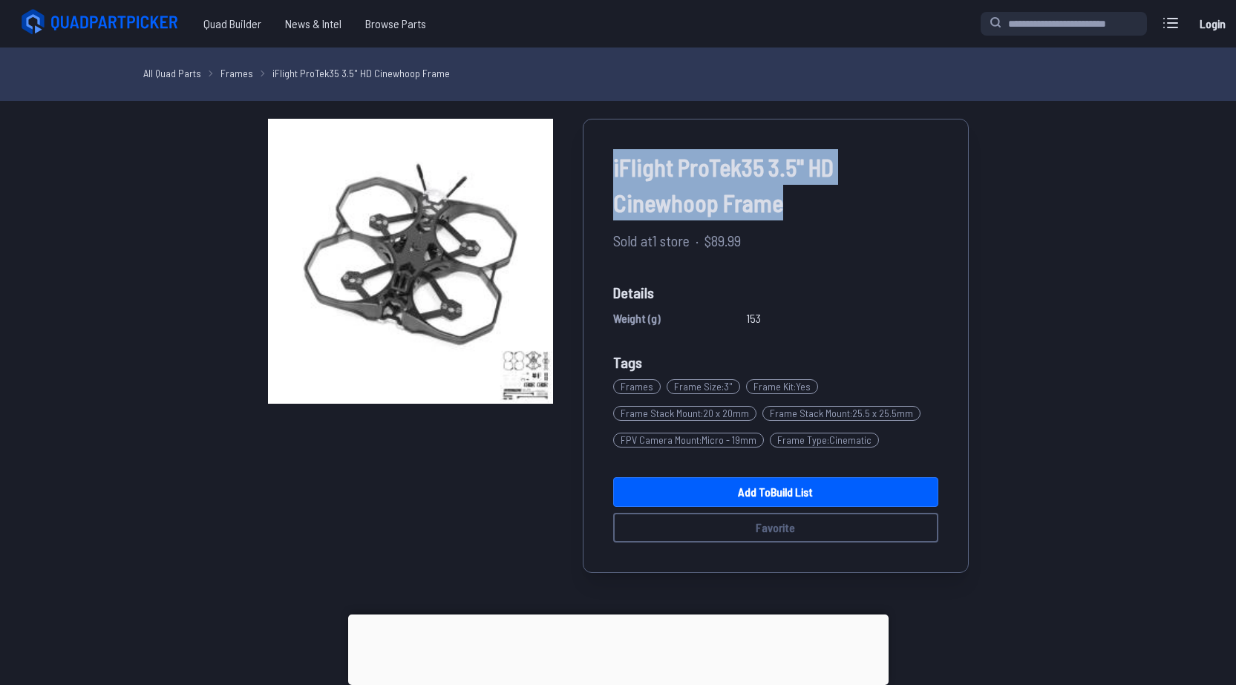
drag, startPoint x: 797, startPoint y: 205, endPoint x: 610, endPoint y: 168, distance: 190.8
click at [610, 168] on div "iFlight ProTek35 3.5" HD Cinewhoop Frame Sold at 1 store · $89.99 Details Weigh…" at bounding box center [776, 346] width 386 height 454
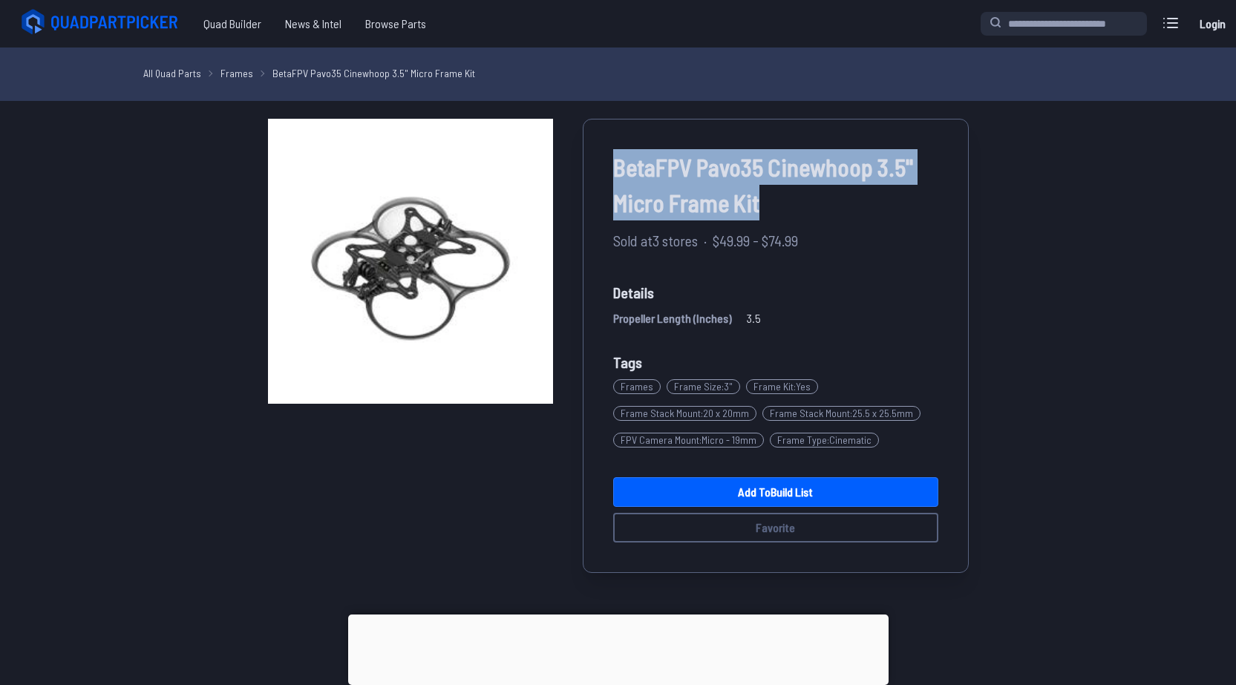
drag, startPoint x: 617, startPoint y: 163, endPoint x: 816, endPoint y: 193, distance: 201.3
click at [816, 193] on span "BetaFPV Pavo35 Cinewhoop 3.5" Micro Frame Kit" at bounding box center [775, 184] width 325 height 71
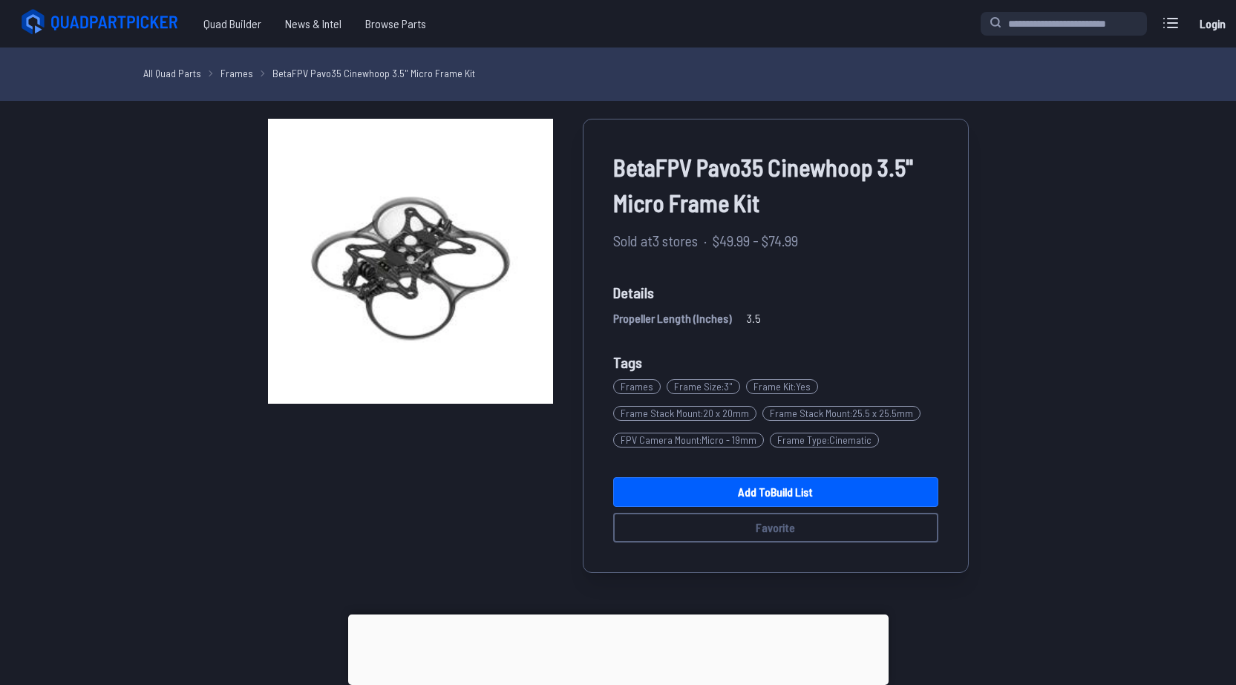
drag, startPoint x: 719, startPoint y: 197, endPoint x: 592, endPoint y: 423, distance: 259.0
click at [592, 423] on div "BetaFPV Pavo35 Cinewhoop 3.5" Micro Frame Kit Sold at 3 stores · $49.99 - $74.9…" at bounding box center [776, 346] width 386 height 454
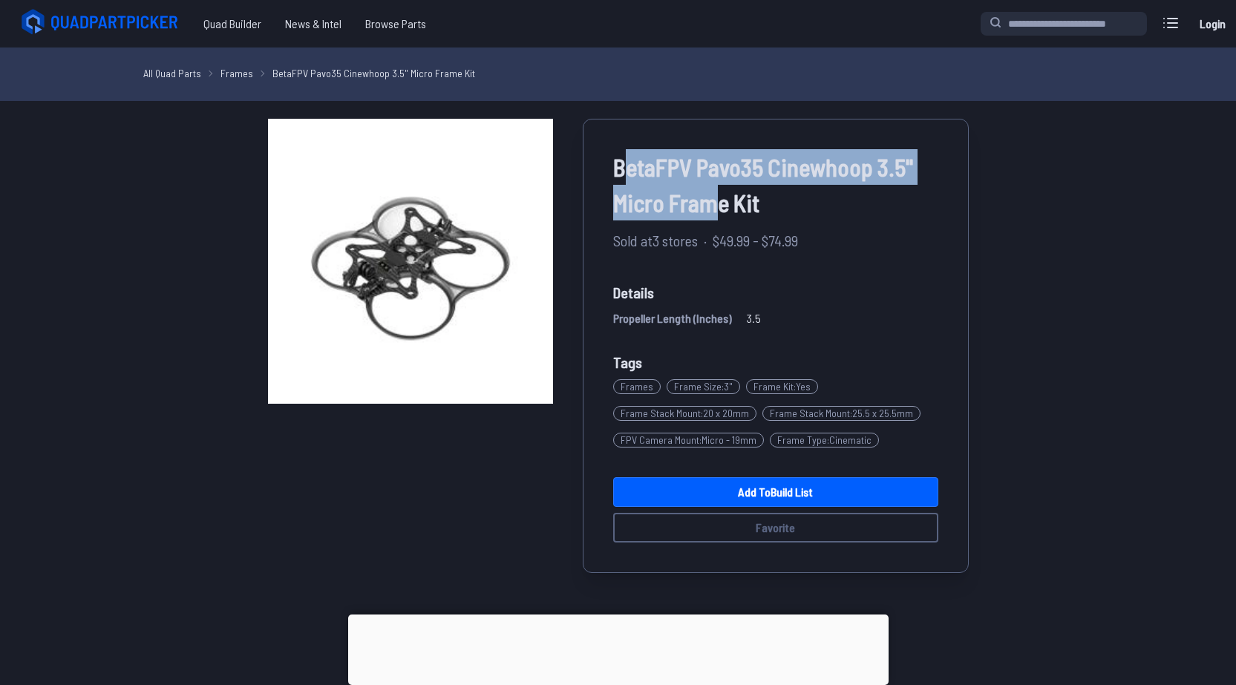
drag, startPoint x: 623, startPoint y: 168, endPoint x: 731, endPoint y: 194, distance: 110.8
click at [720, 194] on span "BetaFPV Pavo35 Cinewhoop 3.5" Micro Frame Kit" at bounding box center [775, 184] width 325 height 71
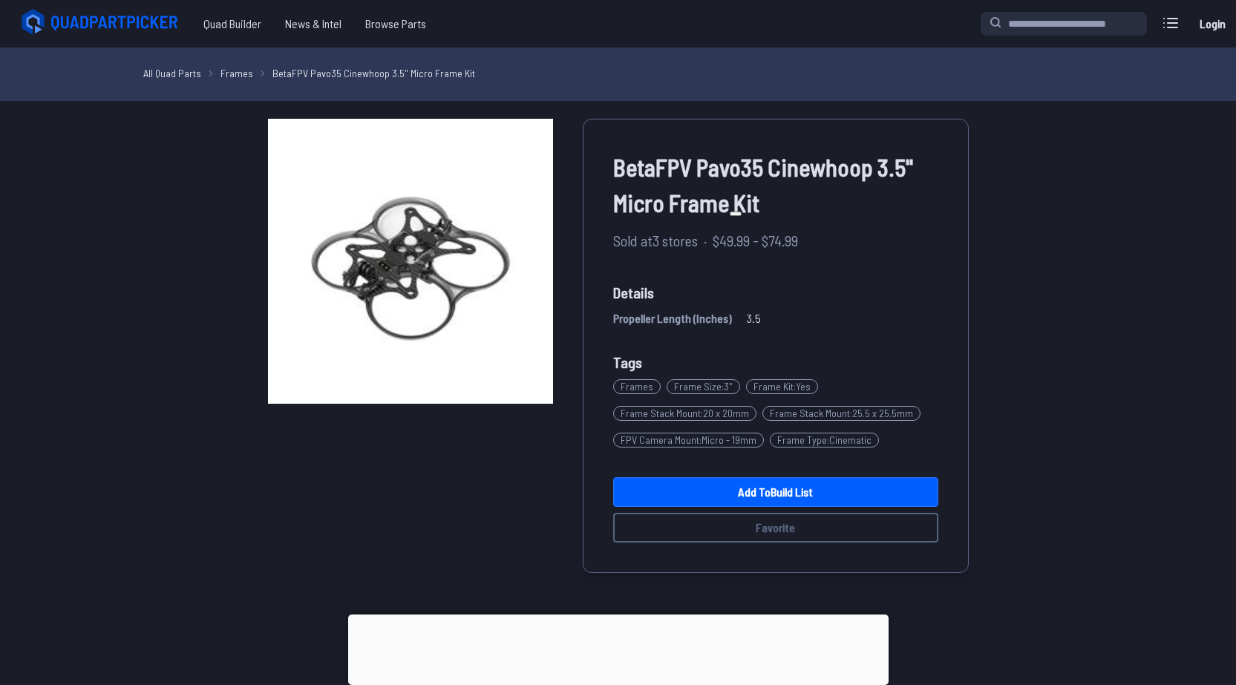
click at [783, 200] on span "BetaFPV Pavo35 Cinewhoop 3.5" Micro Frame Kit" at bounding box center [775, 184] width 325 height 71
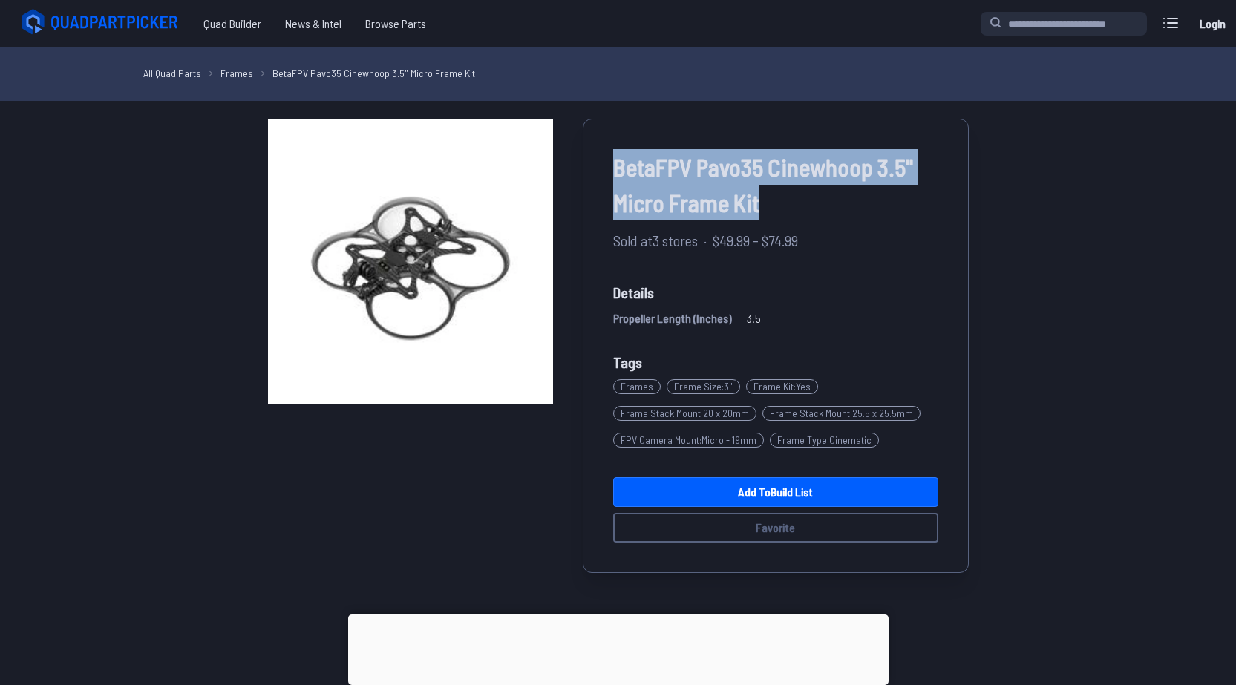
drag, startPoint x: 765, startPoint y: 212, endPoint x: 601, endPoint y: 166, distance: 169.5
click at [600, 167] on div "BetaFPV Pavo35 Cinewhoop 3.5" Micro Frame Kit Sold at 3 stores · $49.99 - $74.9…" at bounding box center [776, 346] width 386 height 454
click at [731, 483] on link "Add to Build List" at bounding box center [775, 492] width 325 height 30
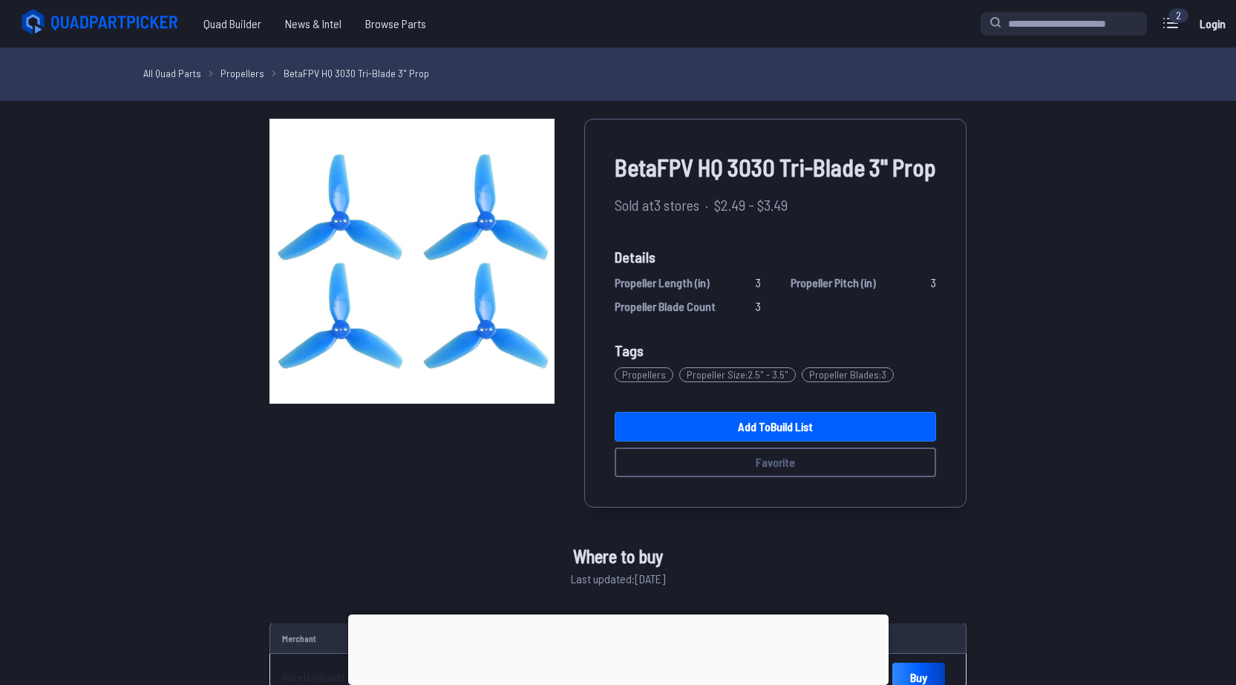
click at [246, 73] on link "Propellers" at bounding box center [243, 73] width 44 height 16
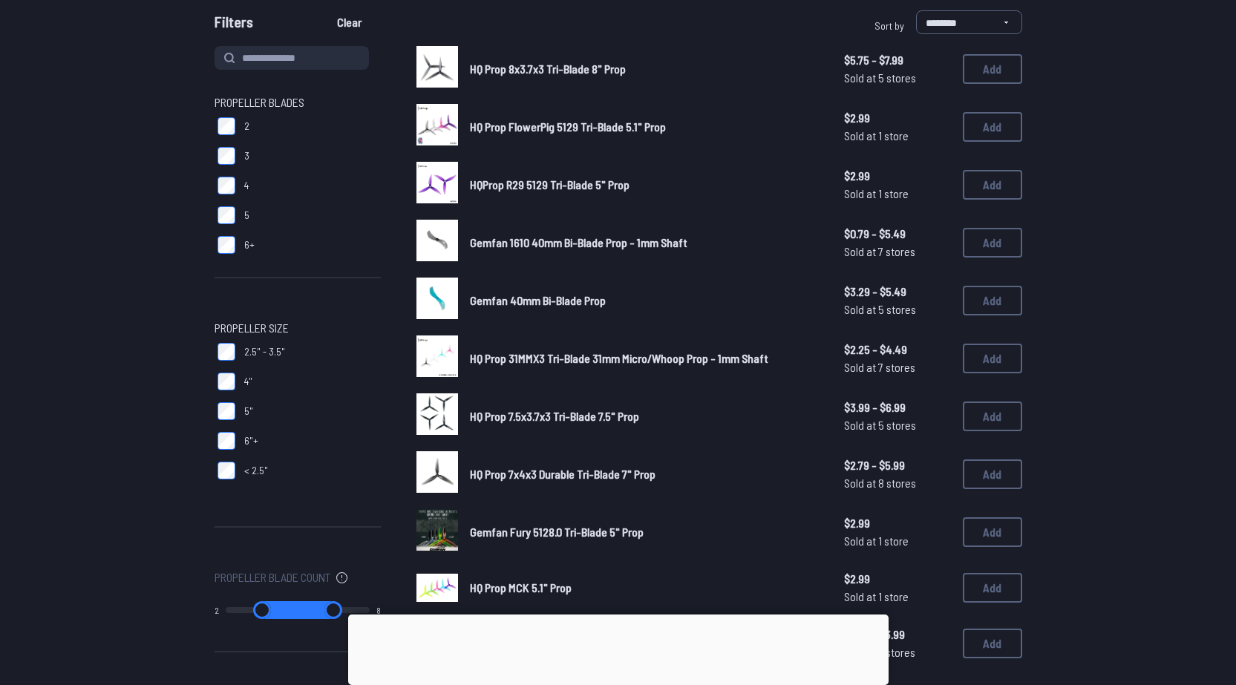
scroll to position [247, 0]
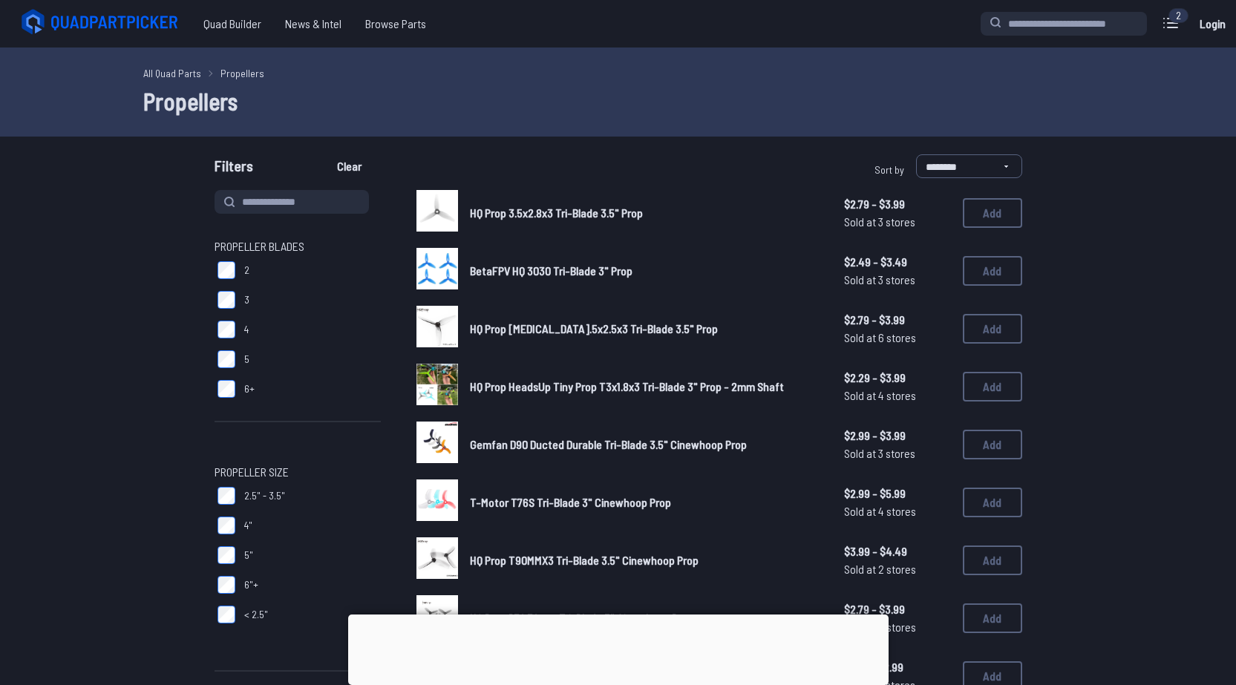
click at [556, 208] on span "HQ Prop 3.5x2.8x3 Tri-Blade 3.5" Prop" at bounding box center [556, 213] width 173 height 14
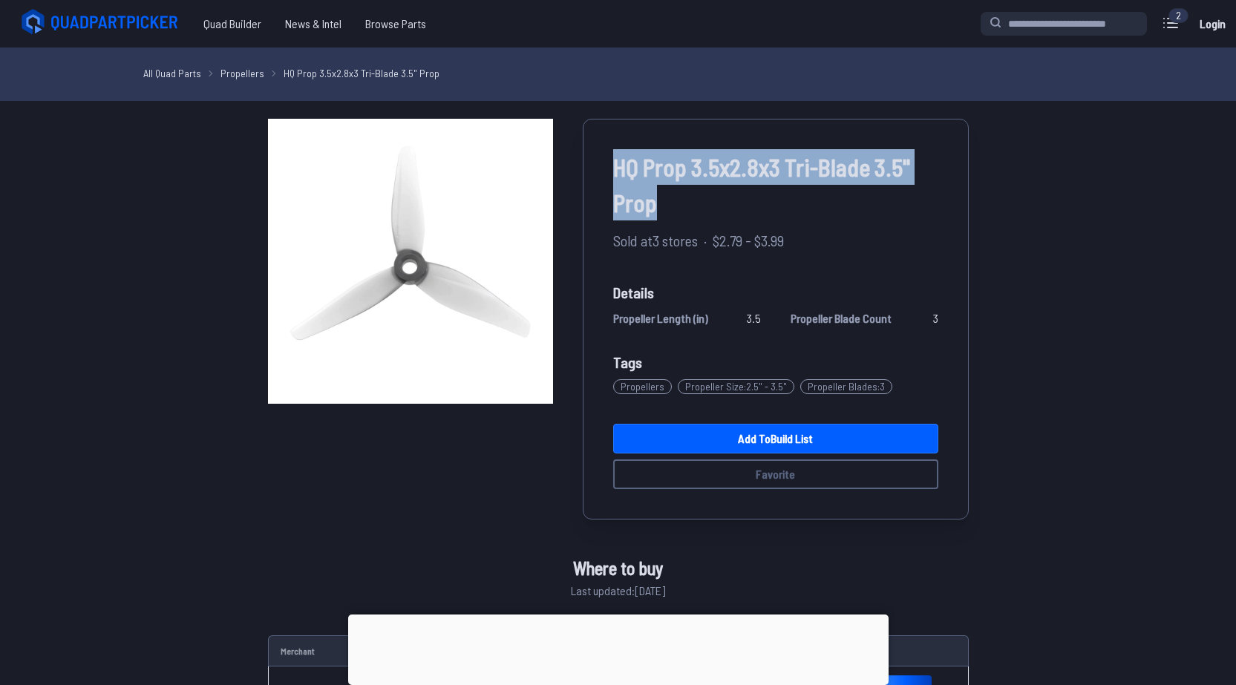
drag, startPoint x: 632, startPoint y: 205, endPoint x: 605, endPoint y: 166, distance: 47.0
click at [602, 171] on div "HQ Prop 3.5x2.8x3 Tri-Blade 3.5" Prop Sold at 3 stores · $2.79 - $3.99 Details …" at bounding box center [776, 319] width 386 height 401
copy span "HQ Prop 3.5x2.8x3 Tri-Blade 3.5" Prop"
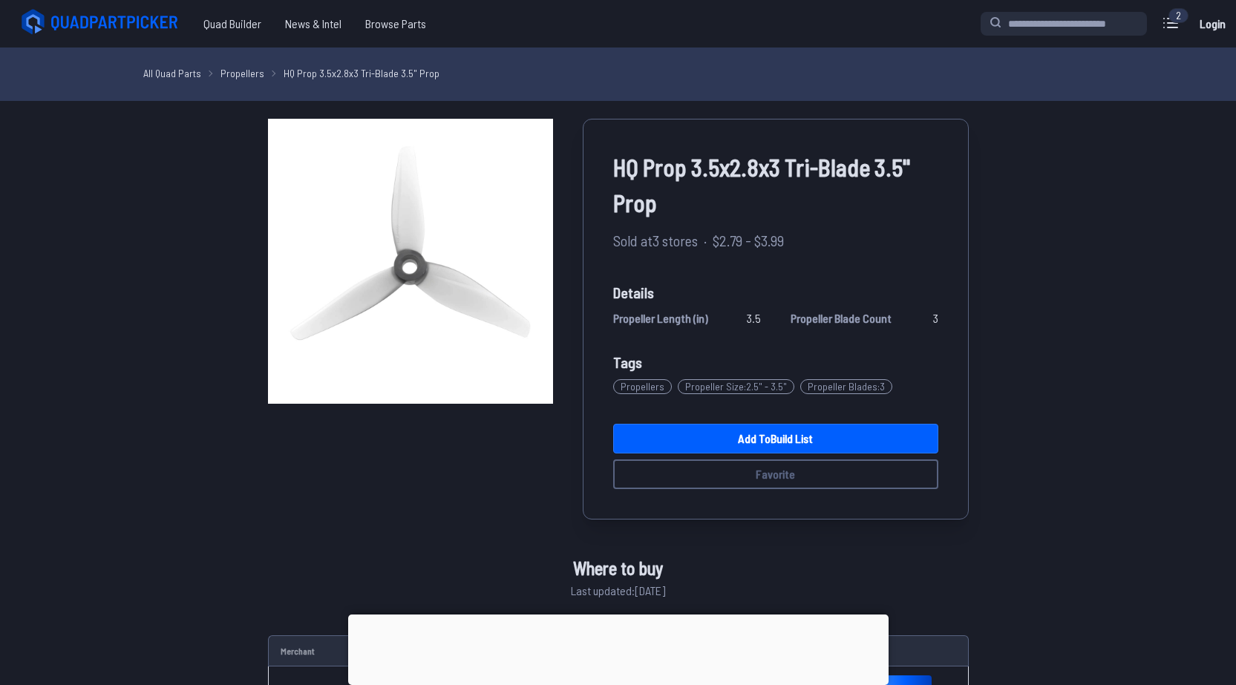
click at [245, 69] on link "Propellers" at bounding box center [243, 73] width 44 height 16
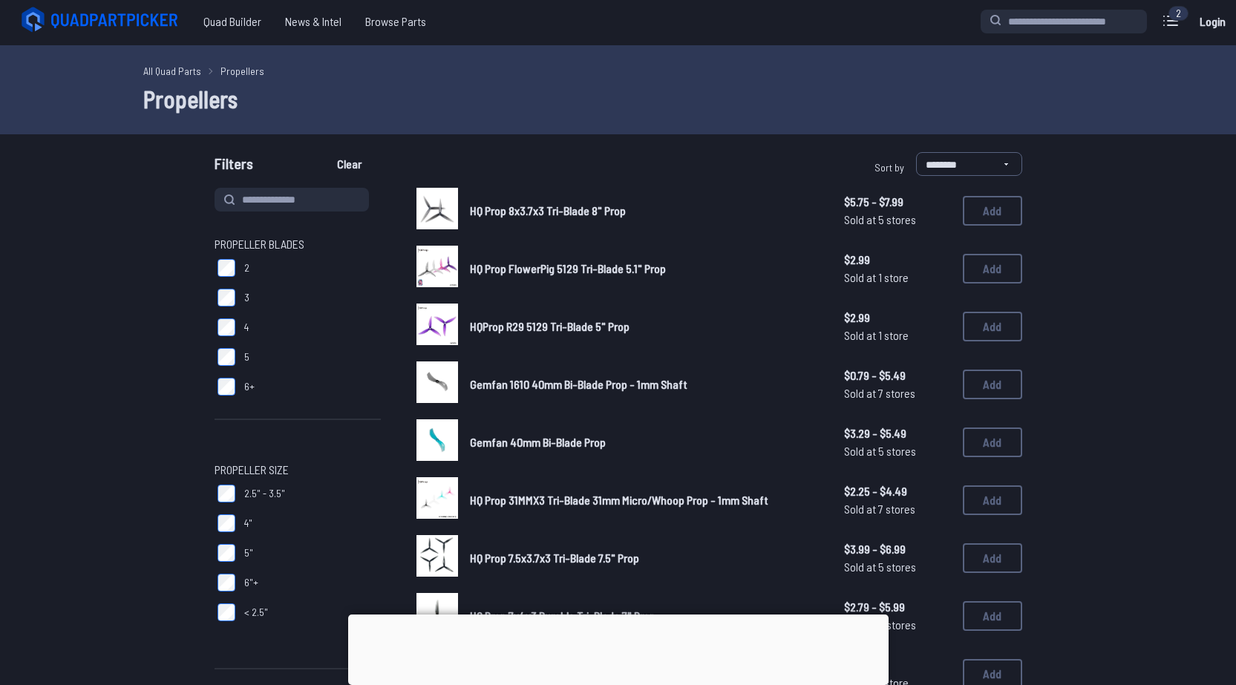
scroll to position [124, 0]
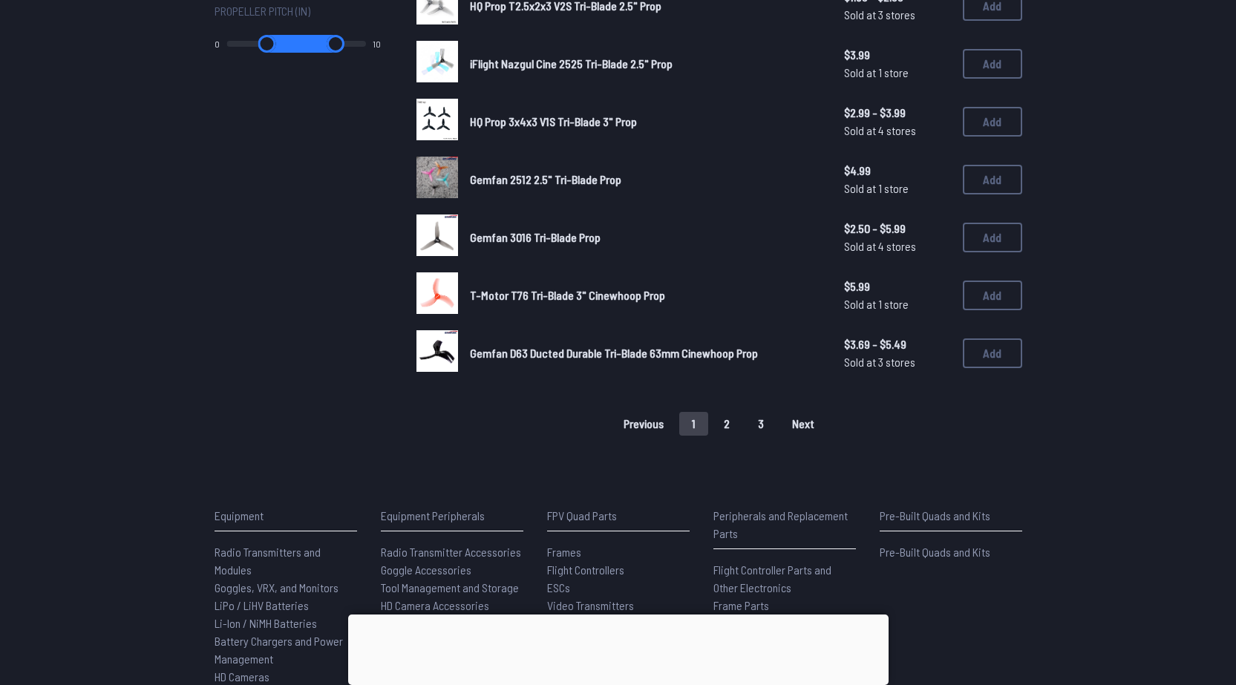
scroll to position [990, 0]
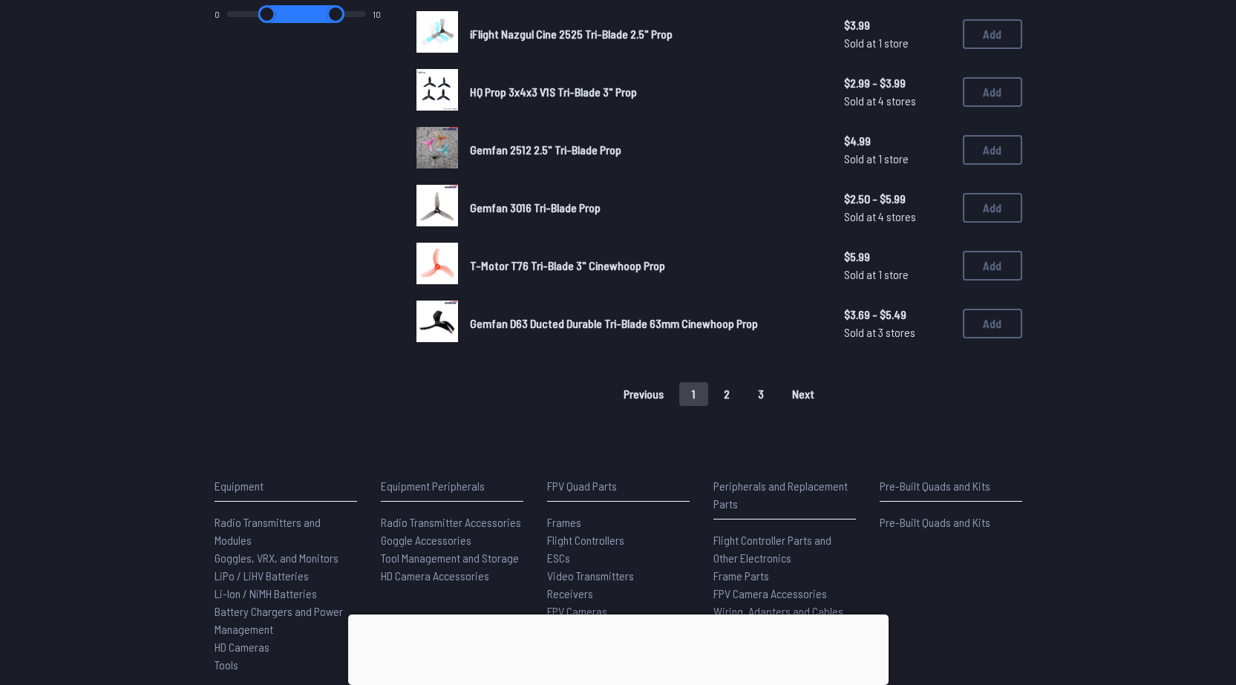
click at [732, 396] on button "2" at bounding box center [726, 394] width 31 height 24
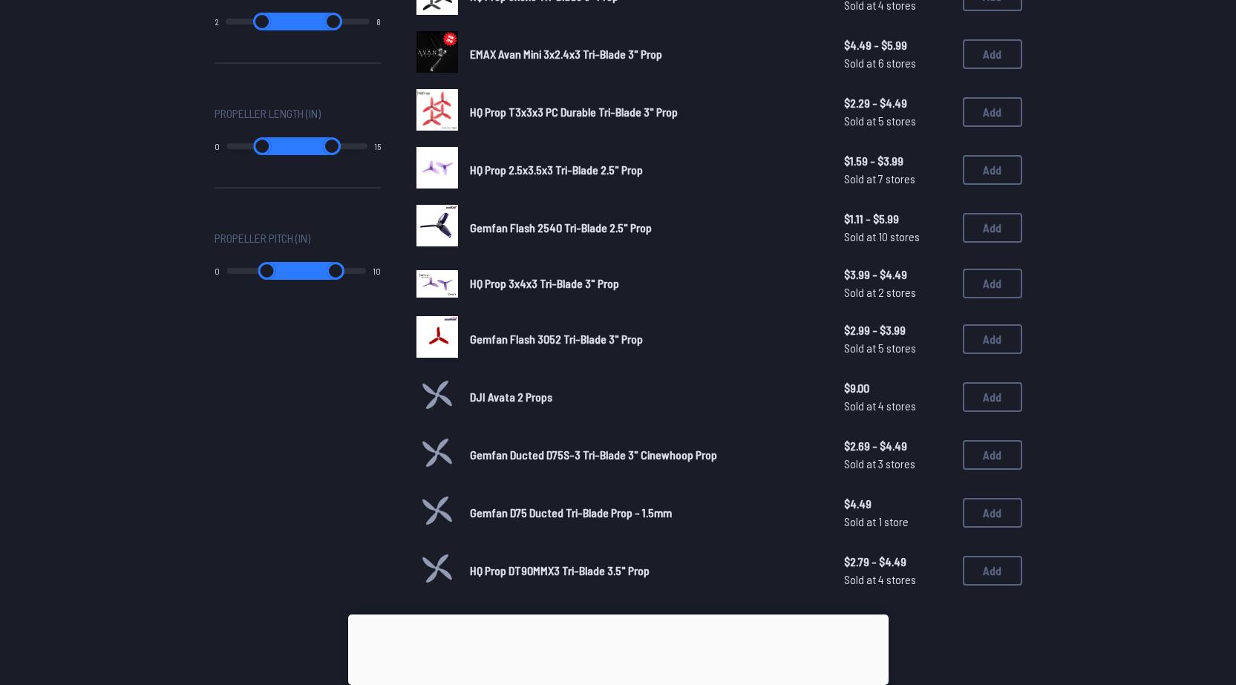
scroll to position [867, 0]
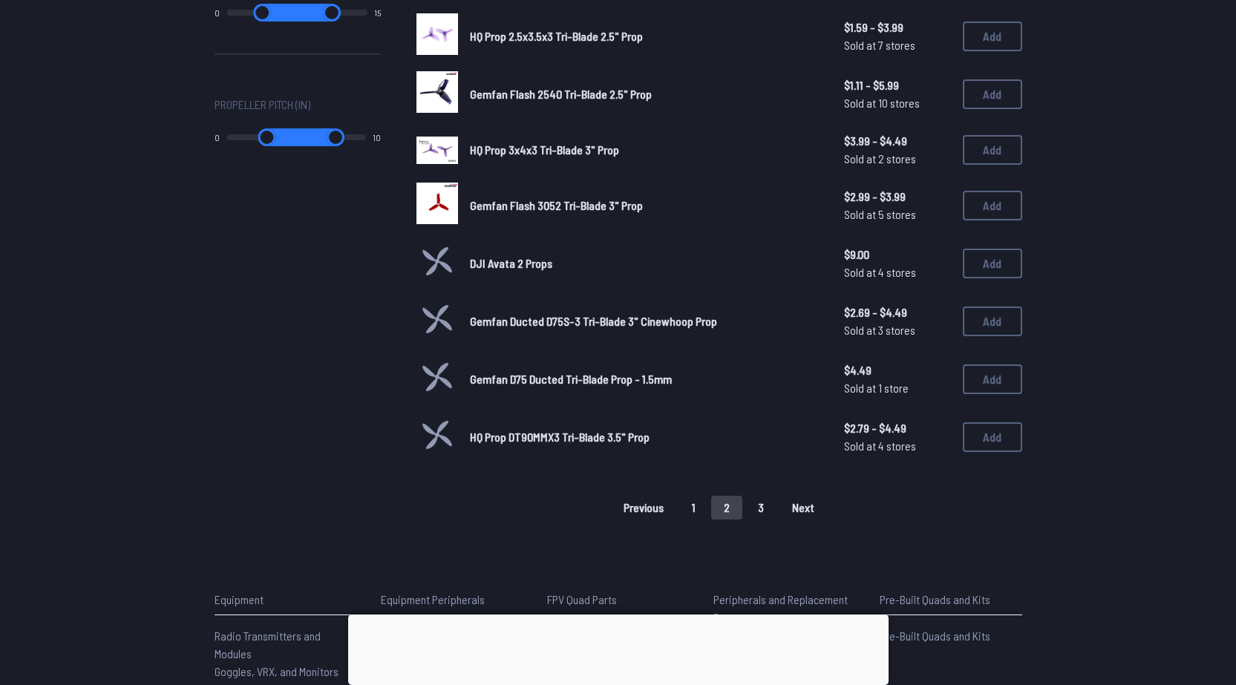
click at [752, 511] on button "3" at bounding box center [761, 508] width 31 height 24
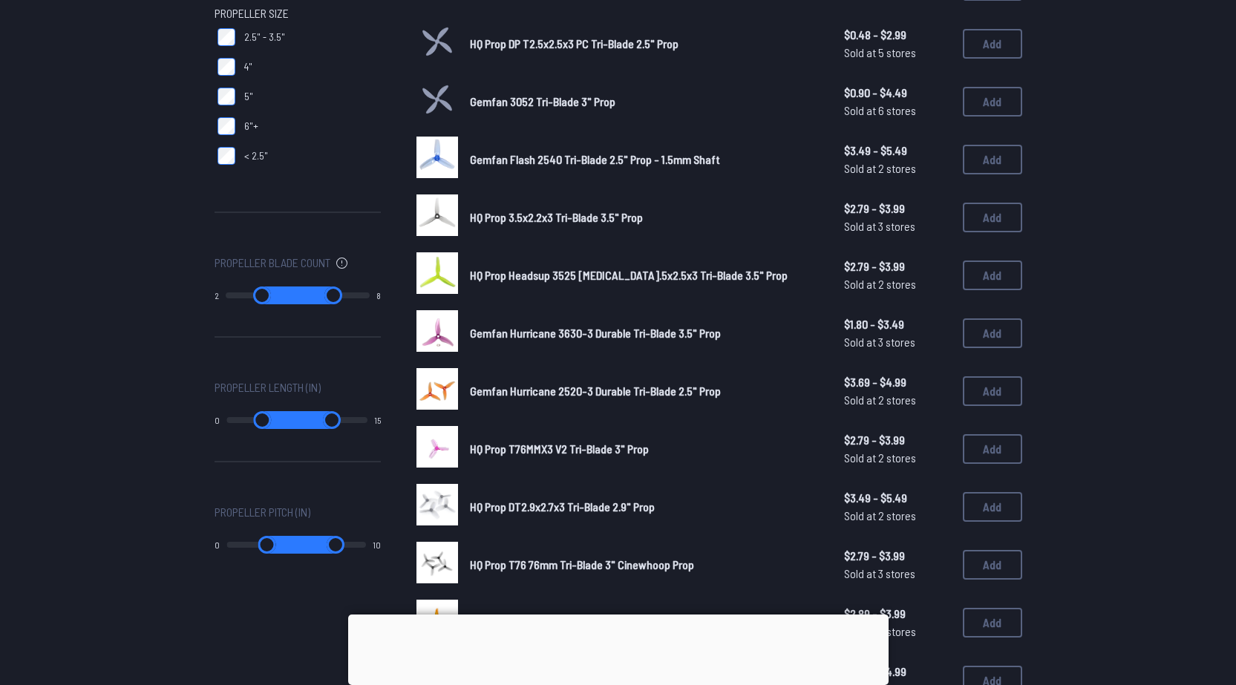
scroll to position [495, 0]
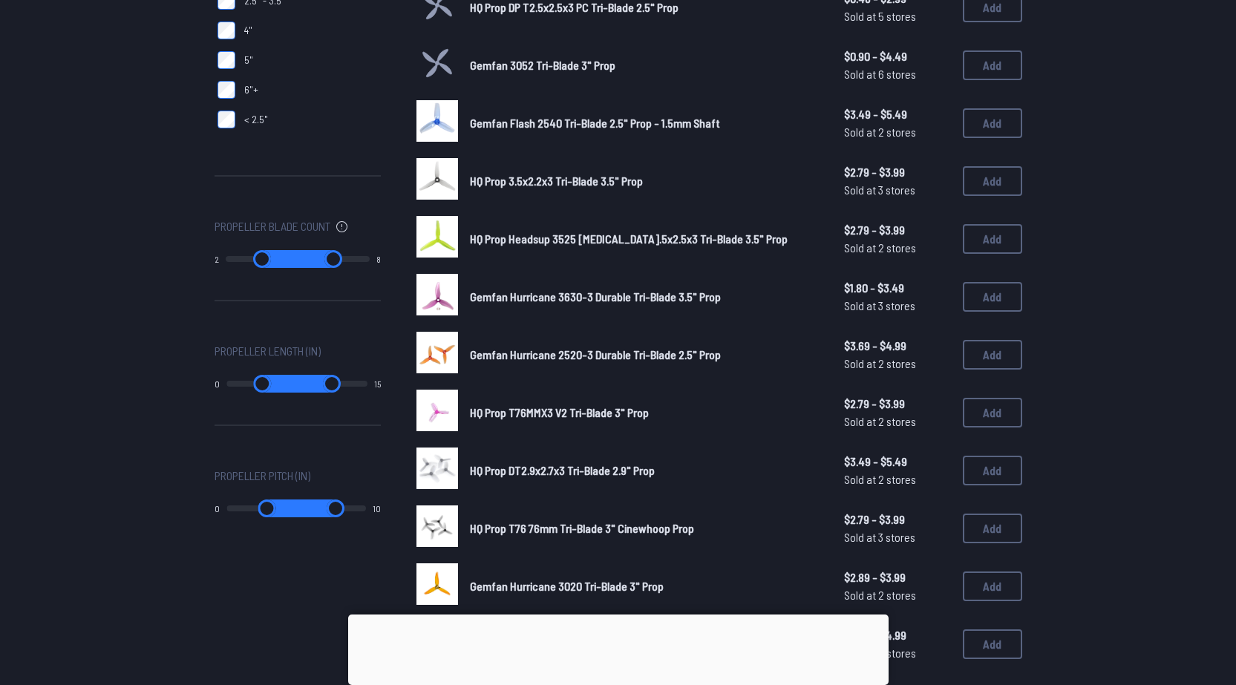
click at [544, 234] on span "HQ Prop Headsup 3525 [MEDICAL_DATA].5x2.5x3 Tri-Blade 3.5" Prop" at bounding box center [629, 239] width 318 height 14
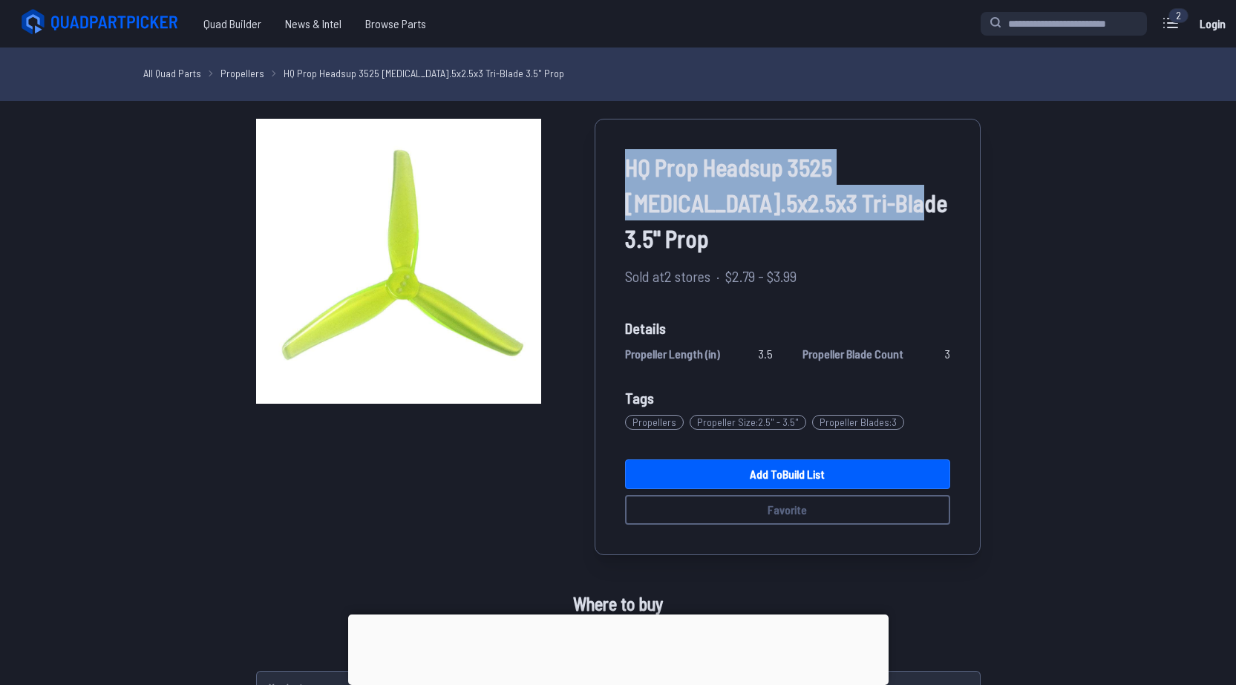
drag, startPoint x: 798, startPoint y: 206, endPoint x: 613, endPoint y: 173, distance: 187.9
click at [625, 173] on span "HQ Prop Headsup 3525 [MEDICAL_DATA].5x2.5x3 Tri-Blade 3.5" Prop" at bounding box center [787, 202] width 325 height 107
copy span "HQ Prop Headsup 3525 [MEDICAL_DATA].5x2.5x3 Tri-Blade 3.5" Prop"
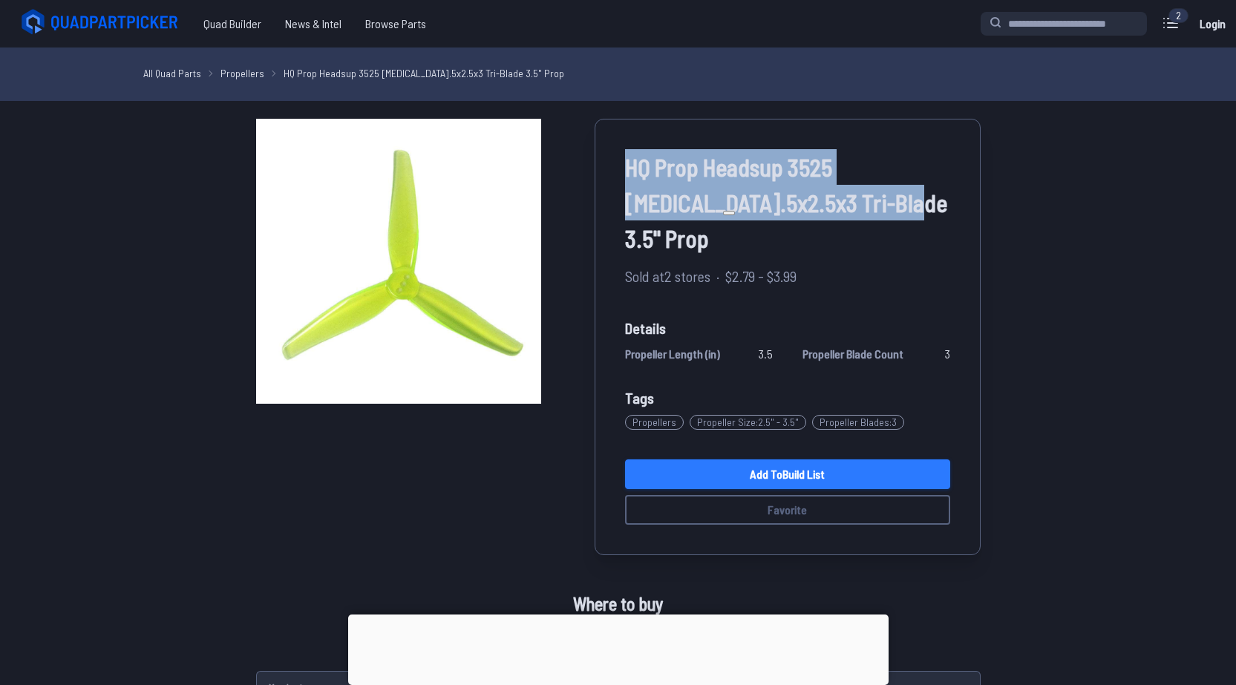
click at [762, 460] on link "Add to Build List" at bounding box center [787, 475] width 325 height 30
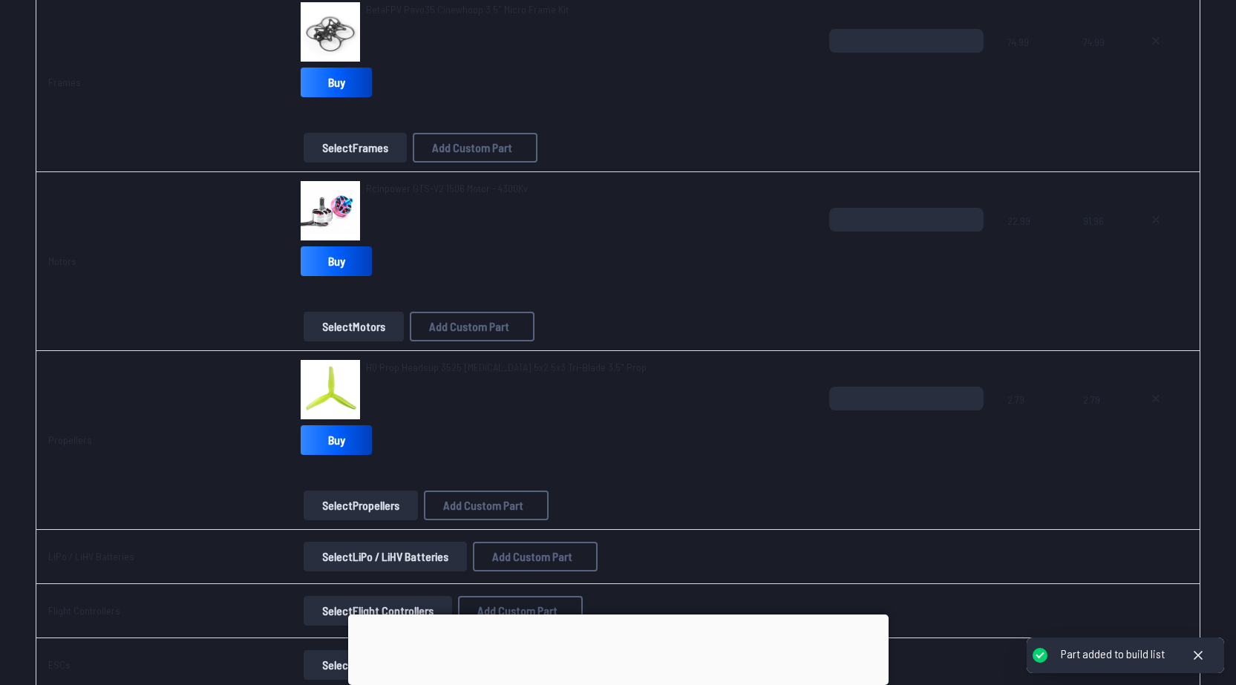
scroll to position [247, 0]
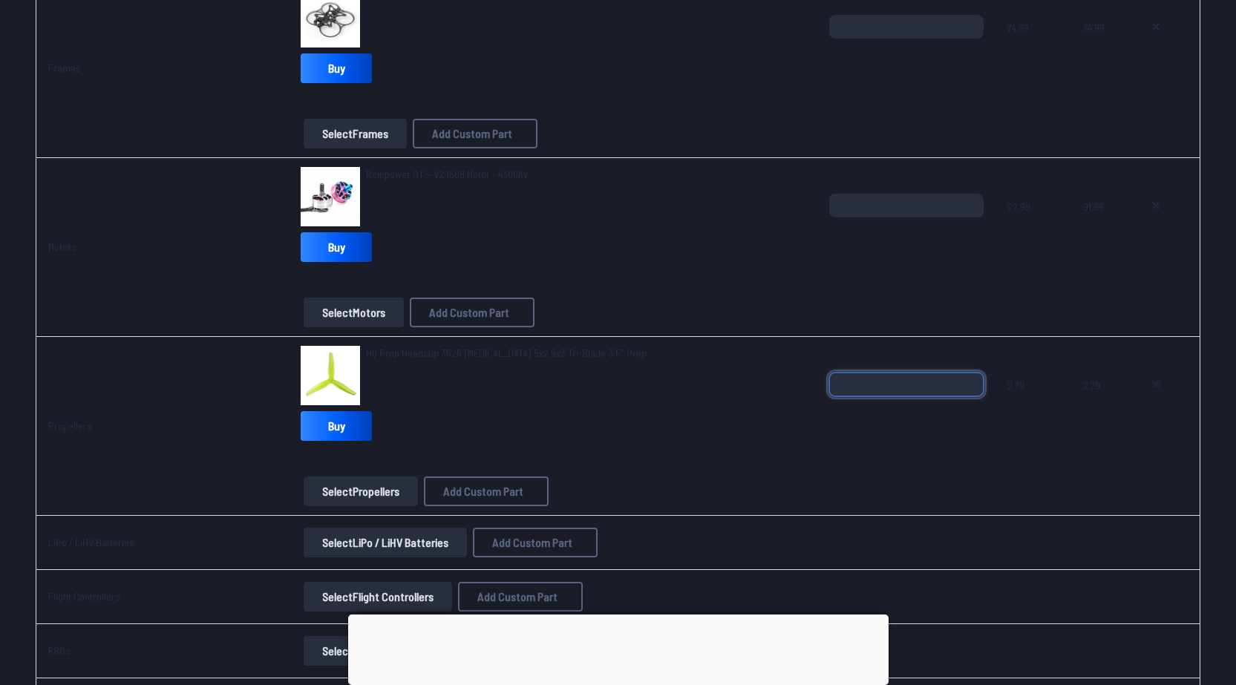
click at [970, 377] on input "*" at bounding box center [906, 385] width 154 height 24
type input "*"
click at [970, 377] on input "*" at bounding box center [906, 385] width 154 height 24
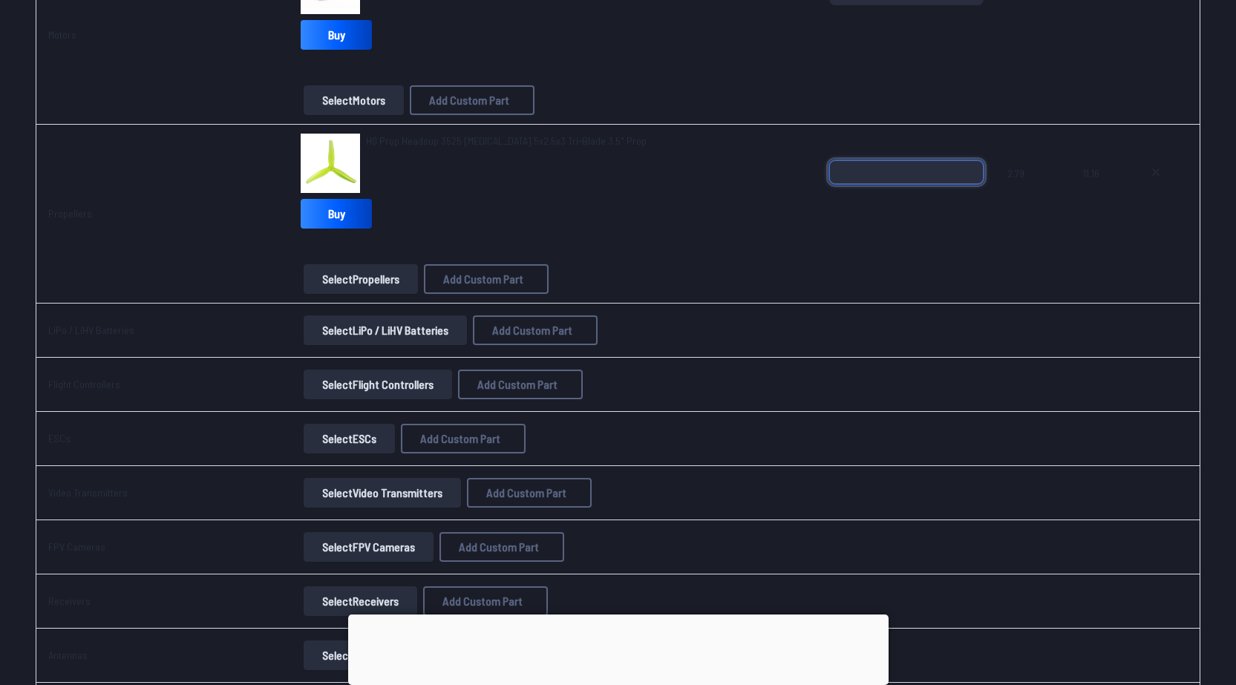
scroll to position [495, 0]
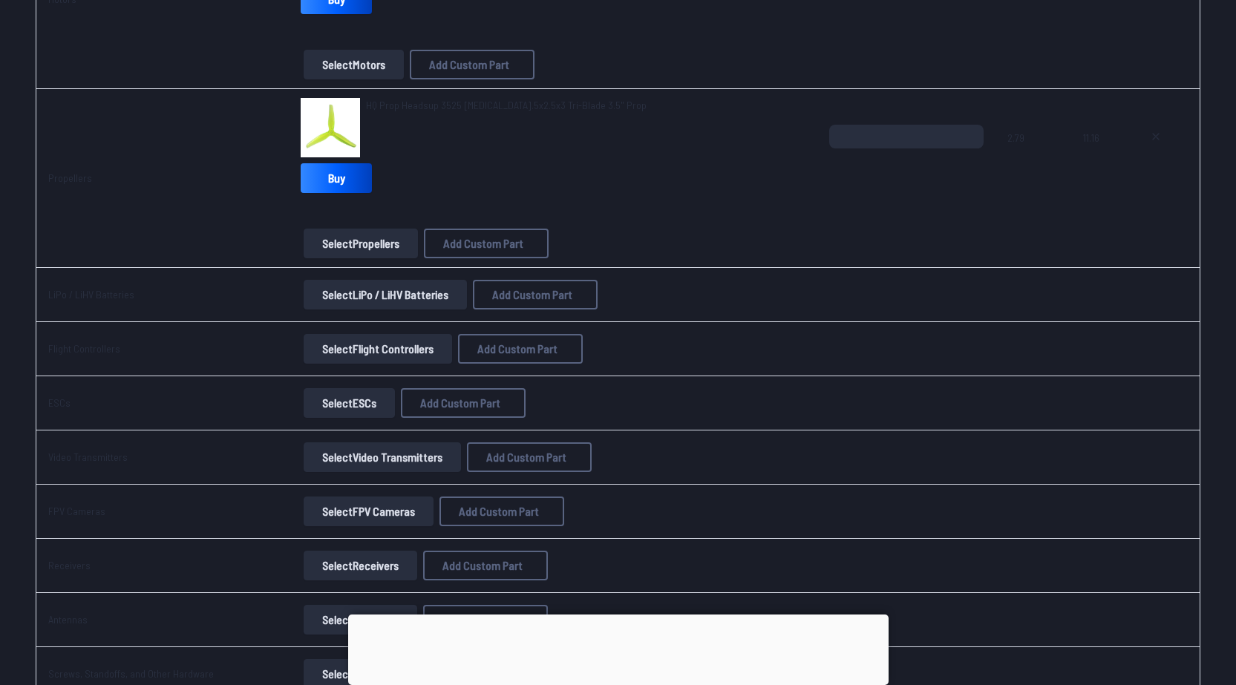
click at [382, 298] on button "Select LiPo / LiHV Batteries" at bounding box center [385, 295] width 163 height 30
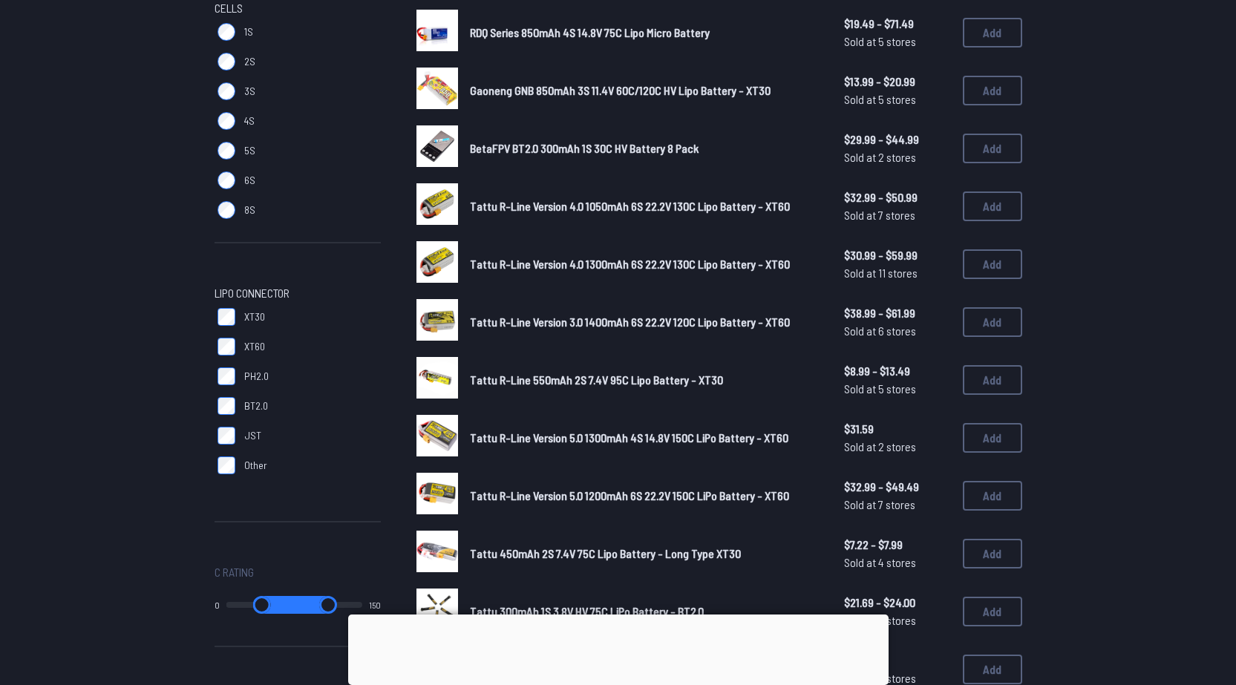
scroll to position [124, 0]
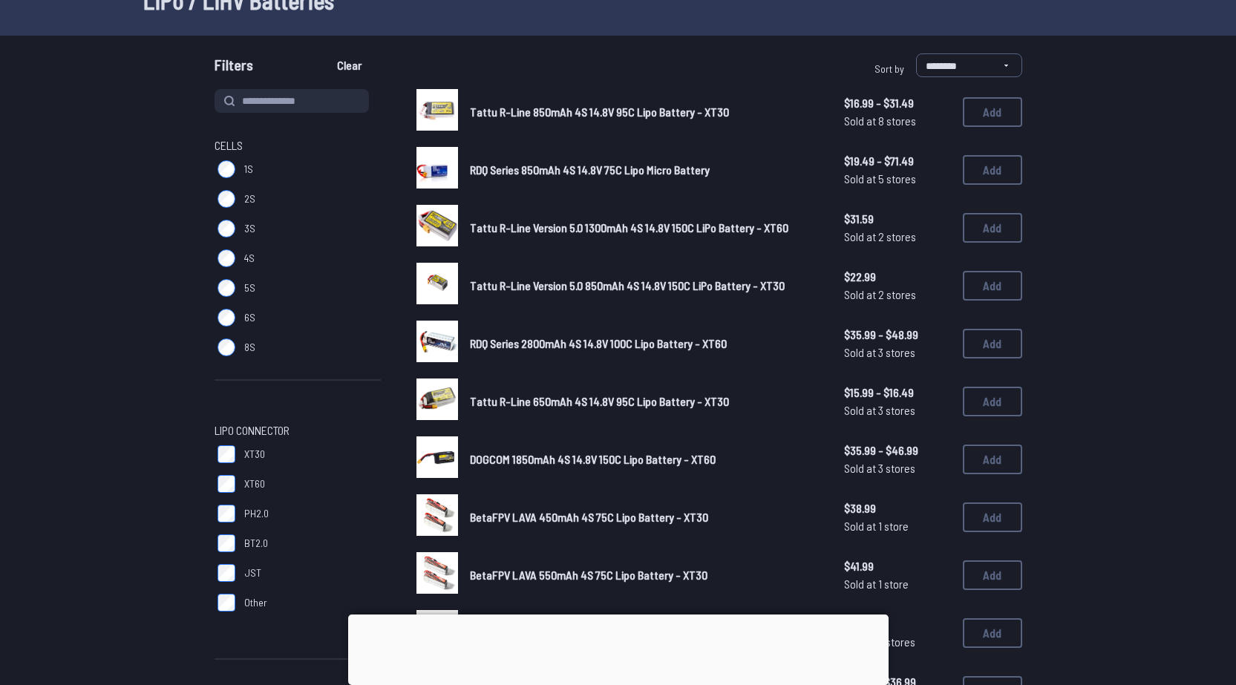
scroll to position [247, 0]
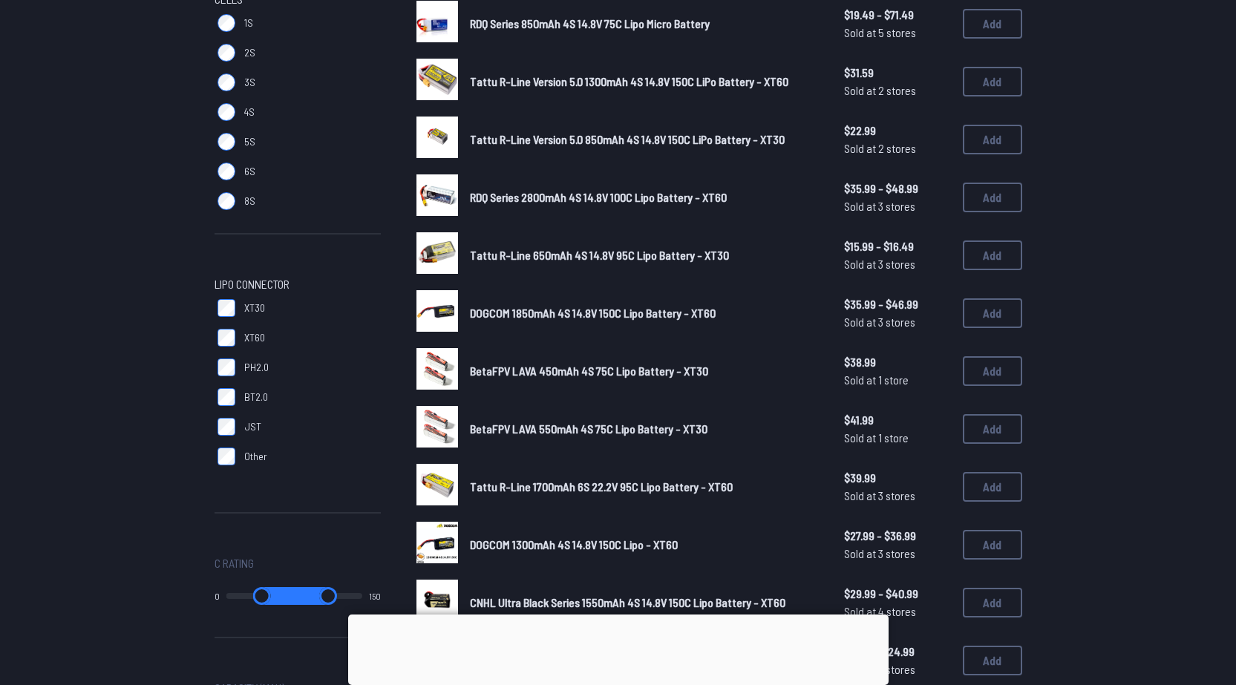
click at [226, 299] on label "XT30" at bounding box center [298, 308] width 166 height 30
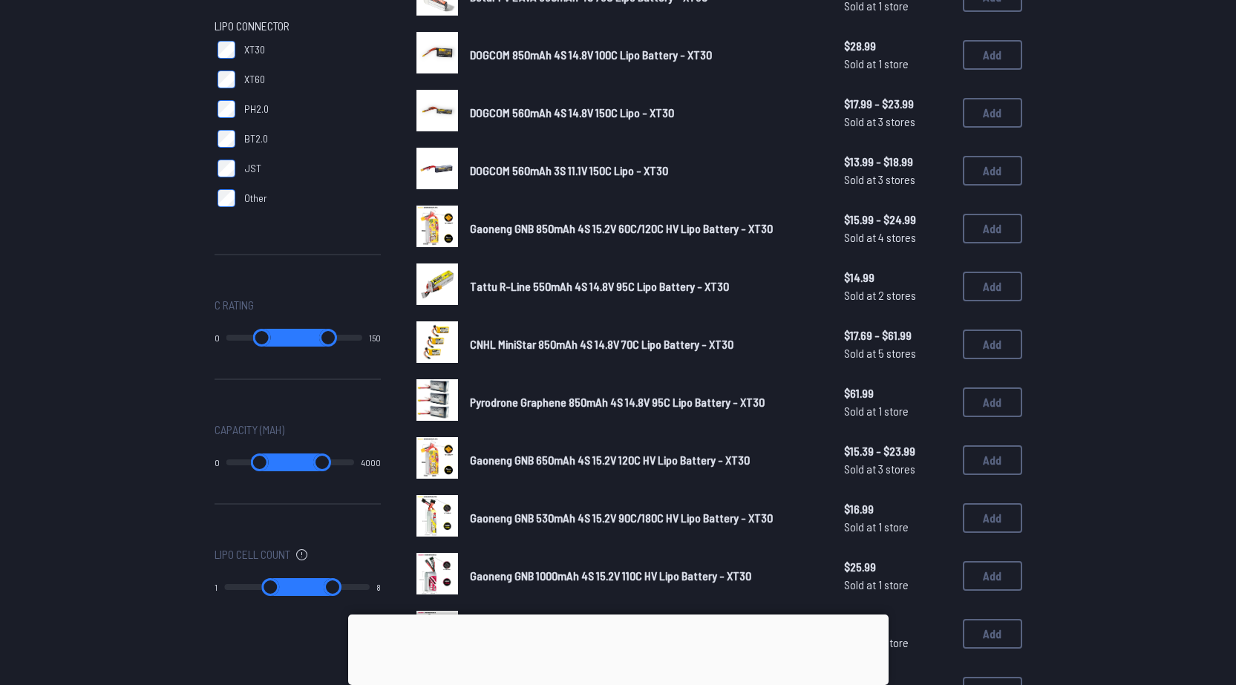
scroll to position [341, 0]
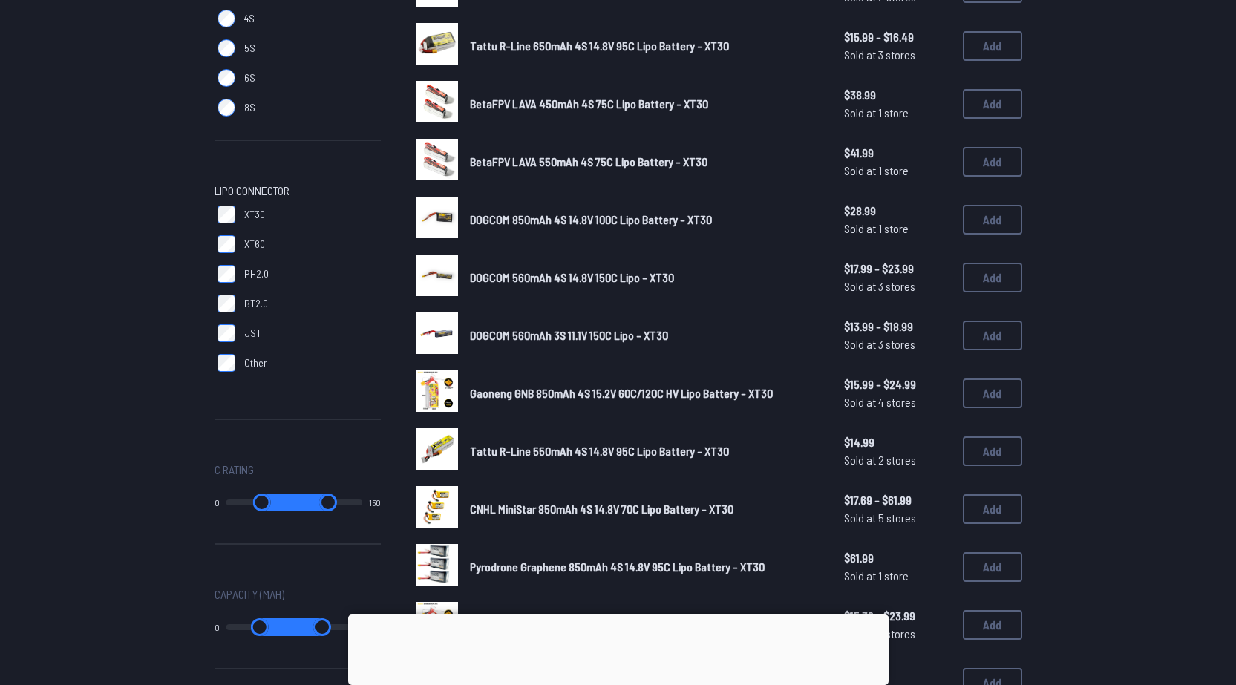
click at [1118, 258] on form "**********" at bounding box center [618, 435] width 1236 height 1242
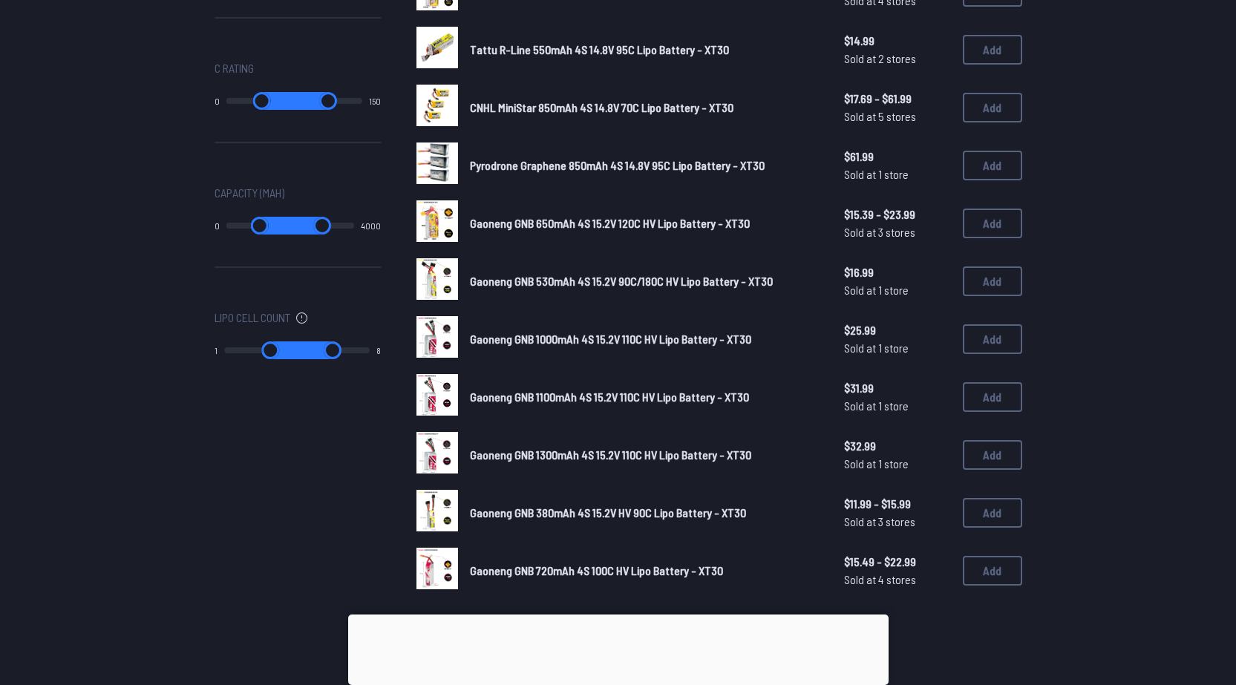
scroll to position [619, 0]
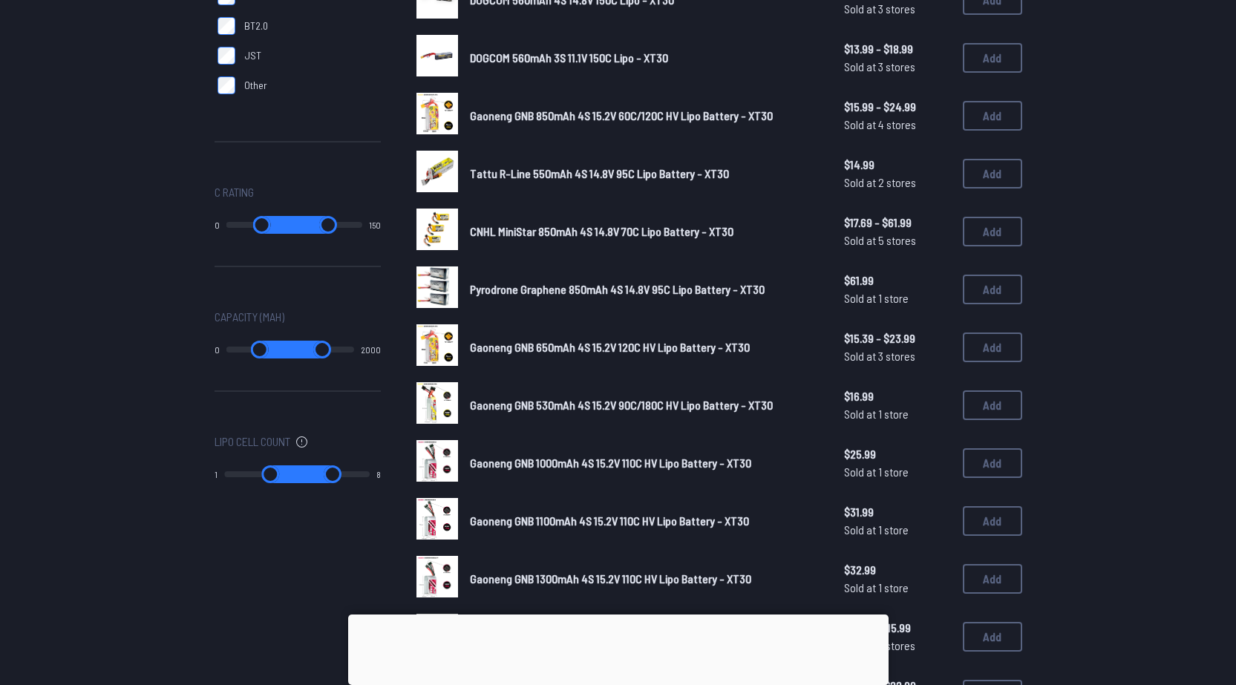
drag, startPoint x: 348, startPoint y: 346, endPoint x: 256, endPoint y: 348, distance: 92.1
type input "****"
click at [291, 348] on input "range" at bounding box center [322, 350] width 62 height 18
type input "****"
